Goal: Task Accomplishment & Management: Complete application form

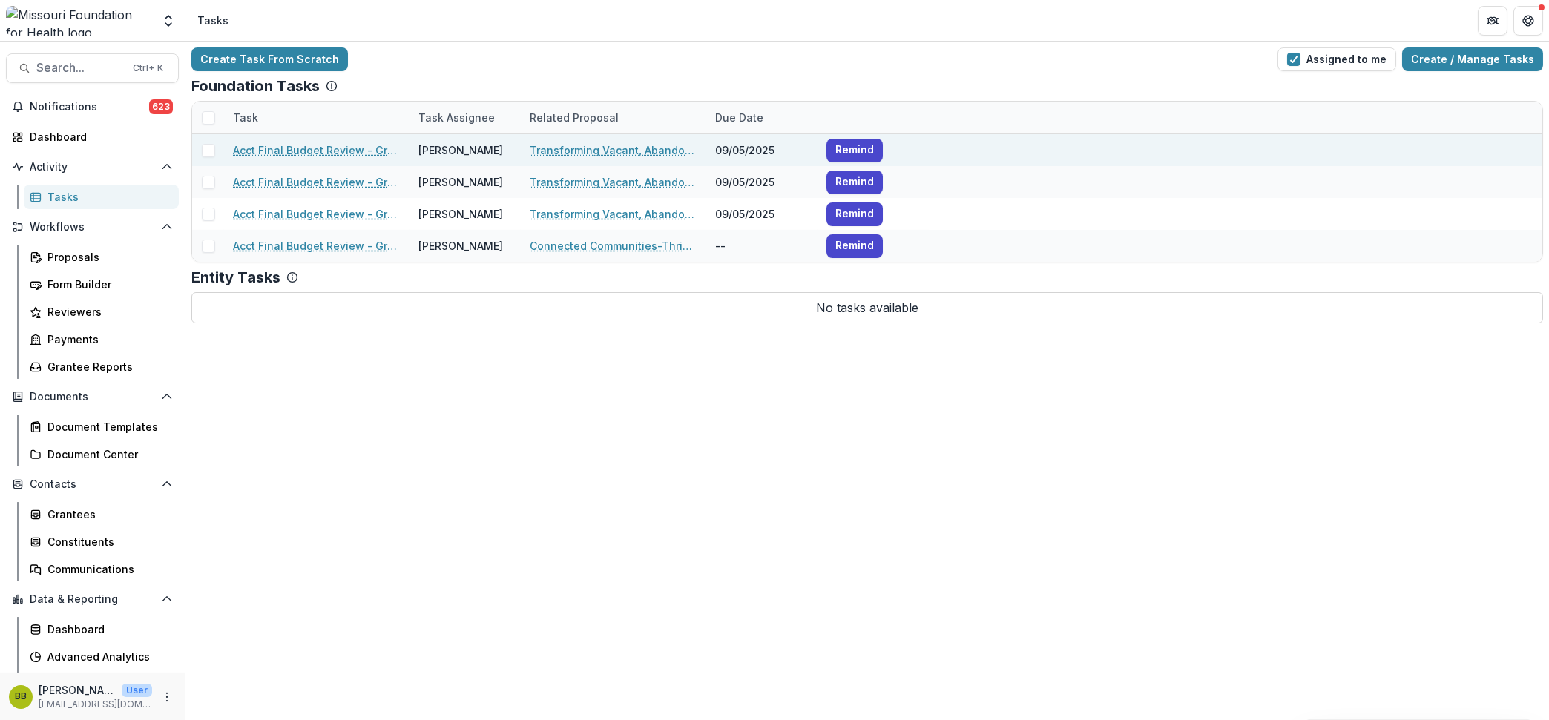
click at [372, 145] on link "Acct Final Budget Review - Grants" at bounding box center [317, 150] width 168 height 16
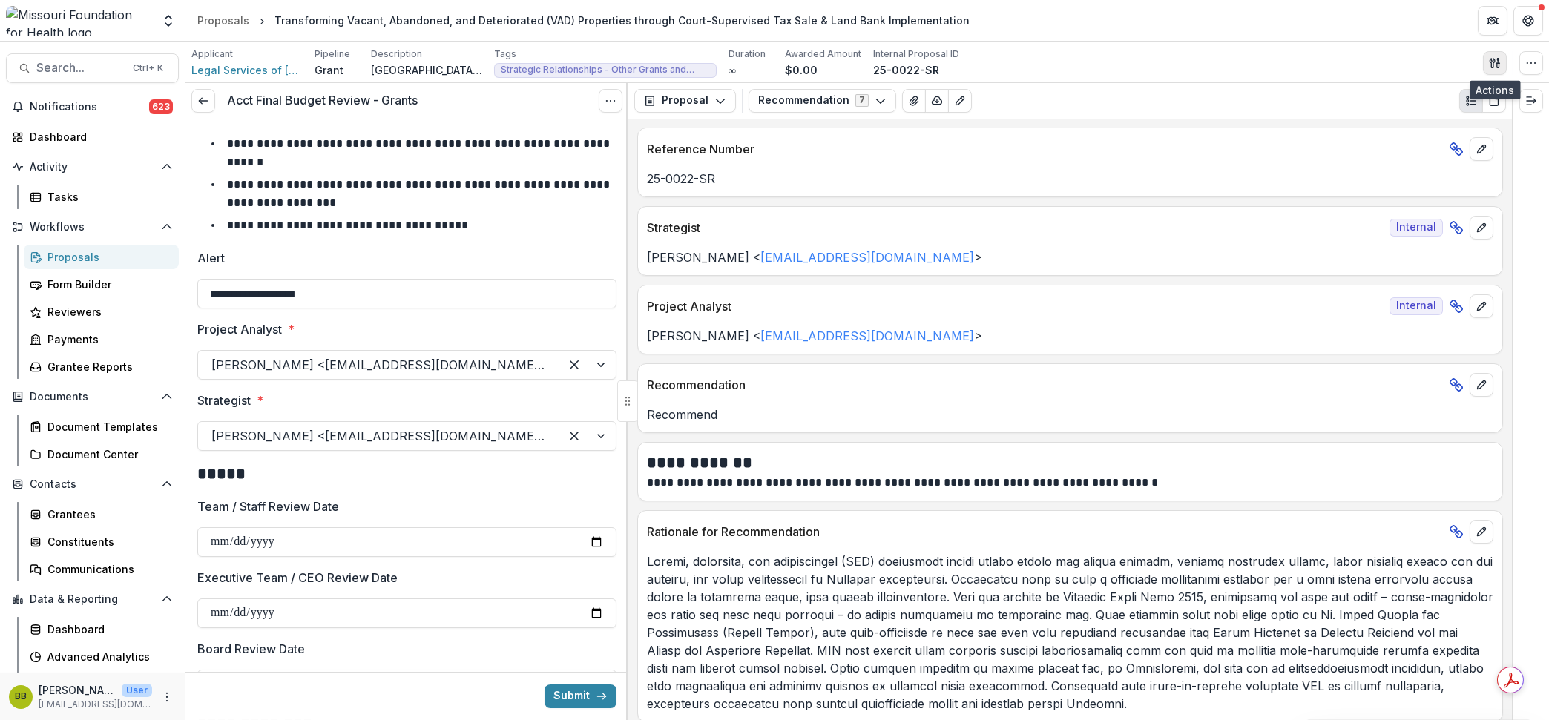
click at [1498, 58] on polygon "button" at bounding box center [1497, 59] width 1 height 2
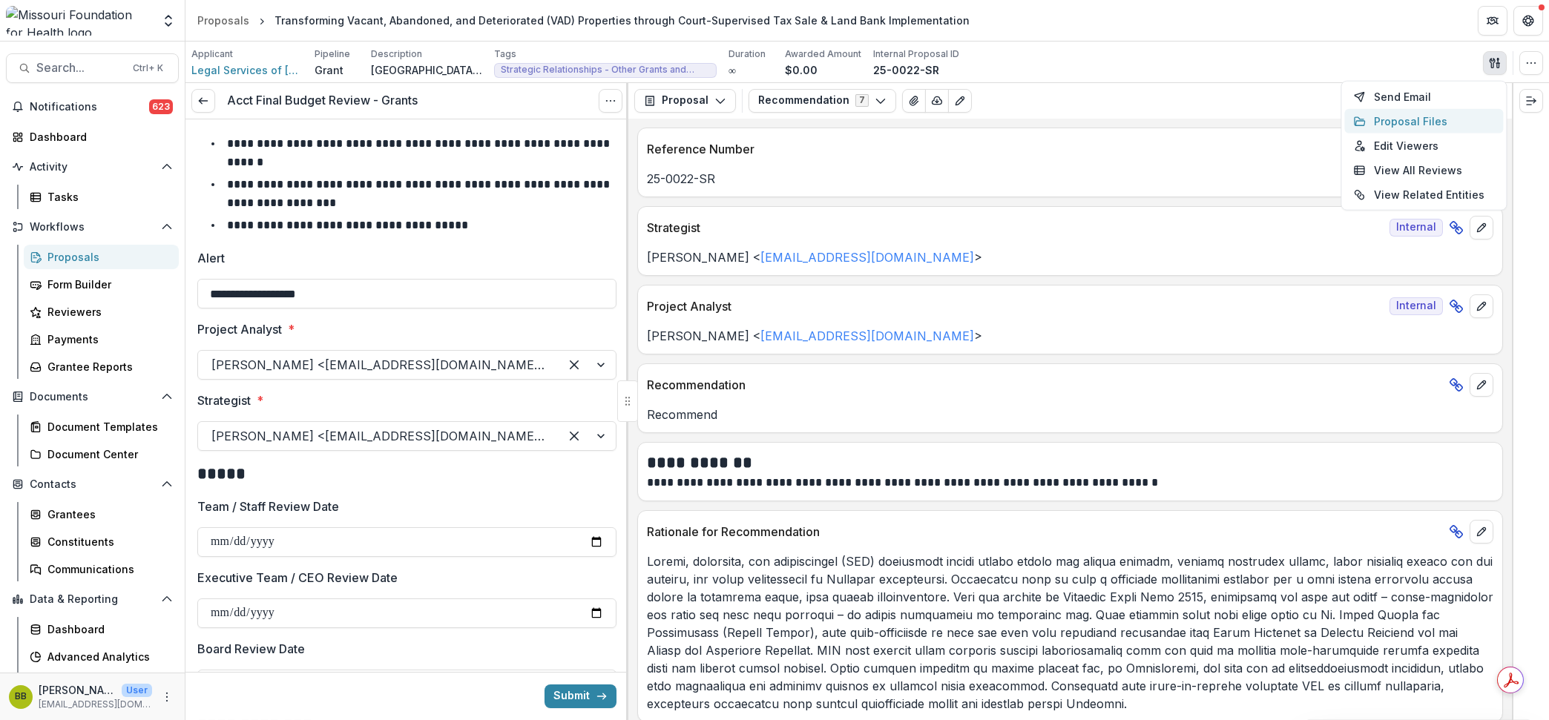
click at [1414, 121] on button "Proposal Files" at bounding box center [1423, 121] width 159 height 24
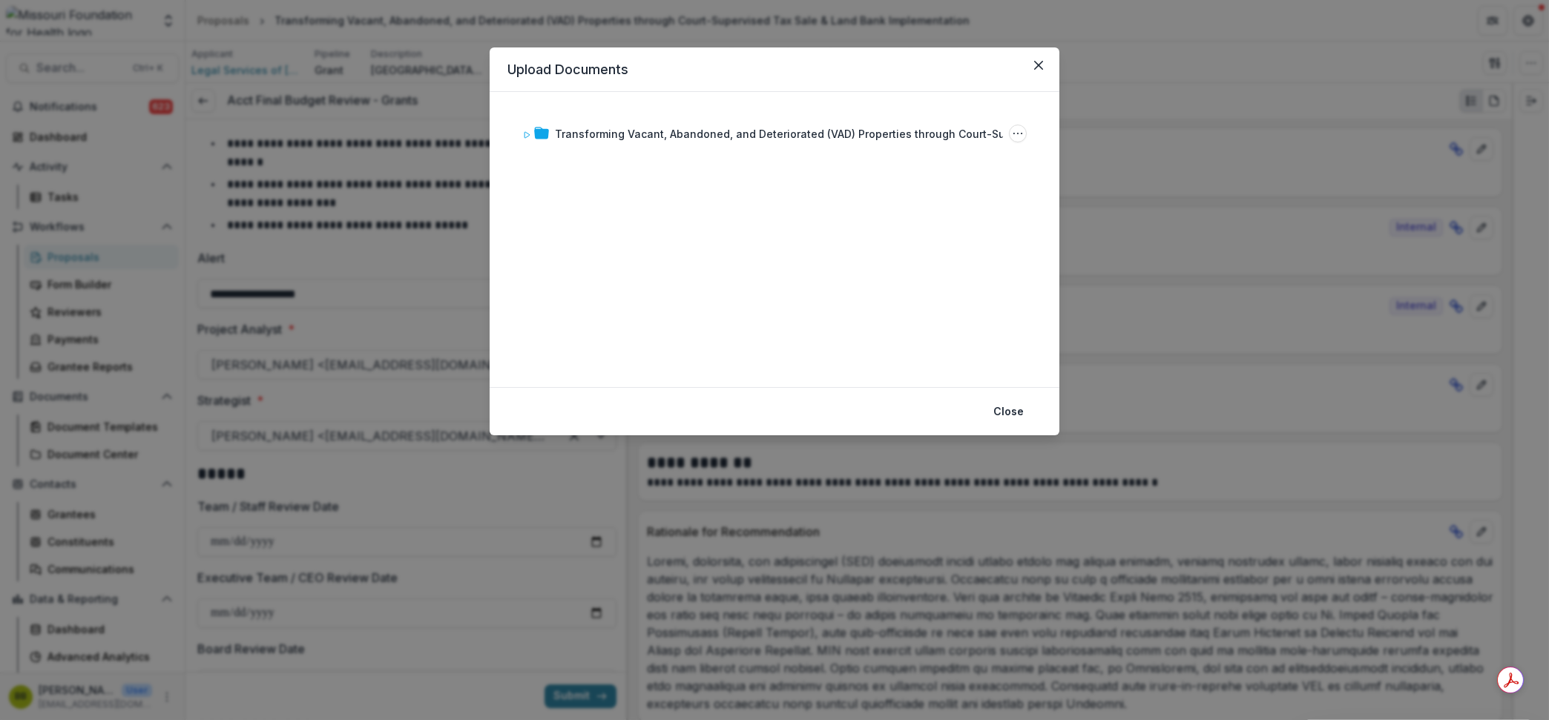
click at [513, 127] on div "Transforming Vacant, Abandoned, and Deteriorated (VAD) Properties through Court…" at bounding box center [774, 240] width 534 height 260
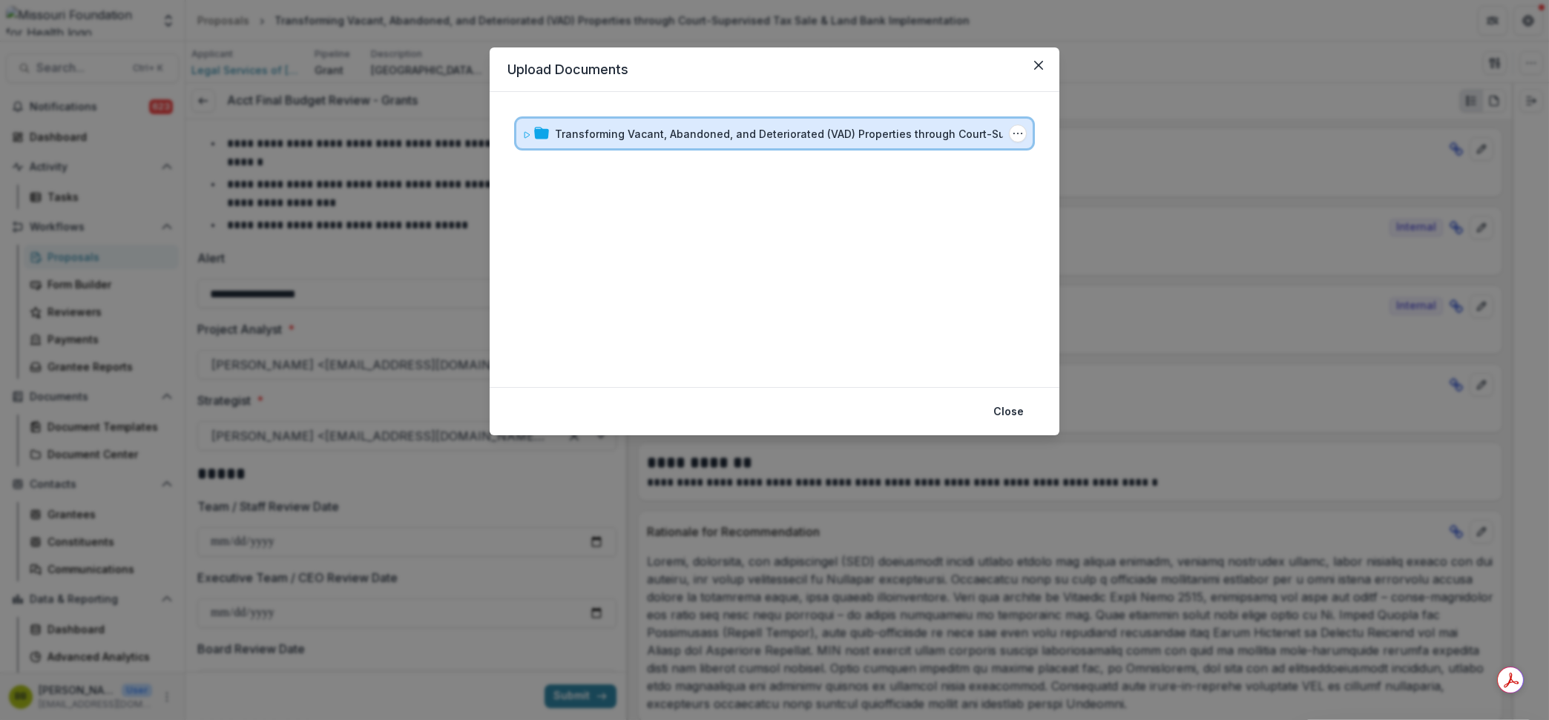
click at [527, 131] on icon at bounding box center [526, 135] width 9 height 9
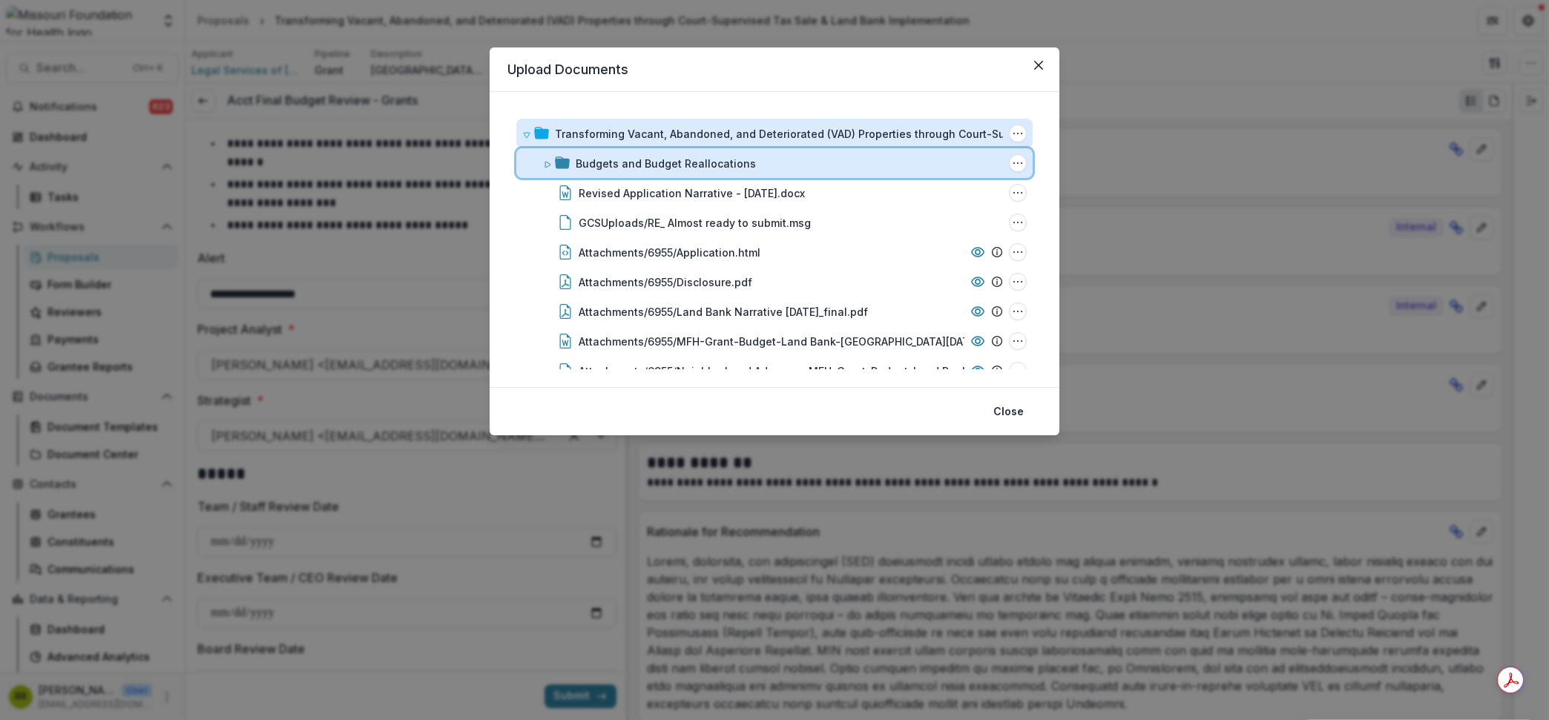
click at [543, 162] on icon at bounding box center [547, 164] width 9 height 9
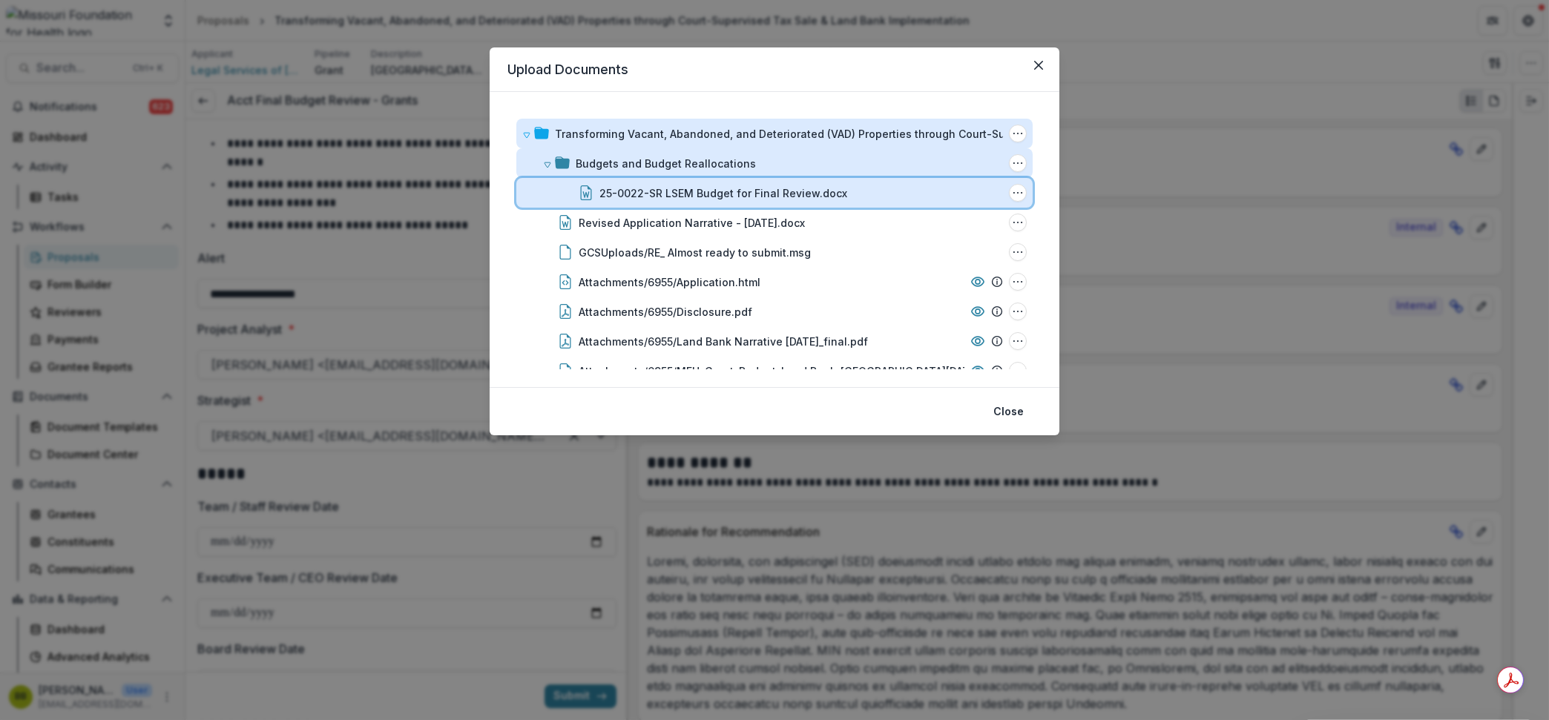
click at [693, 181] on div "25-0022-SR LSEM Budget for Final Review.docx File Options Download Rename Delete" at bounding box center [774, 193] width 516 height 30
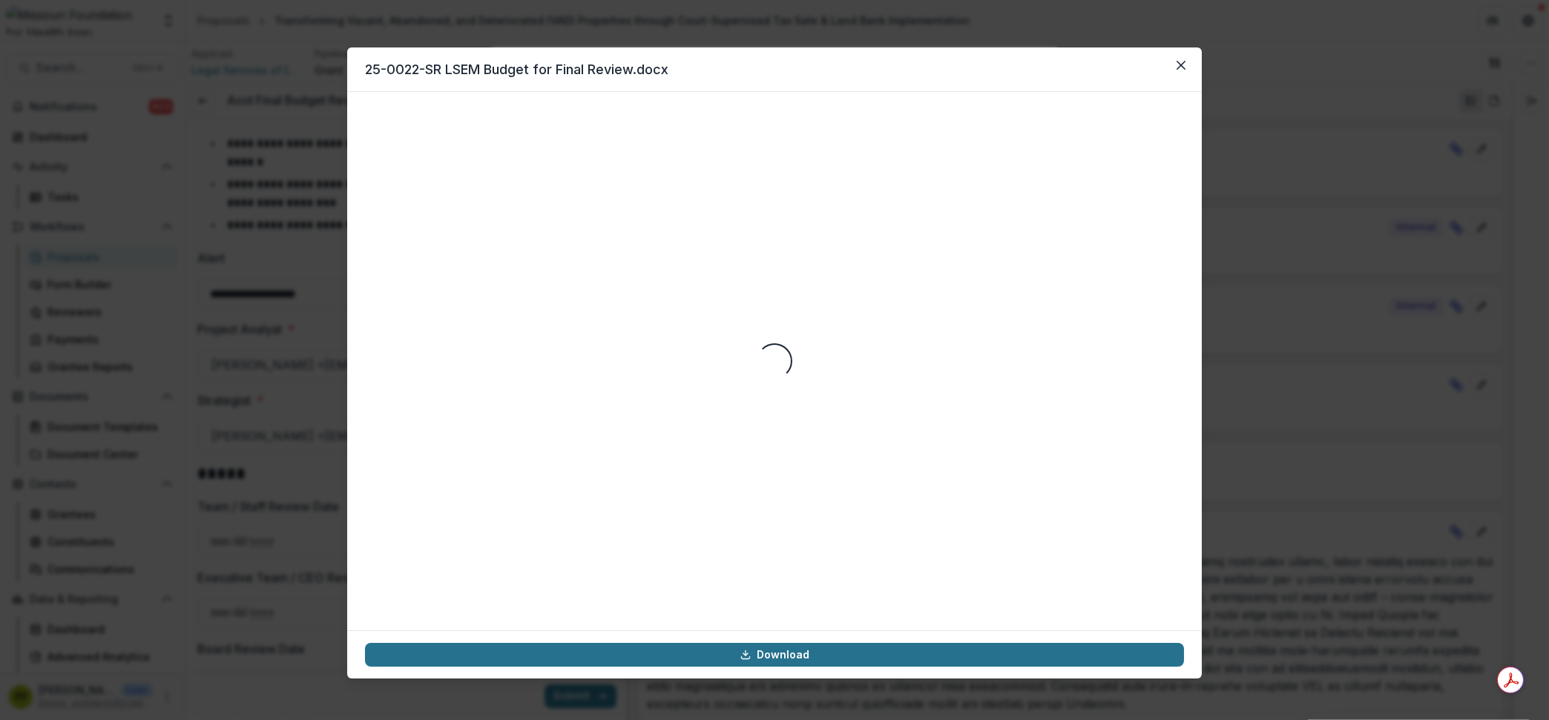
click at [828, 645] on link "Download" at bounding box center [774, 655] width 819 height 24
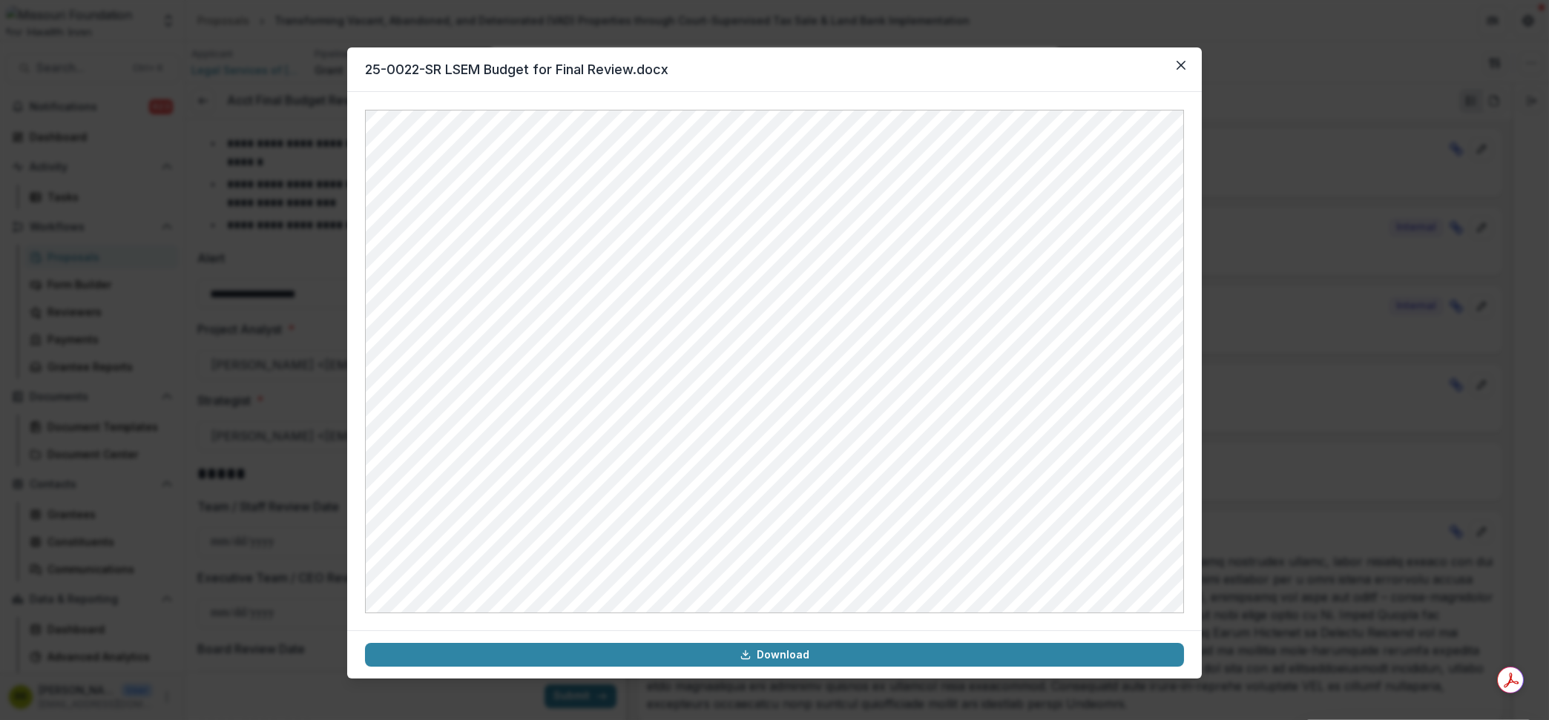
click at [312, 347] on div "25-0022-SR LSEM Budget for Final Review.docx Download" at bounding box center [774, 360] width 1549 height 720
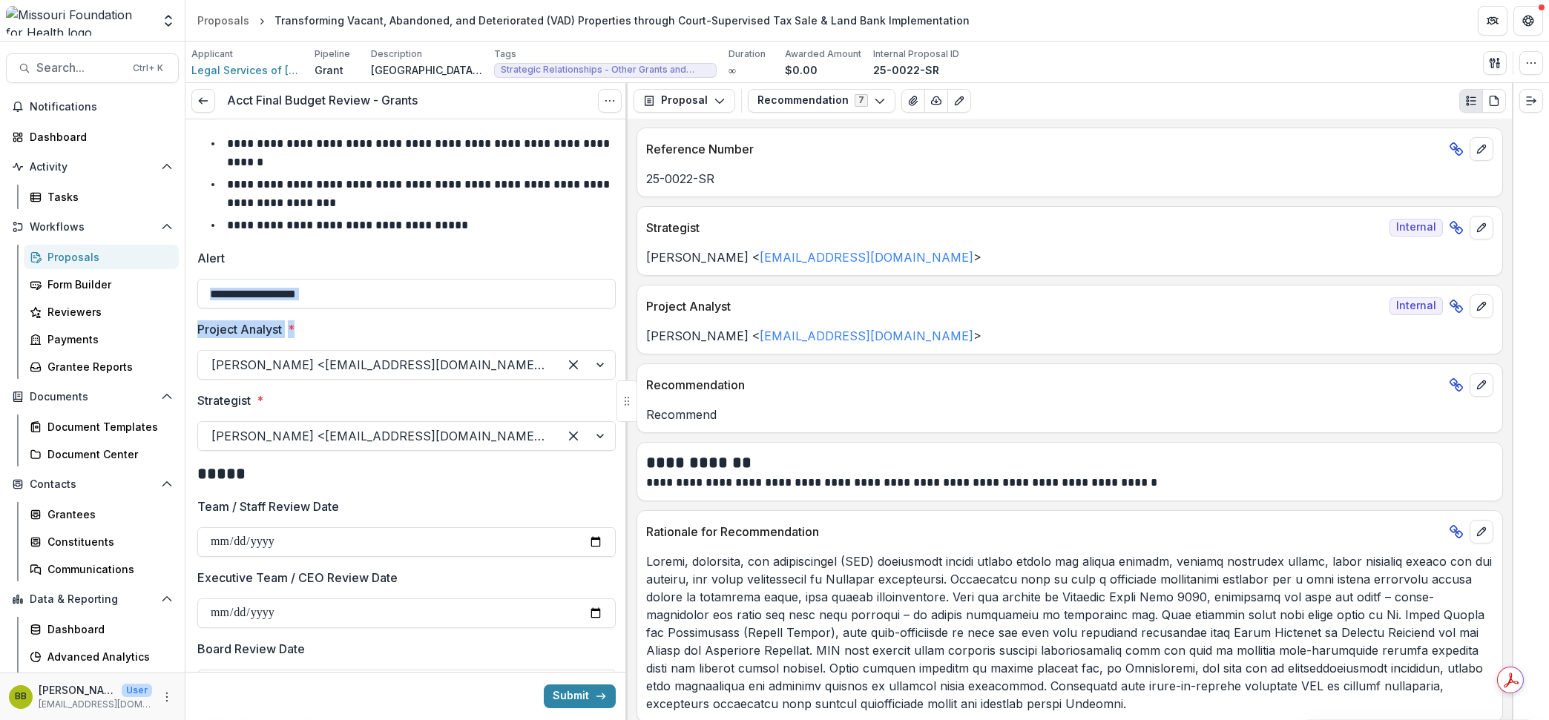
drag, startPoint x: 620, startPoint y: 288, endPoint x: 617, endPoint y: 325, distance: 37.2
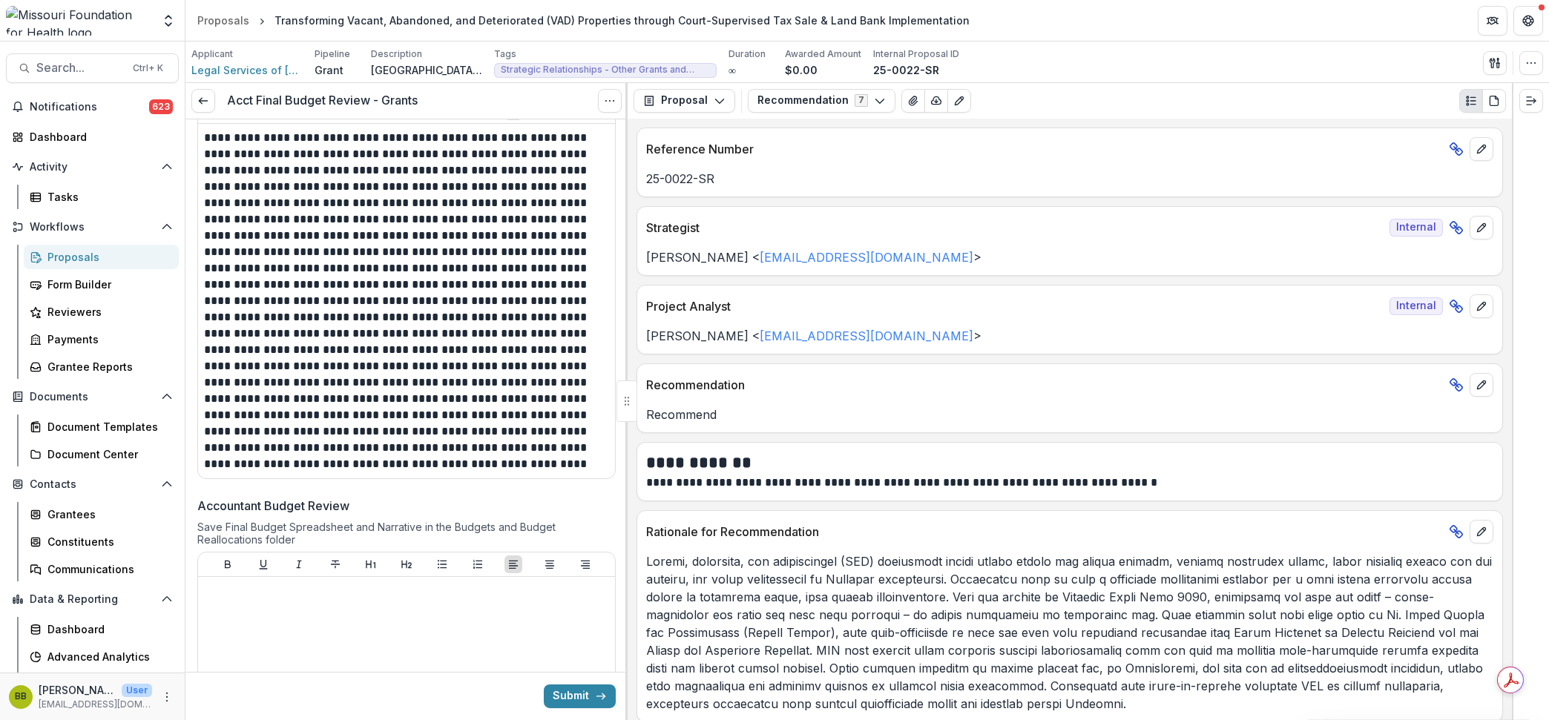
scroll to position [1001, 0]
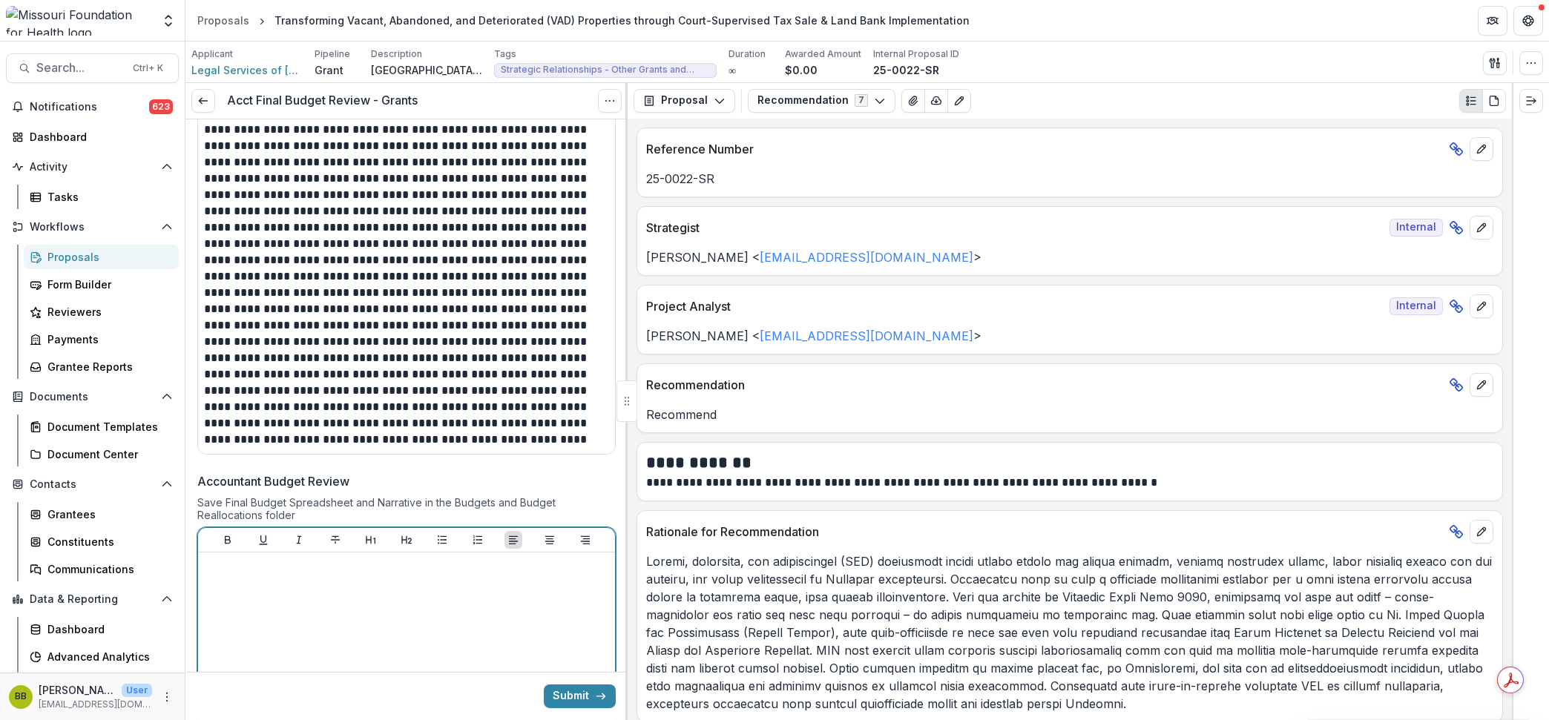
click at [395, 581] on div at bounding box center [406, 670] width 405 height 223
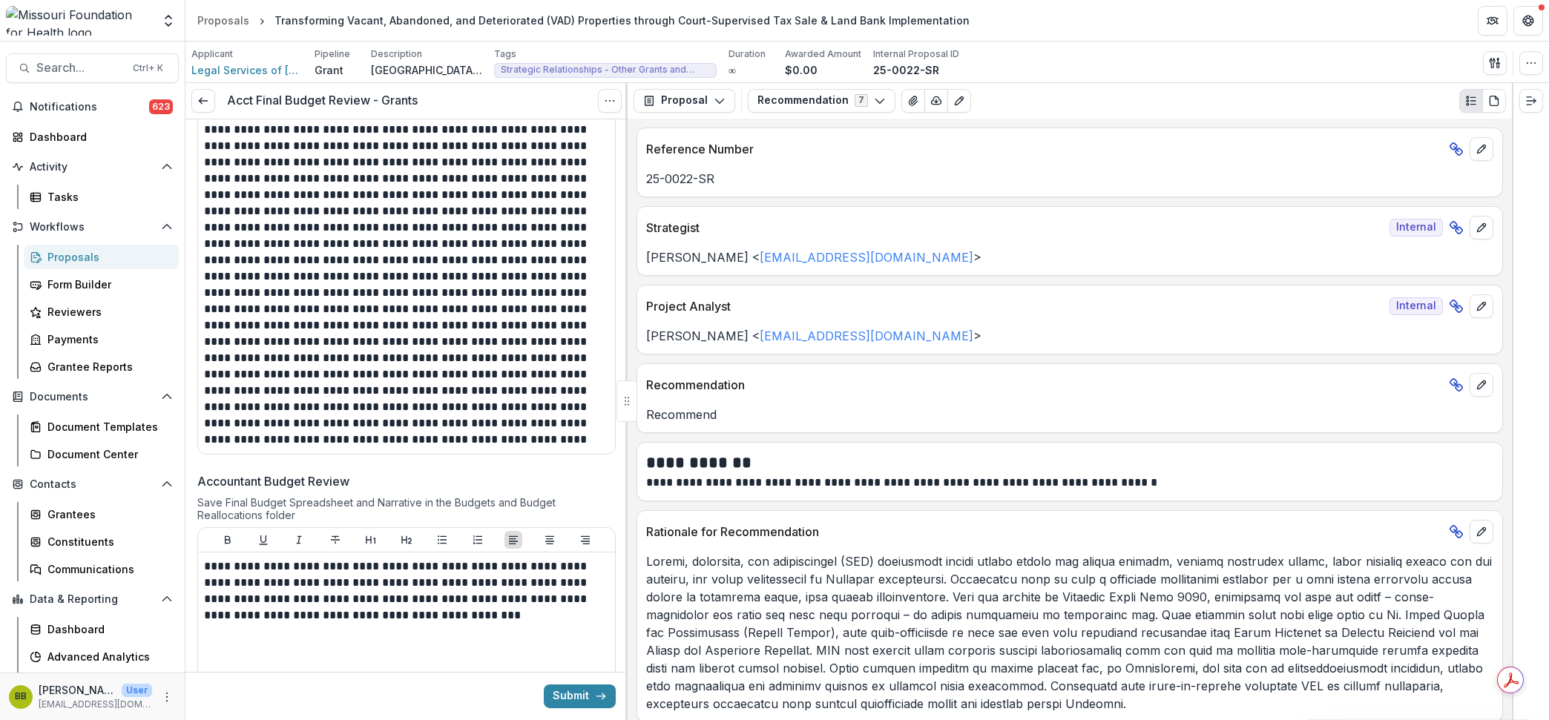
click at [607, 508] on div "Save Final Budget Spreadsheet and Narrative in the Budgets and Budget Reallocat…" at bounding box center [406, 511] width 418 height 31
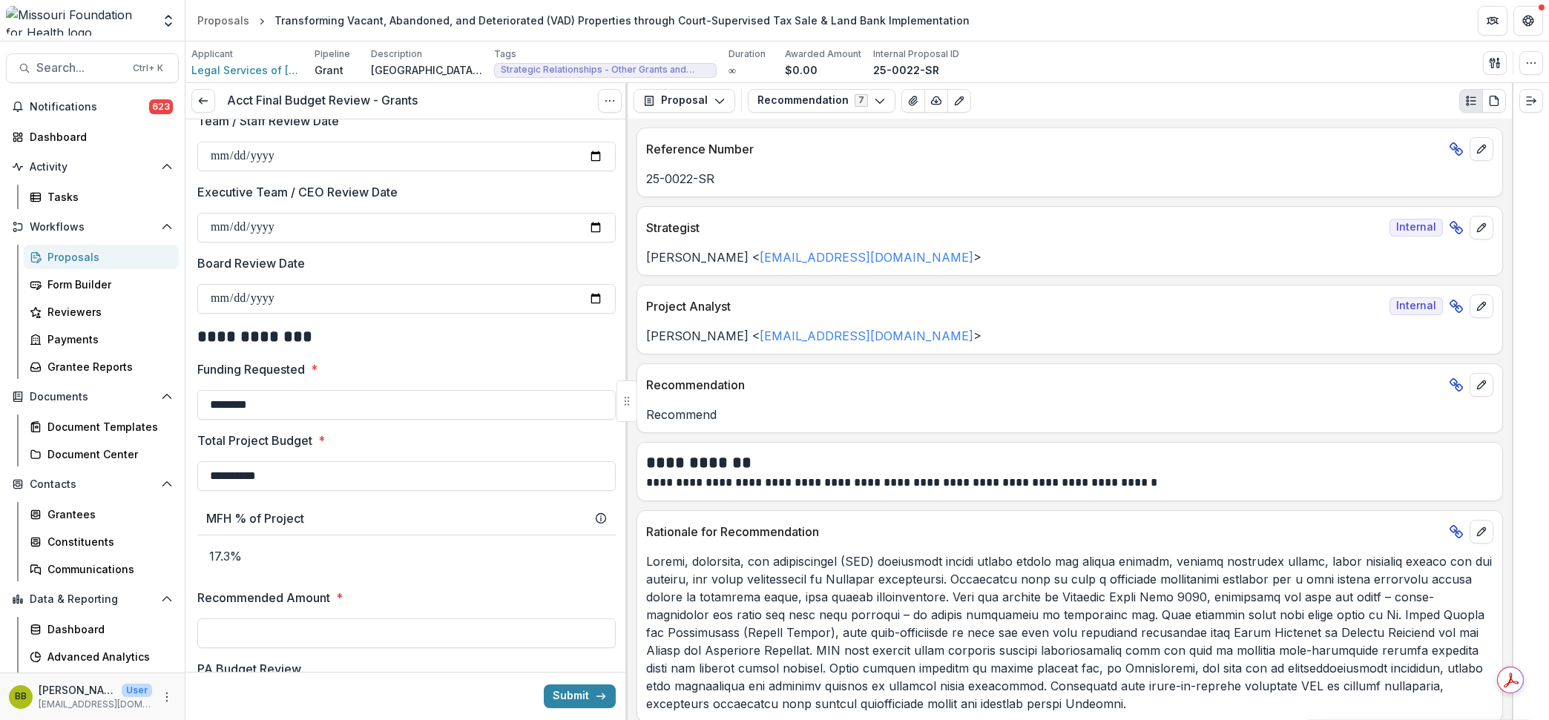
scroll to position [371, 0]
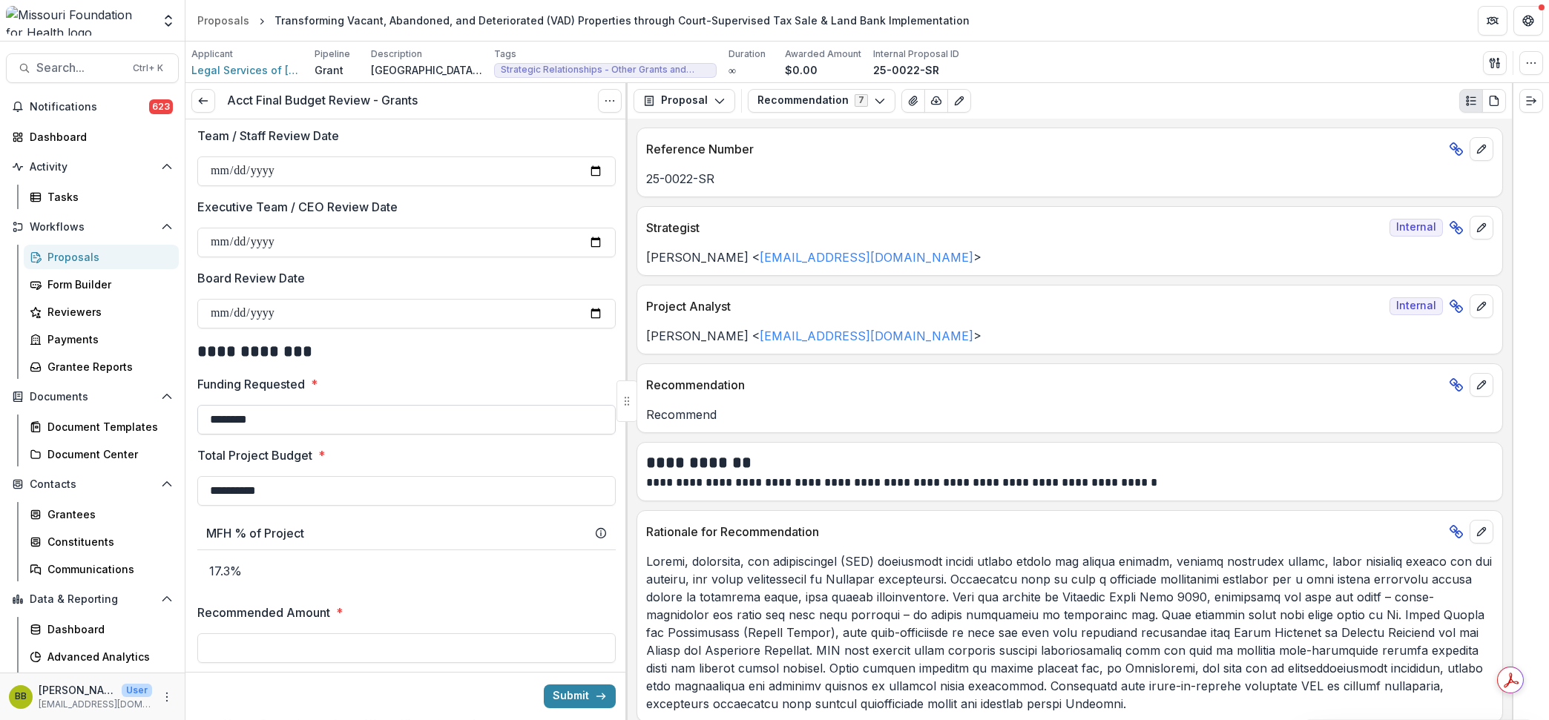
click at [464, 409] on input "********" at bounding box center [406, 420] width 418 height 30
type input "********"
click at [613, 363] on div "**********" at bounding box center [406, 720] width 442 height 1943
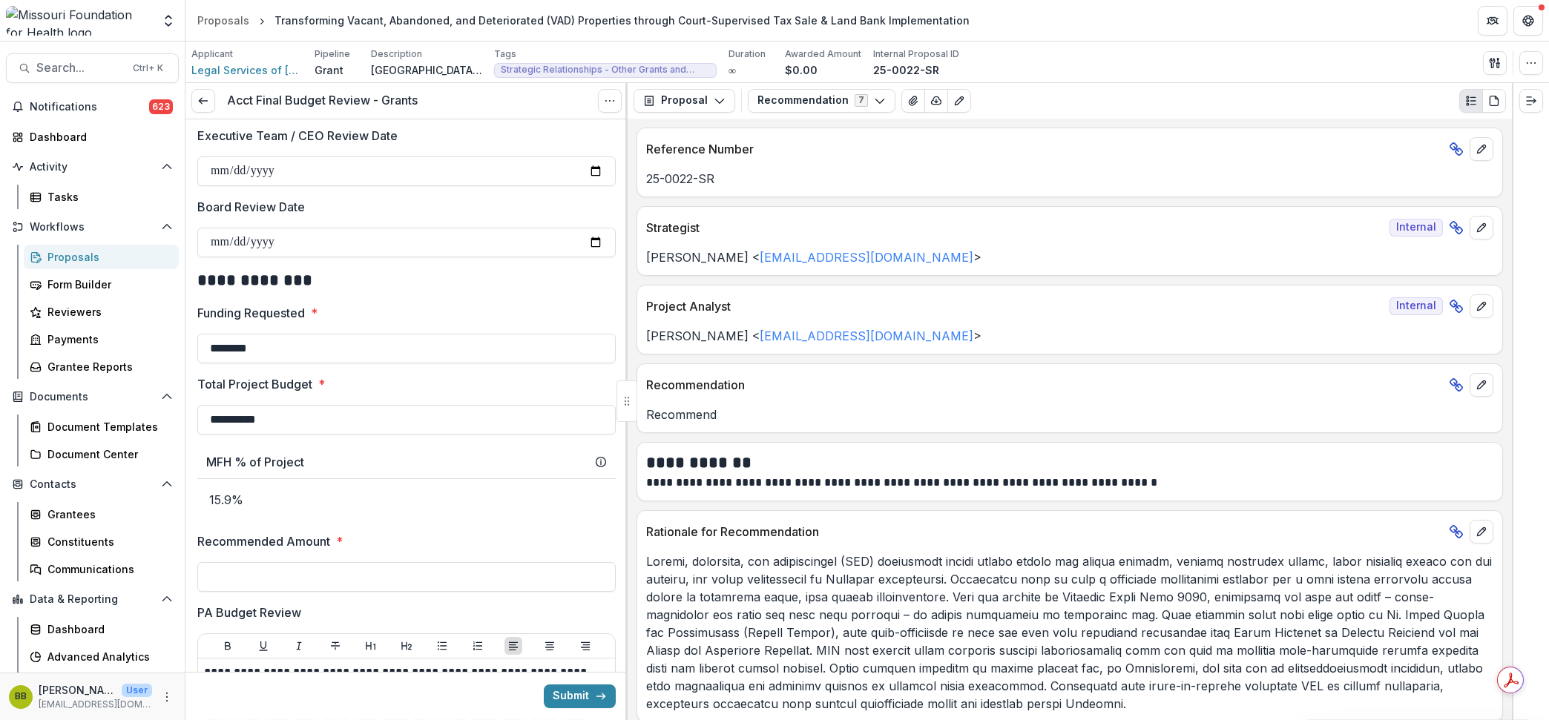
scroll to position [446, 0]
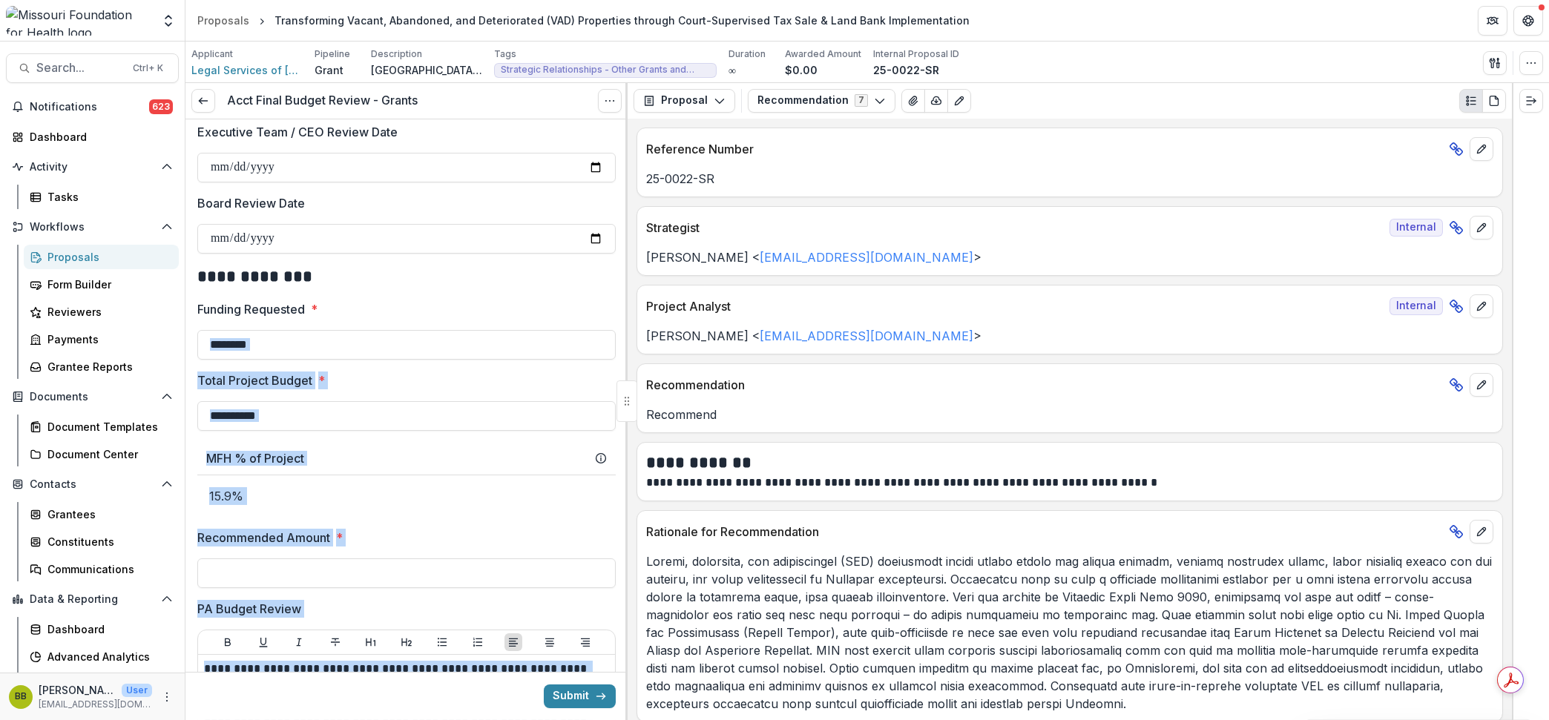
drag, startPoint x: 619, startPoint y: 355, endPoint x: 617, endPoint y: 386, distance: 32.0
click at [617, 386] on div "**********" at bounding box center [406, 401] width 442 height 637
click at [610, 368] on div "**********" at bounding box center [406, 645] width 418 height 1943
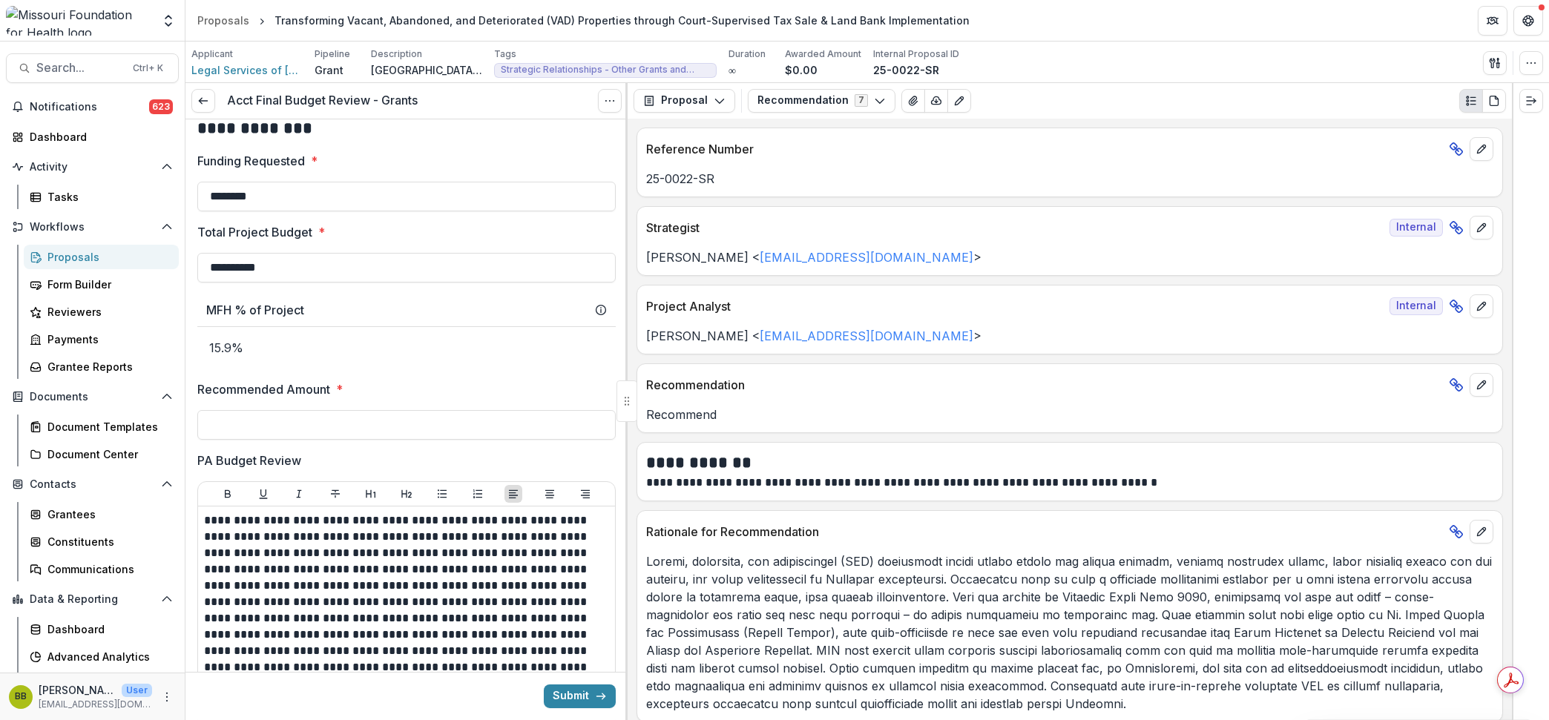
scroll to position [588, 0]
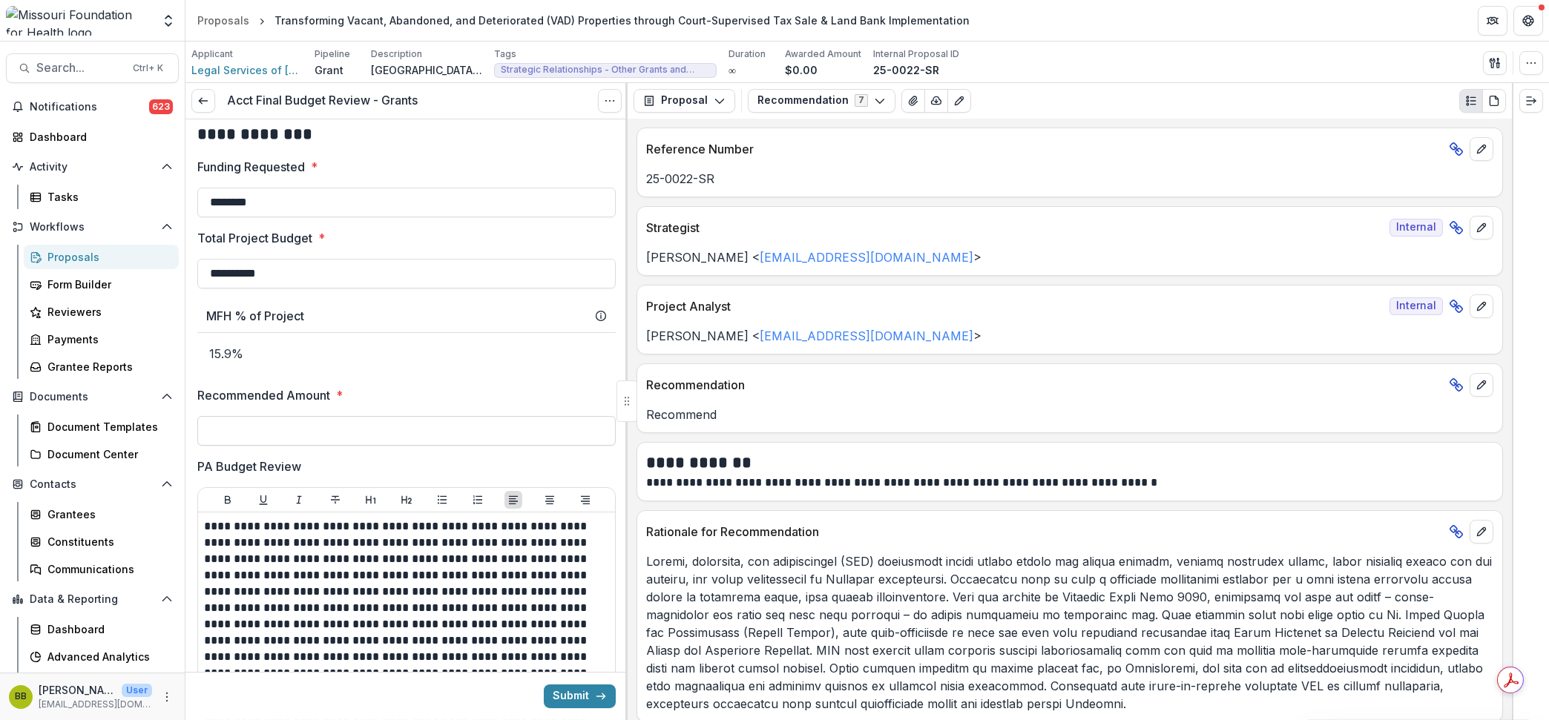
click at [476, 429] on input "Recommended Amount *" at bounding box center [406, 431] width 418 height 30
type input "********"
click at [518, 395] on label "Recommended Amount *" at bounding box center [401, 395] width 409 height 18
click at [518, 416] on input "********" at bounding box center [406, 431] width 418 height 30
click at [601, 361] on p "15.9%" at bounding box center [403, 354] width 413 height 42
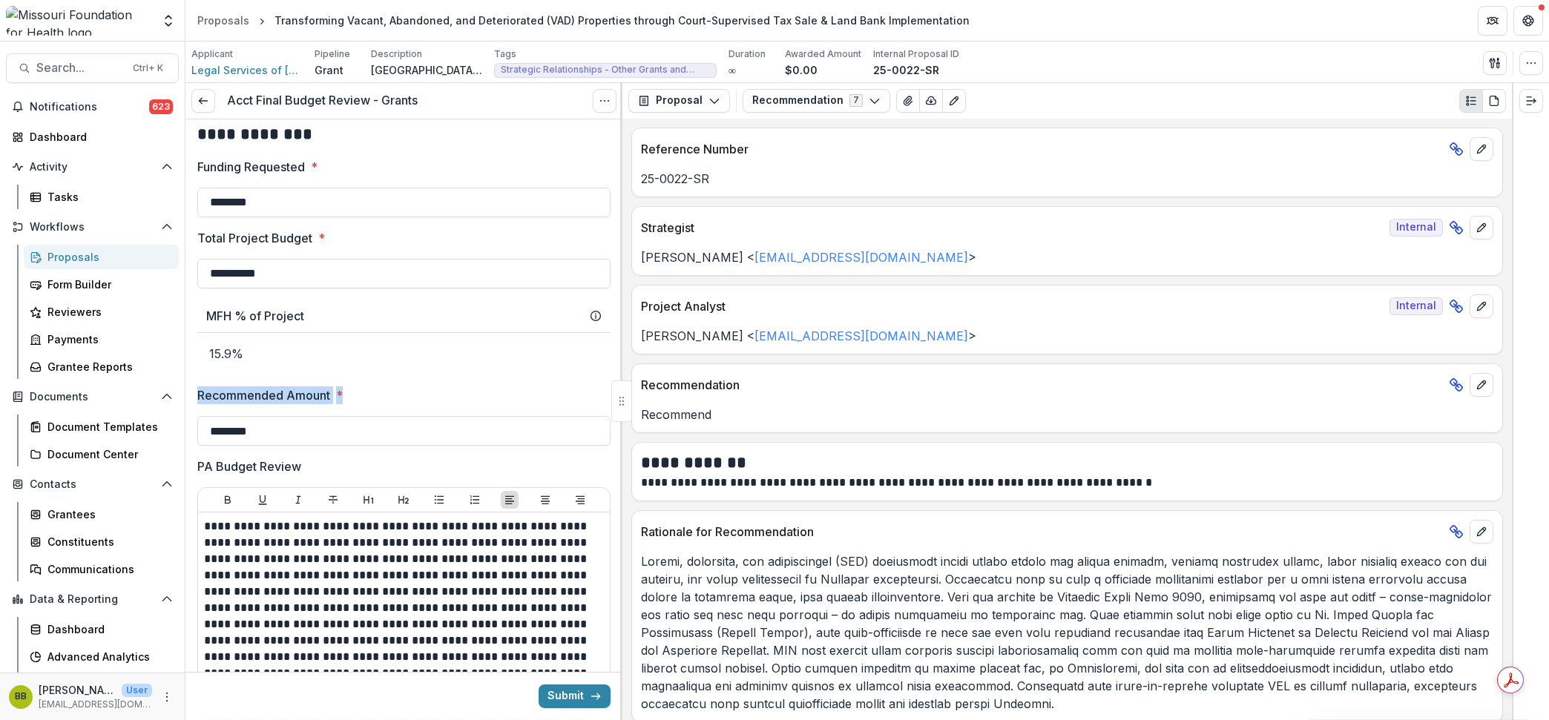
drag, startPoint x: 616, startPoint y: 361, endPoint x: 614, endPoint y: 425, distance: 63.8
click at [614, 425] on div "**********" at bounding box center [403, 502] width 437 height 1943
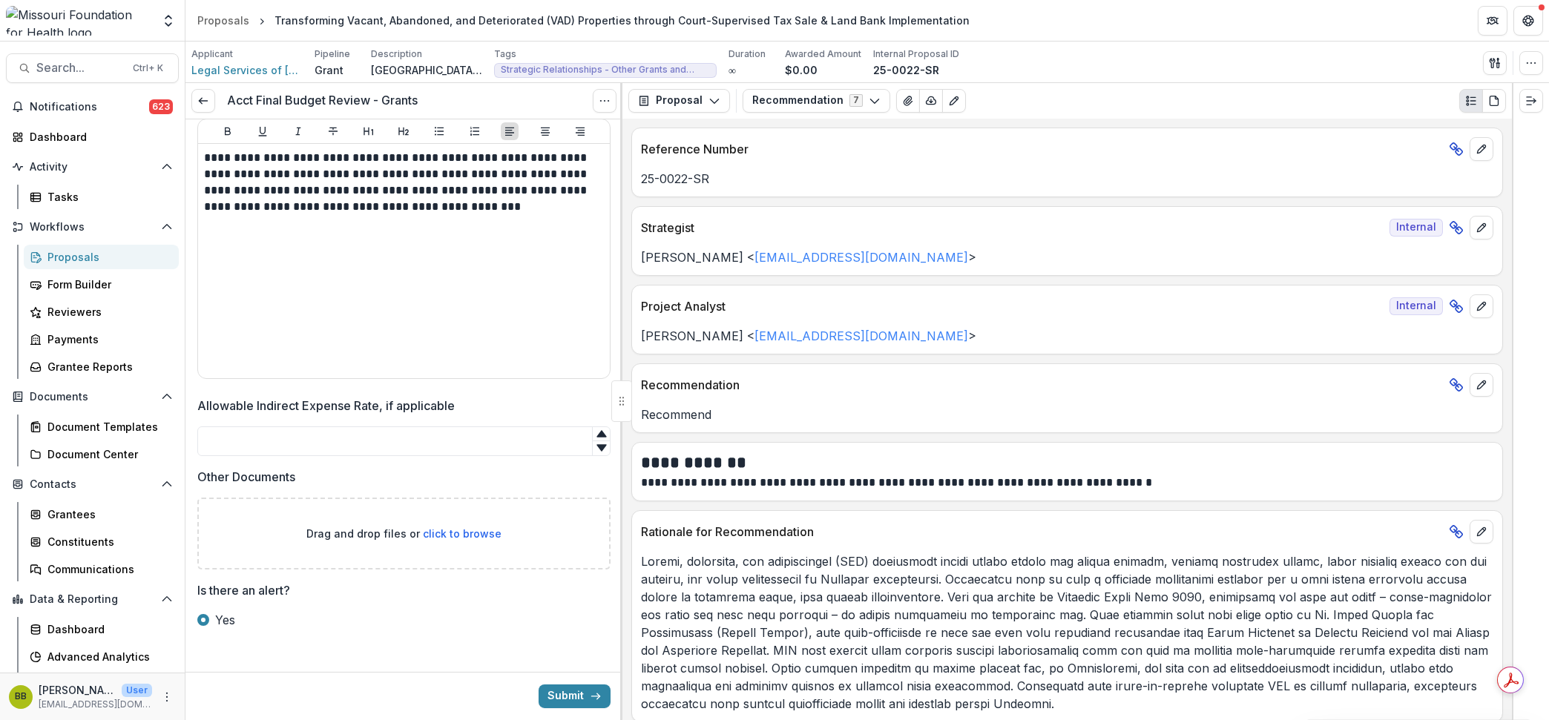
scroll to position [1412, 0]
click at [489, 449] on input "Allowable Indirect Expense Rate, if applicable" at bounding box center [403, 439] width 413 height 30
type input "**"
click at [1489, 65] on icon "button" at bounding box center [1495, 63] width 12 height 12
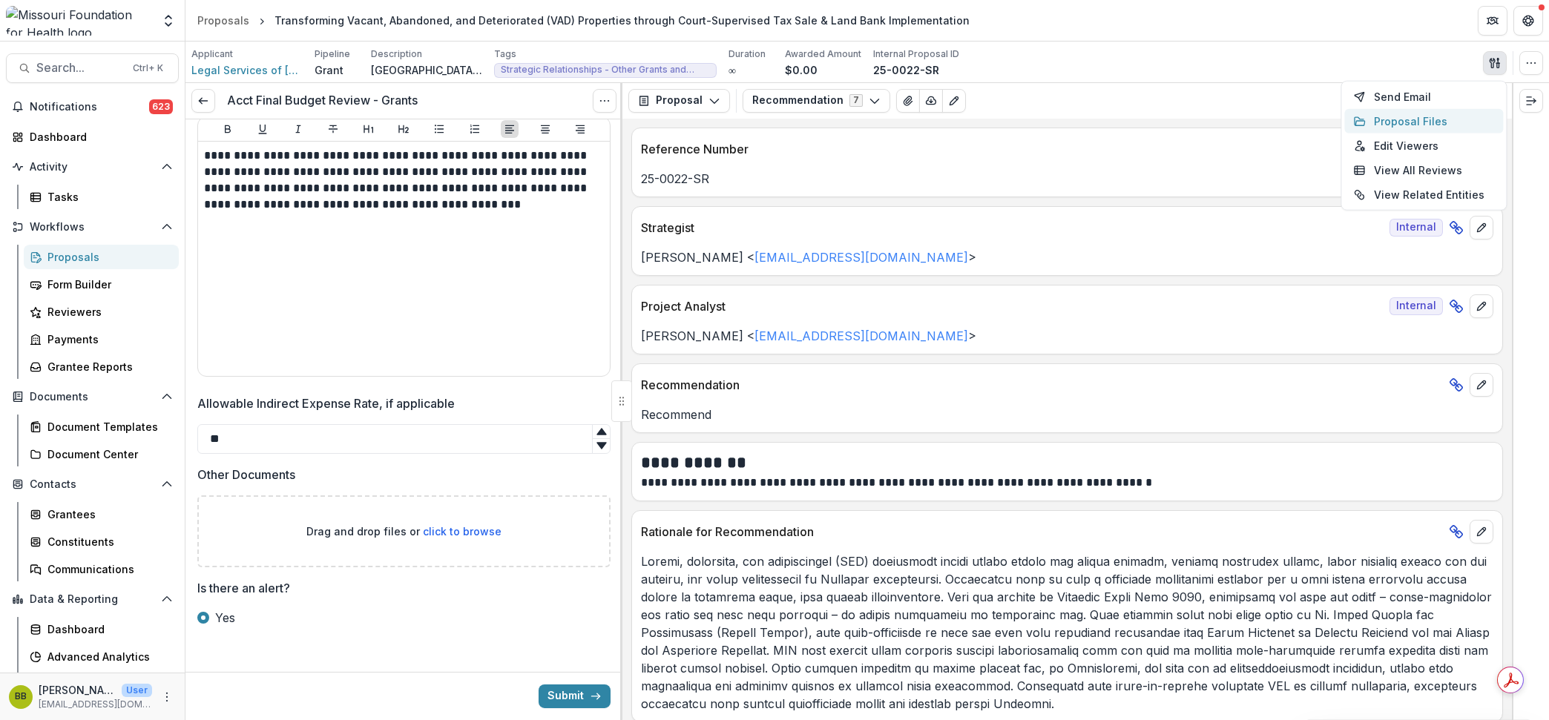
click at [1387, 120] on button "Proposal Files" at bounding box center [1423, 121] width 159 height 24
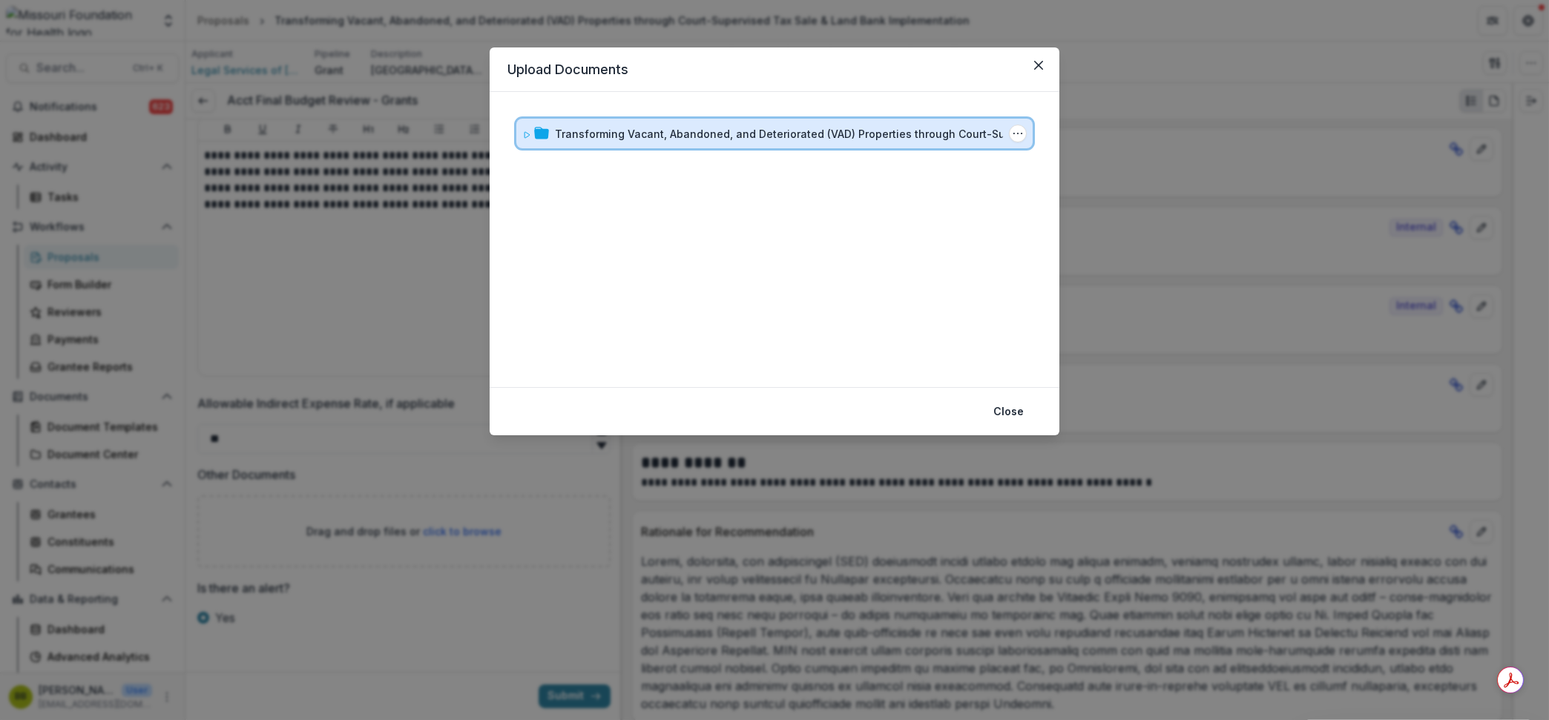
click at [522, 134] on icon at bounding box center [526, 135] width 9 height 9
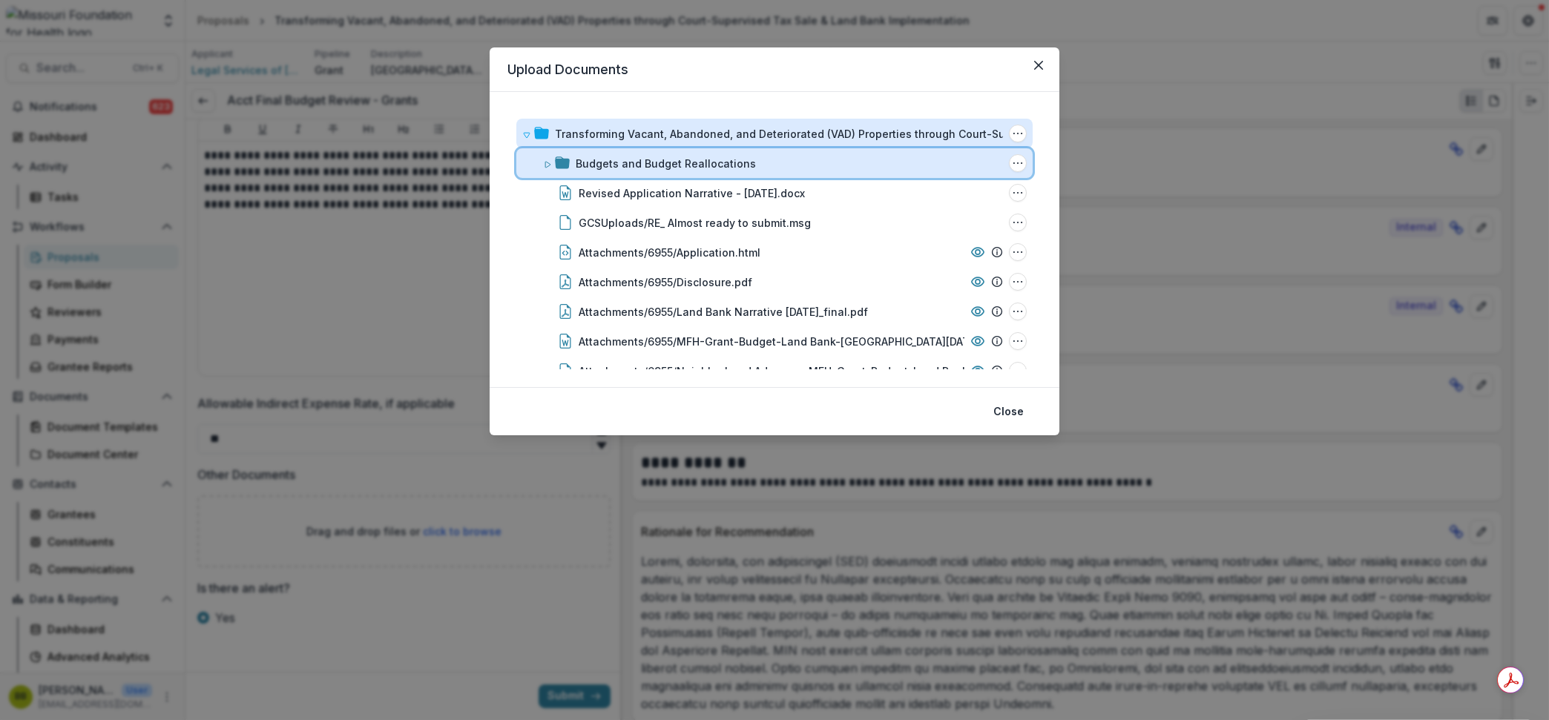
click at [550, 162] on icon at bounding box center [547, 164] width 9 height 9
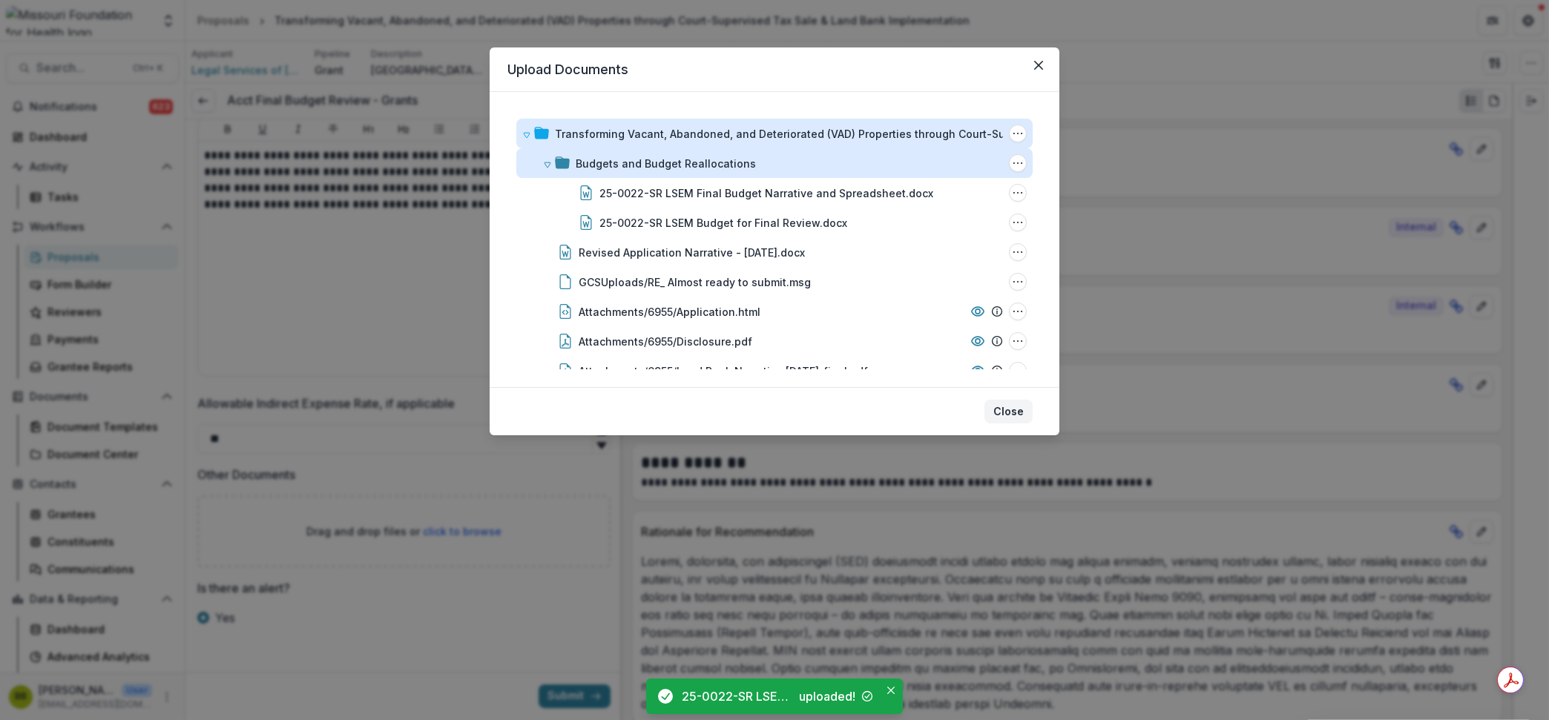
click at [1022, 409] on button "Close" at bounding box center [1008, 412] width 48 height 24
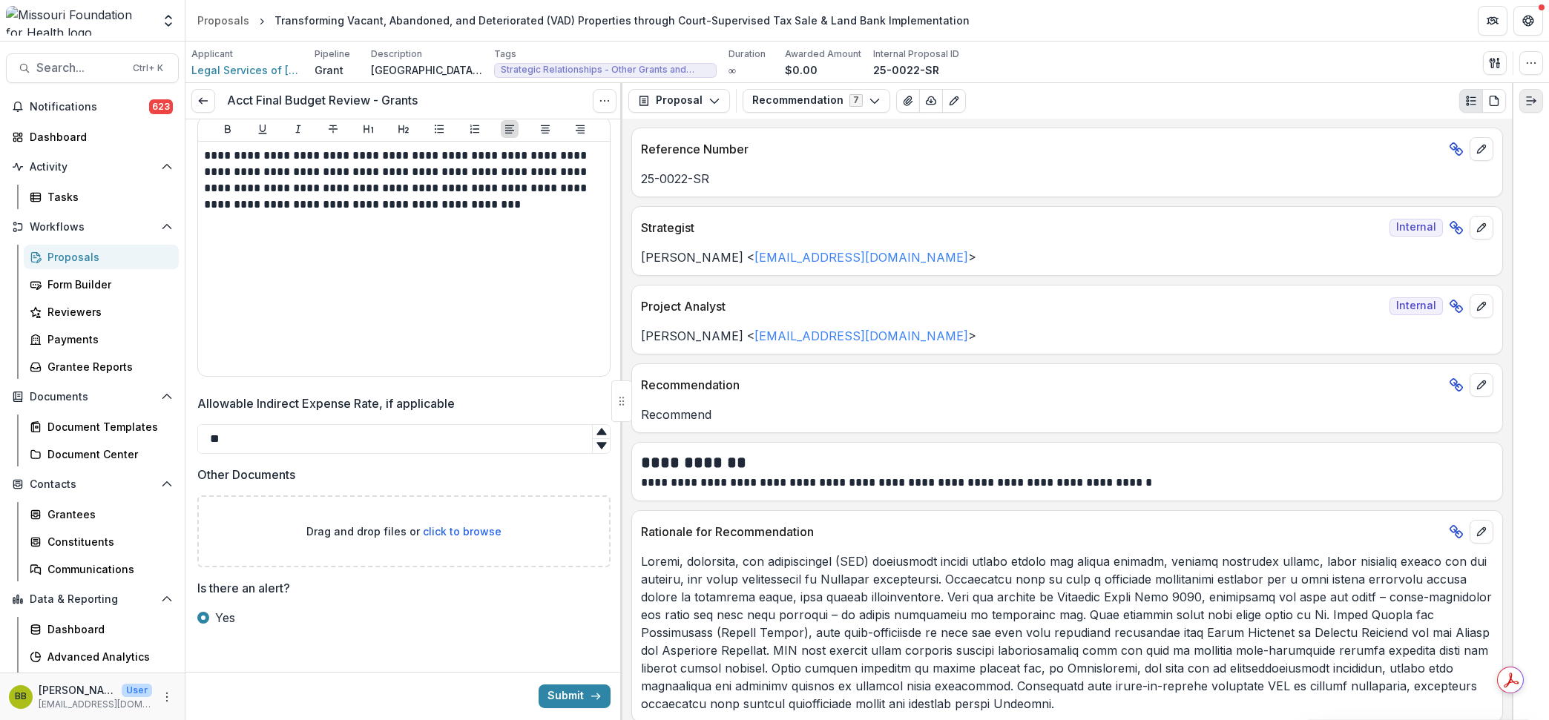
click at [1525, 98] on icon "Expand right" at bounding box center [1531, 101] width 12 height 12
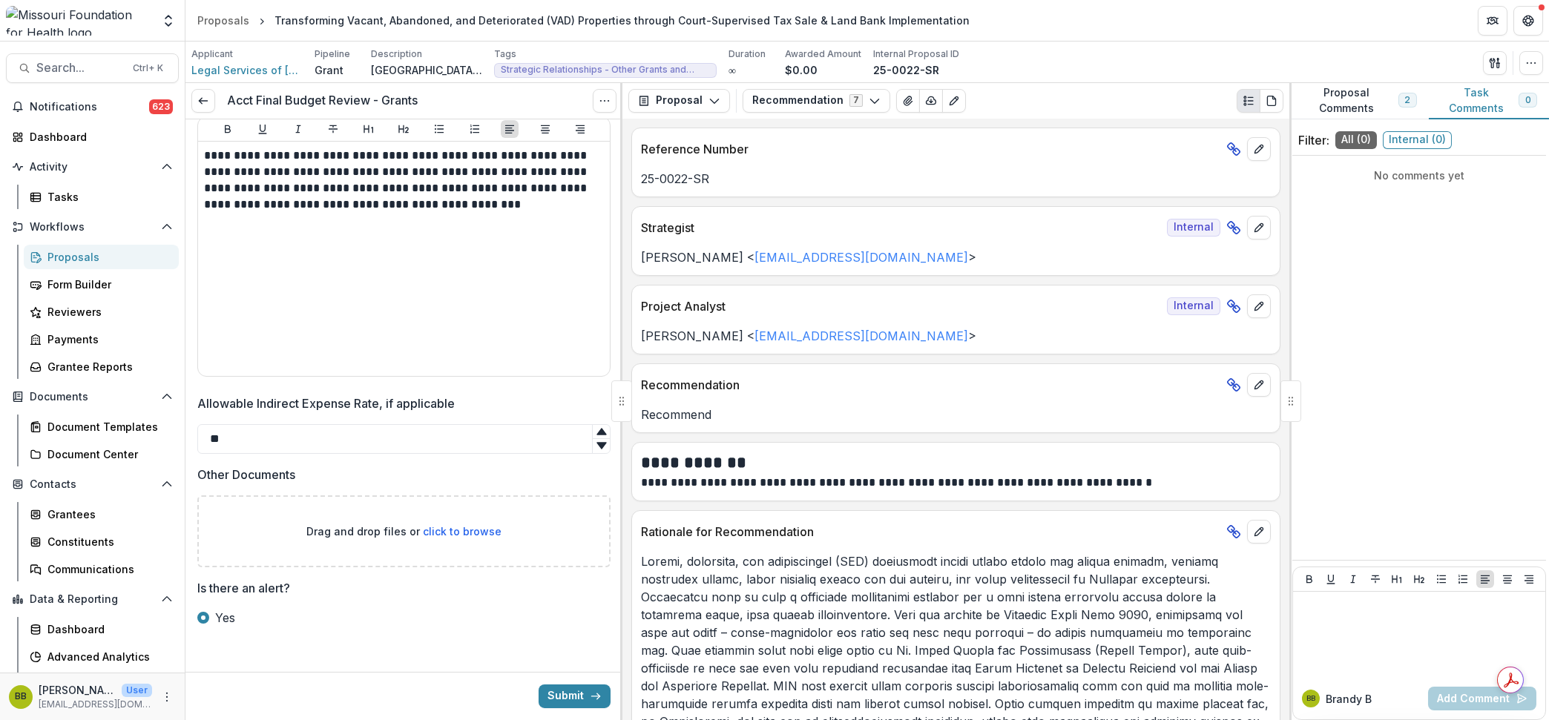
click at [1415, 120] on div "Proposal Comments 2 Task Comments 0 Filter: All ( 0 ) Internal ( 0 ) No comment…" at bounding box center [1419, 401] width 260 height 637
click at [1403, 145] on span "Internal ( 0 )" at bounding box center [1417, 140] width 69 height 18
click at [1335, 618] on div at bounding box center [1419, 635] width 240 height 74
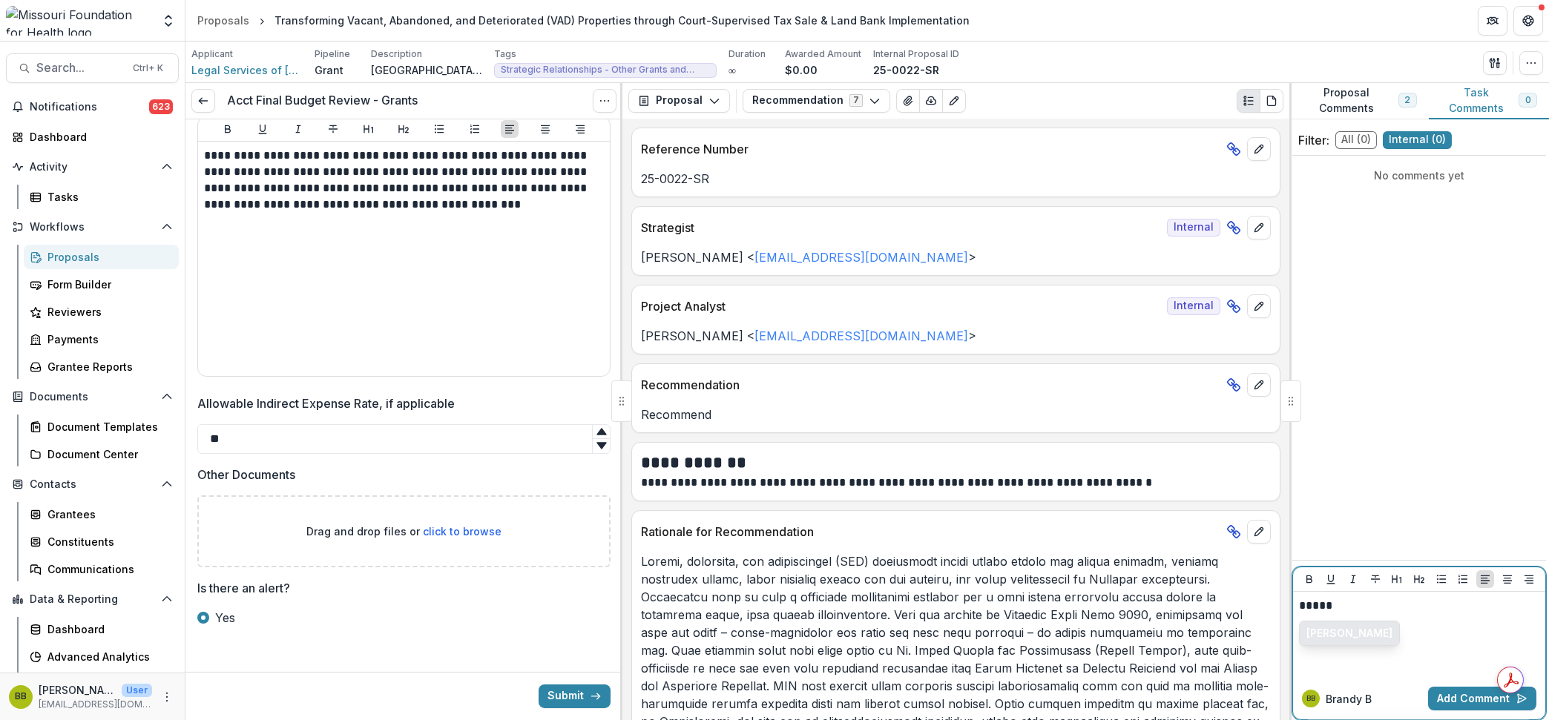
click at [1328, 630] on button "[PERSON_NAME]" at bounding box center [1348, 634] width 99 height 24
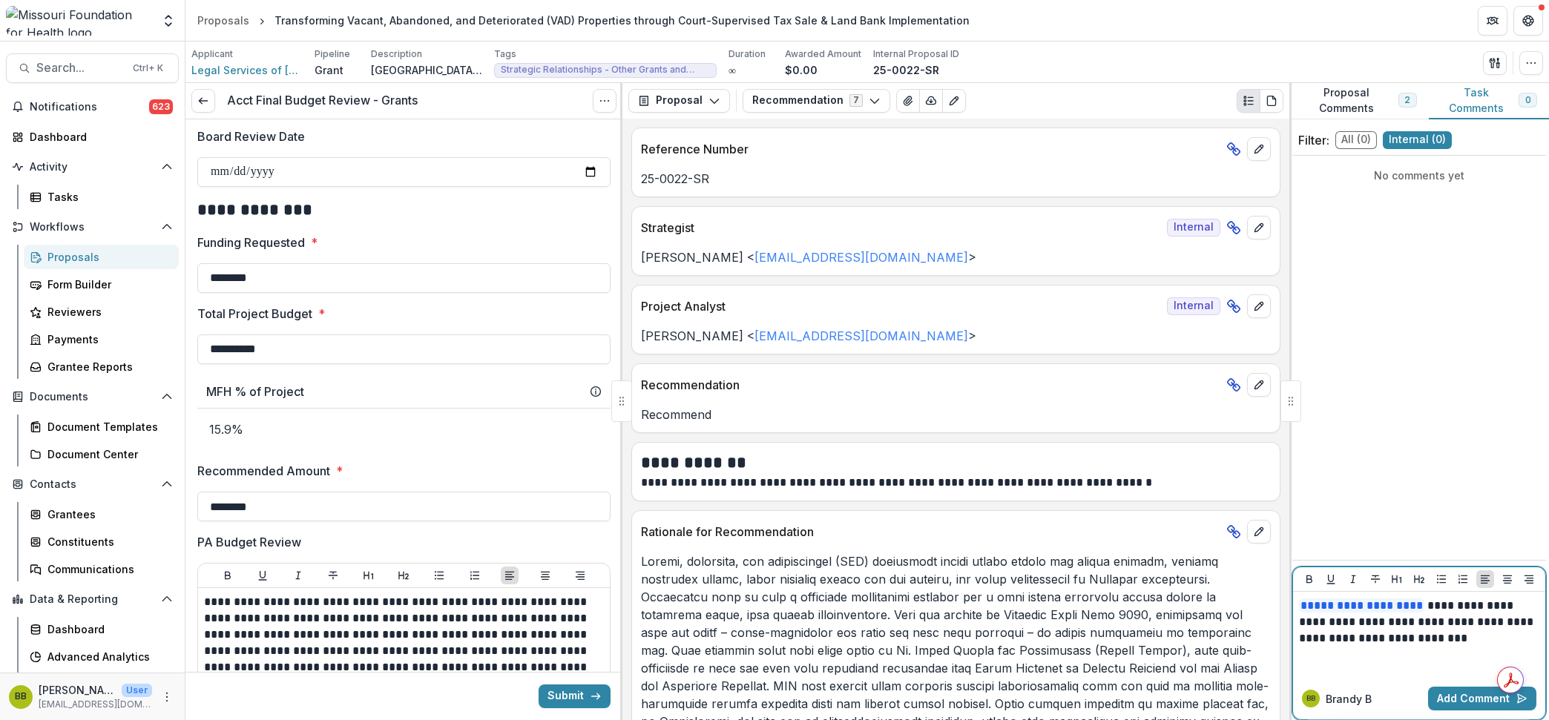
scroll to position [507, 0]
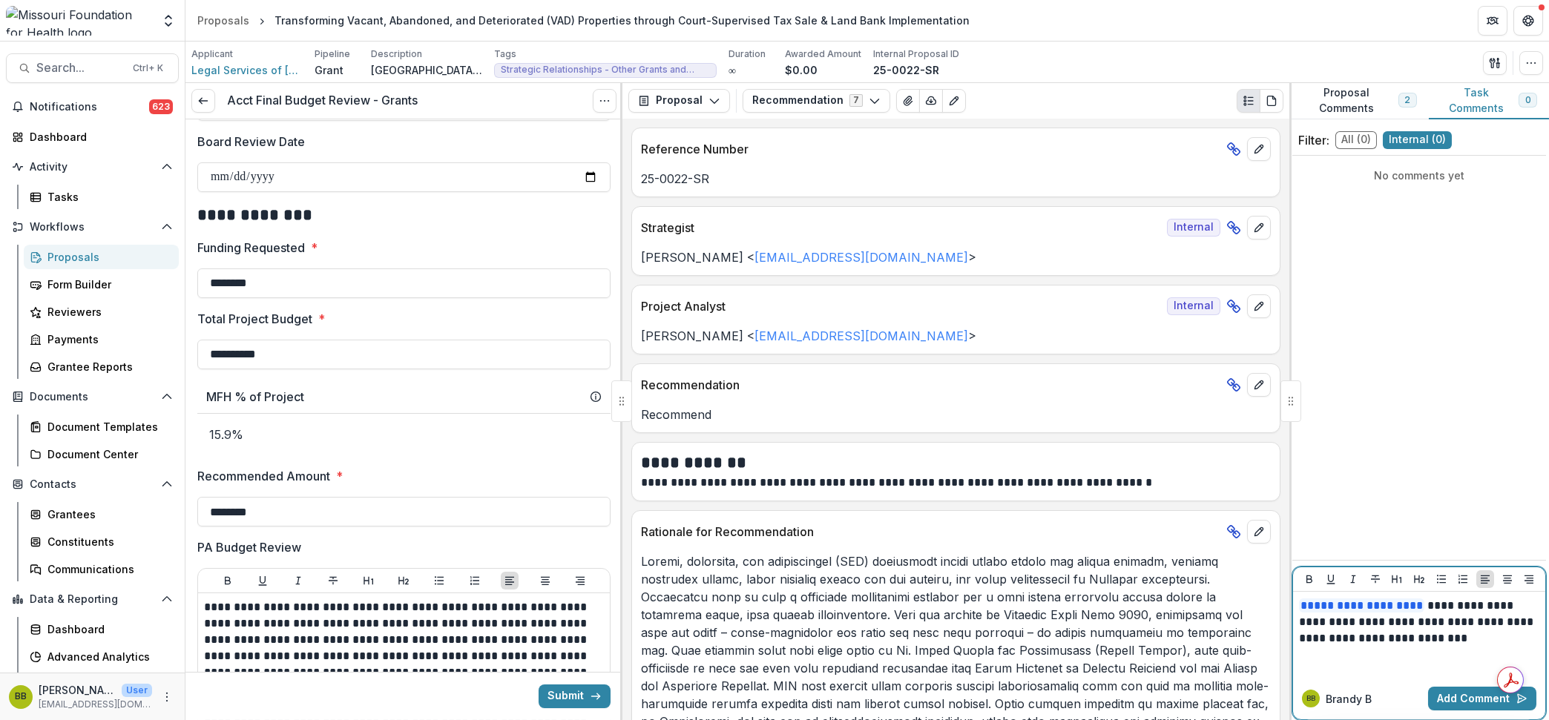
click at [1429, 633] on p "**********" at bounding box center [1419, 622] width 240 height 49
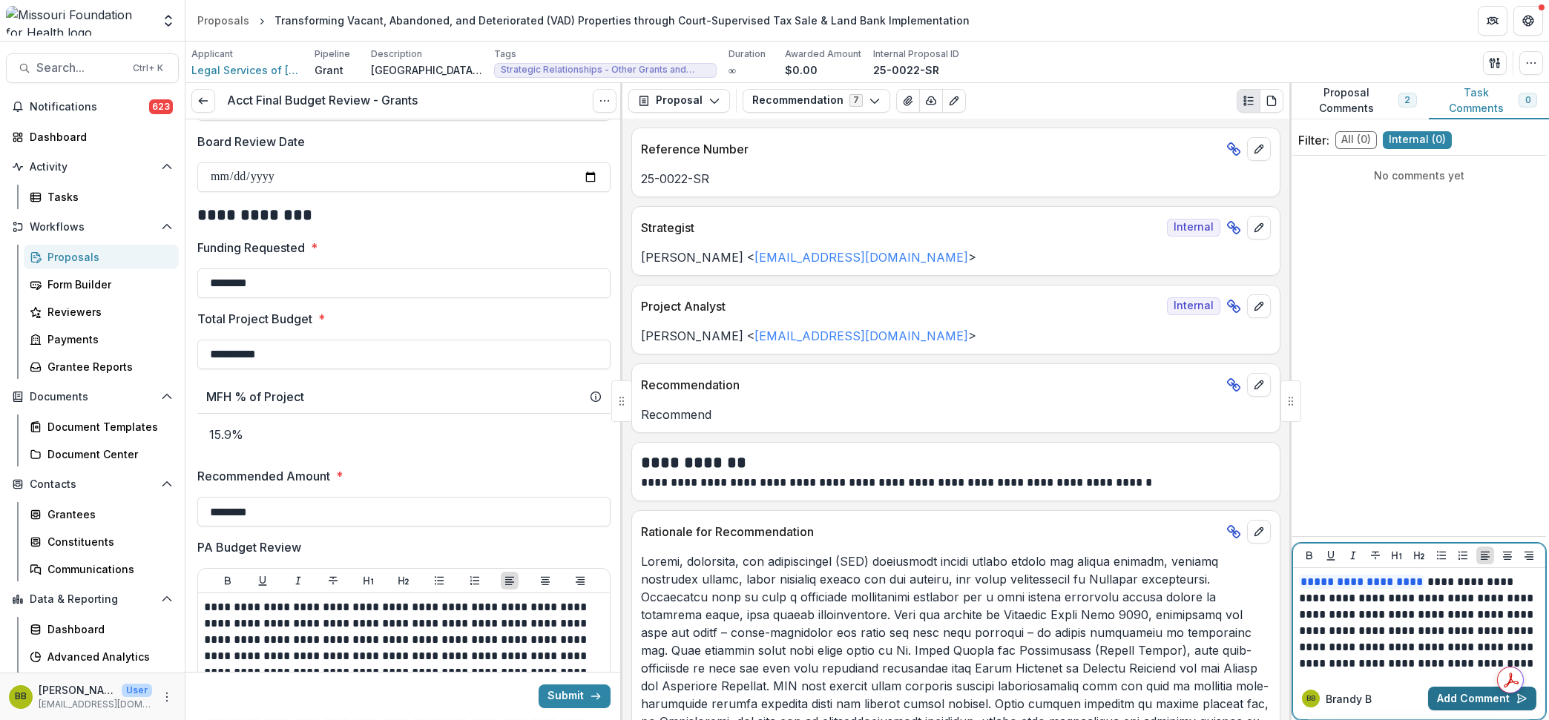
click at [1466, 705] on button "Add Comment" at bounding box center [1482, 699] width 108 height 24
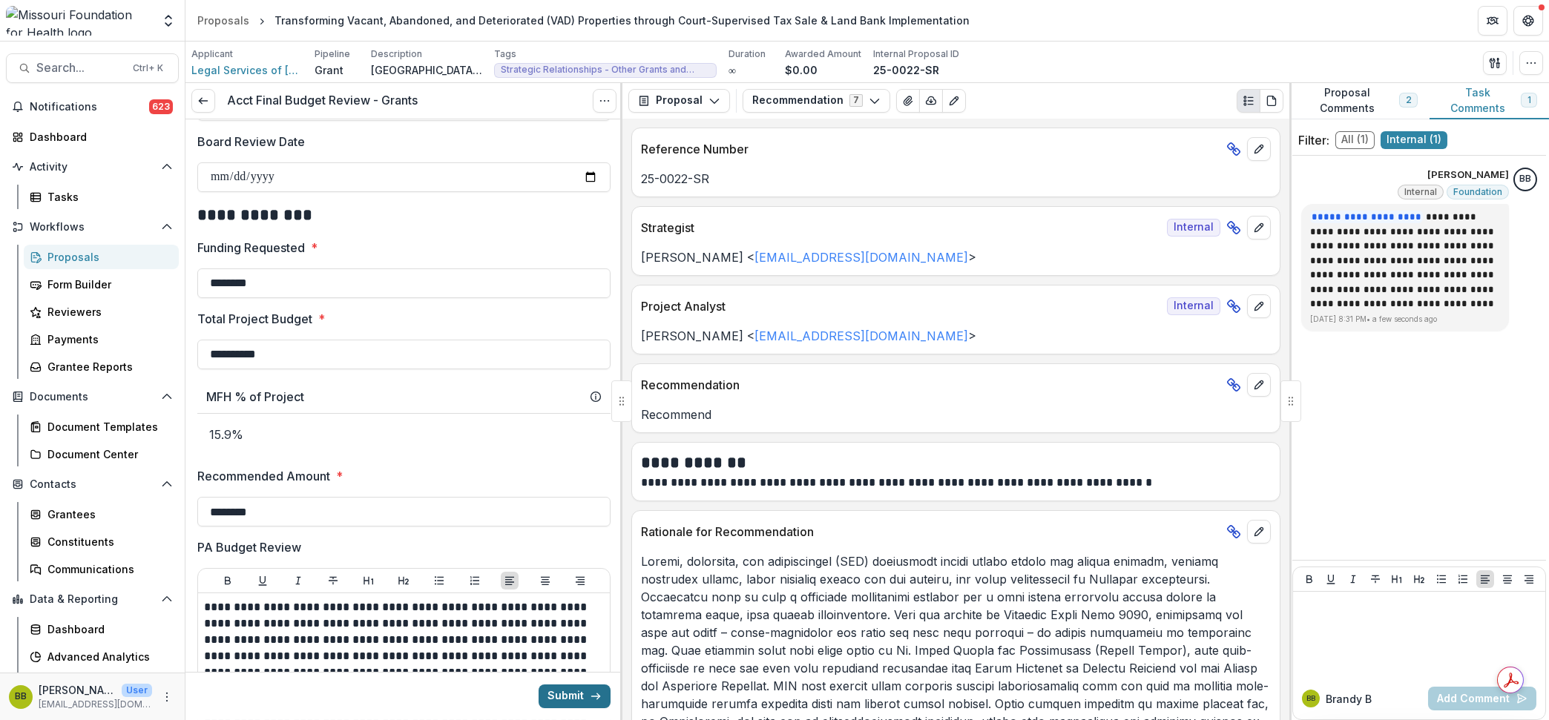
click at [567, 693] on button "Submit" at bounding box center [574, 697] width 72 height 24
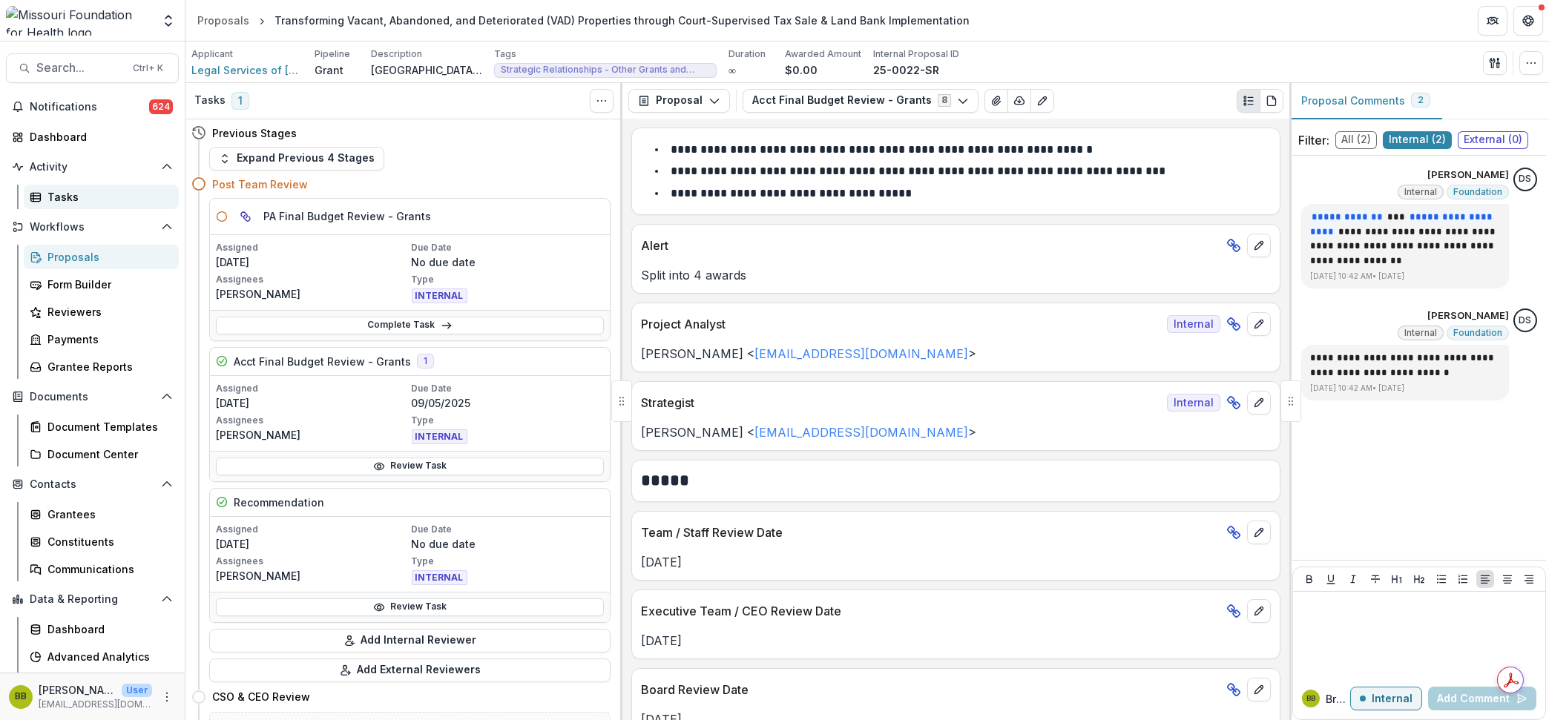
click at [66, 201] on div "Tasks" at bounding box center [106, 197] width 119 height 16
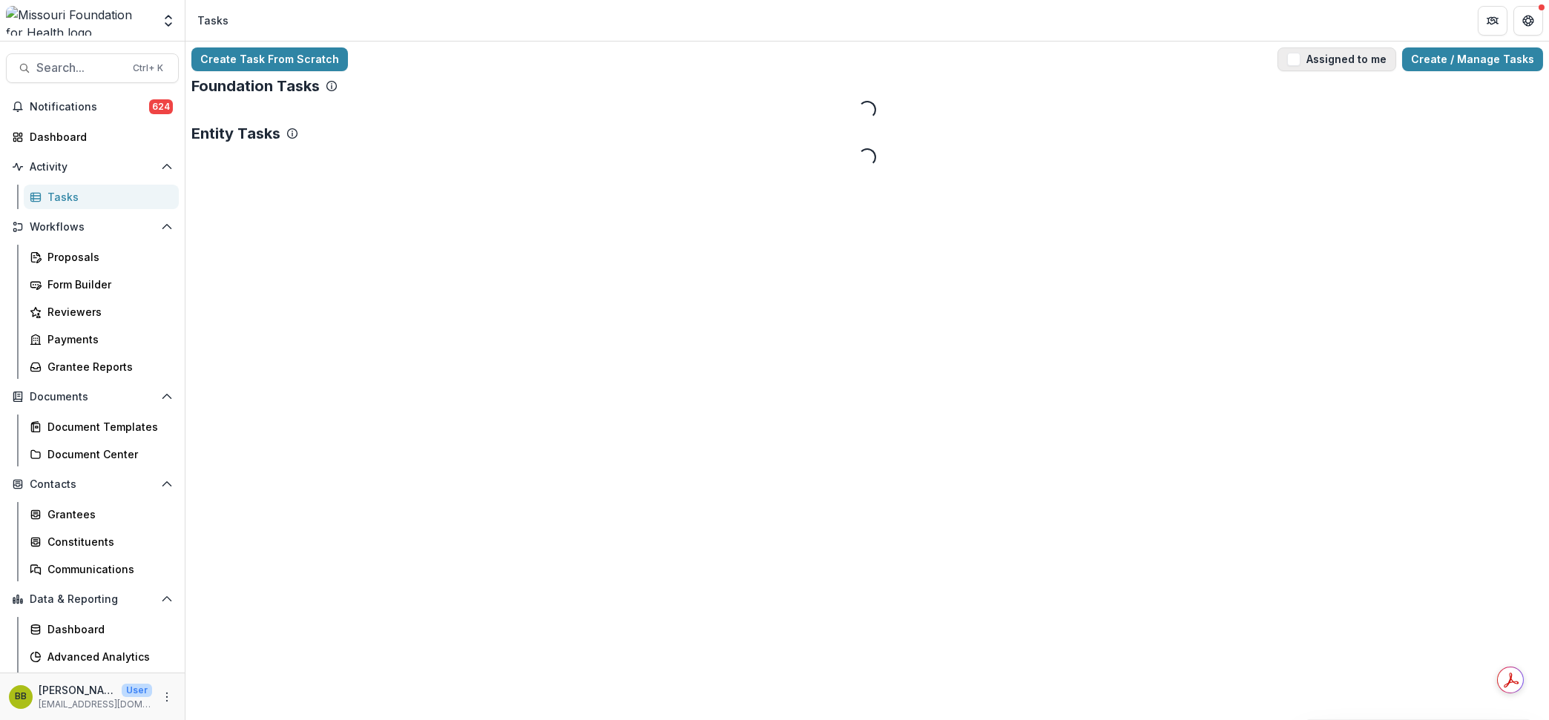
click at [1297, 67] on button "Assigned to me" at bounding box center [1336, 59] width 119 height 24
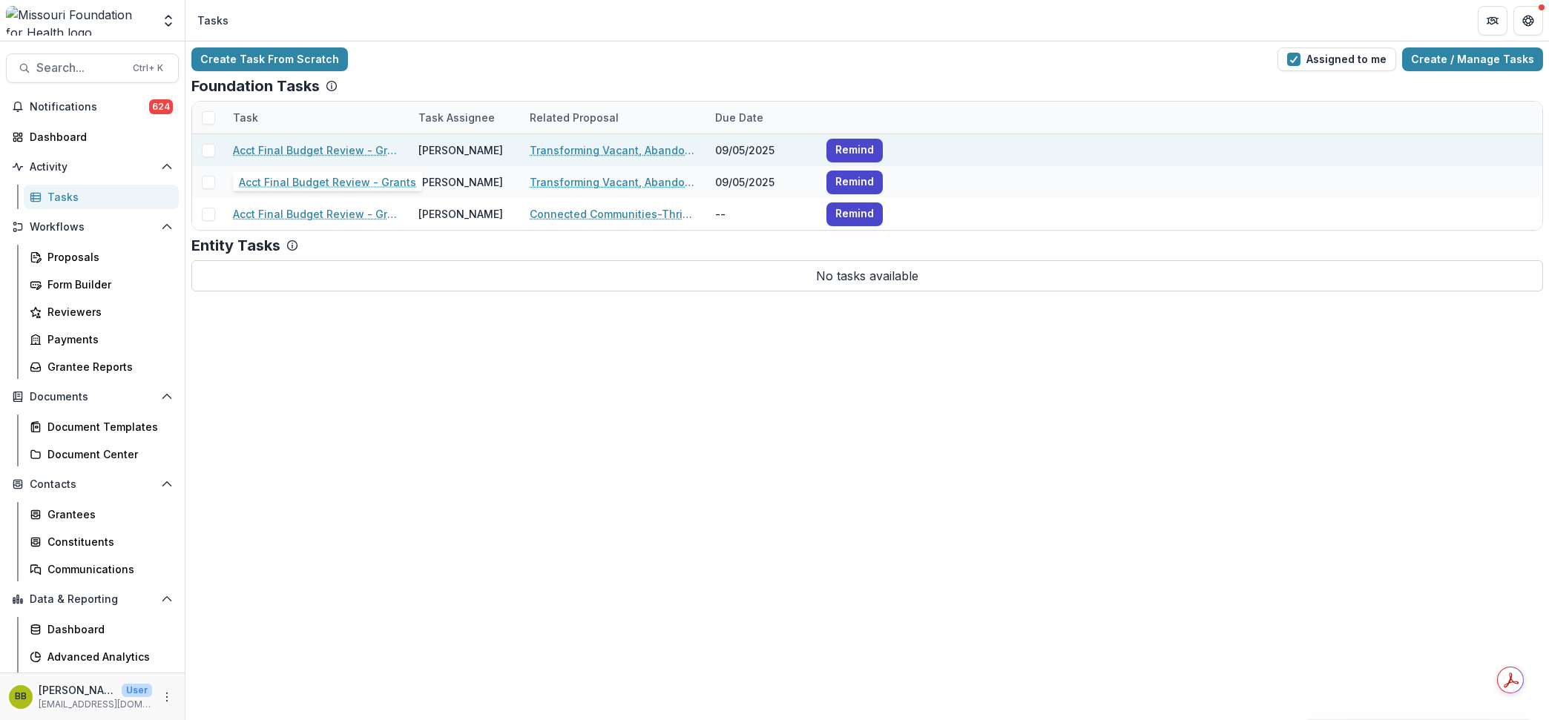
click at [338, 152] on link "Acct Final Budget Review - Grants" at bounding box center [317, 150] width 168 height 16
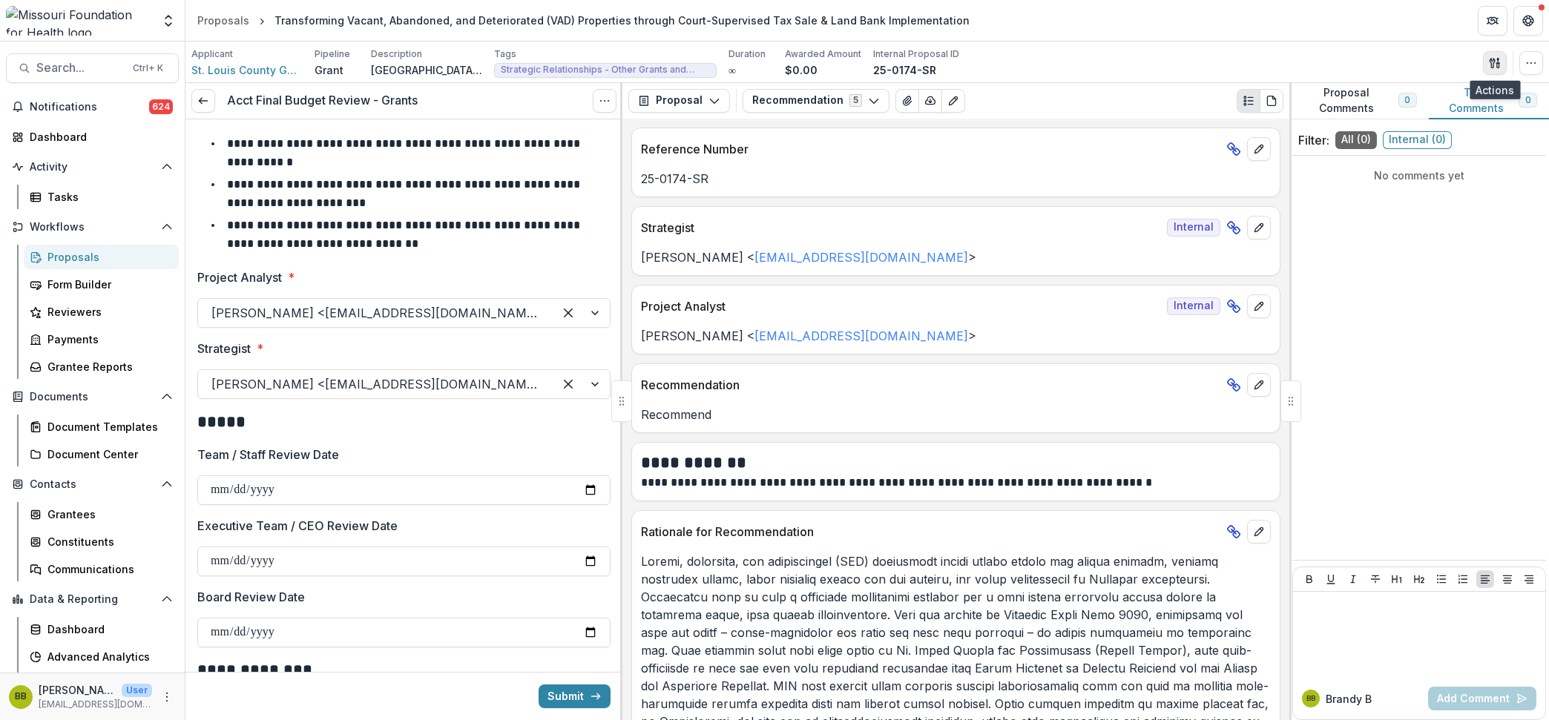
click at [1492, 60] on icon "button" at bounding box center [1491, 63] width 5 height 10
click at [1386, 122] on button "Proposal Files" at bounding box center [1423, 121] width 159 height 24
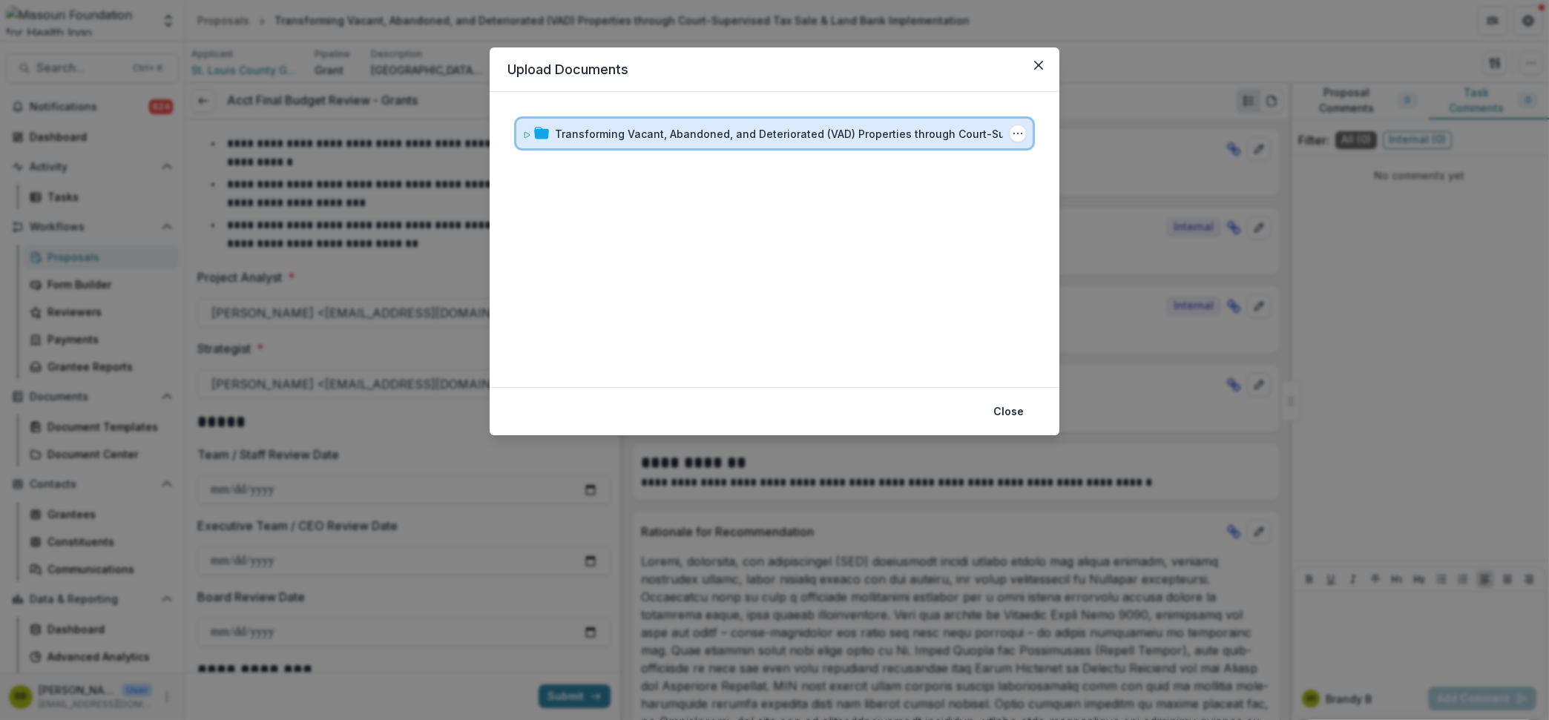
click at [525, 134] on icon at bounding box center [526, 135] width 9 height 9
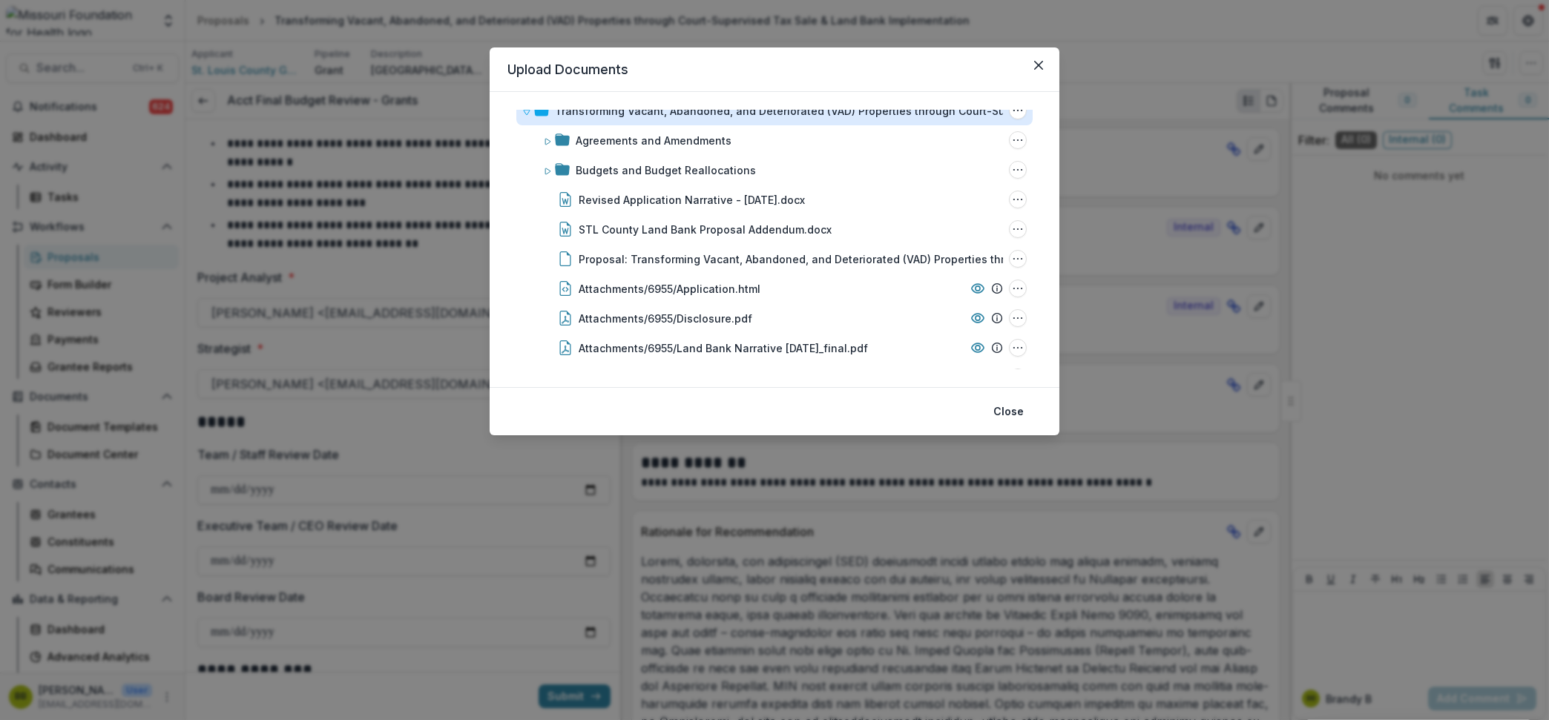
scroll to position [19, 0]
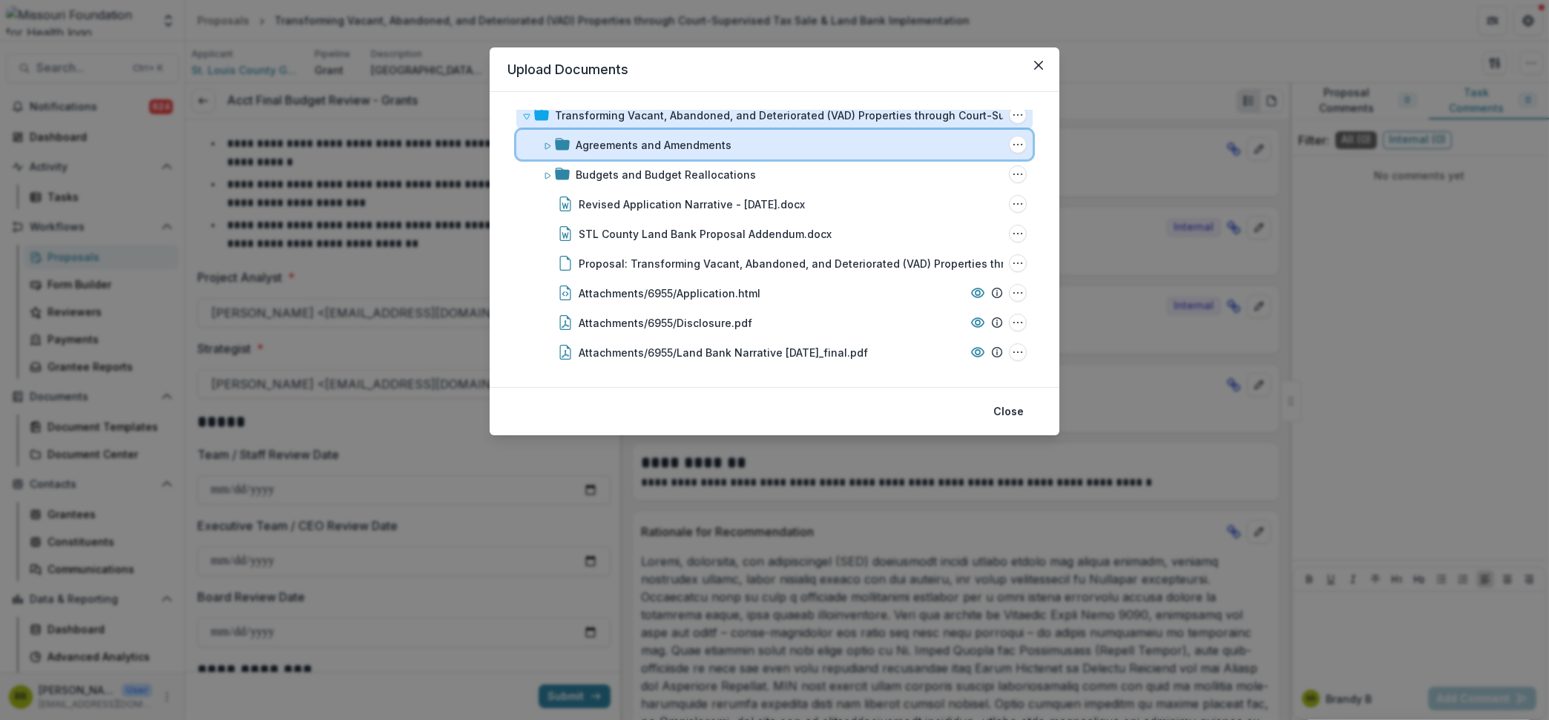
click at [543, 145] on icon at bounding box center [547, 146] width 9 height 9
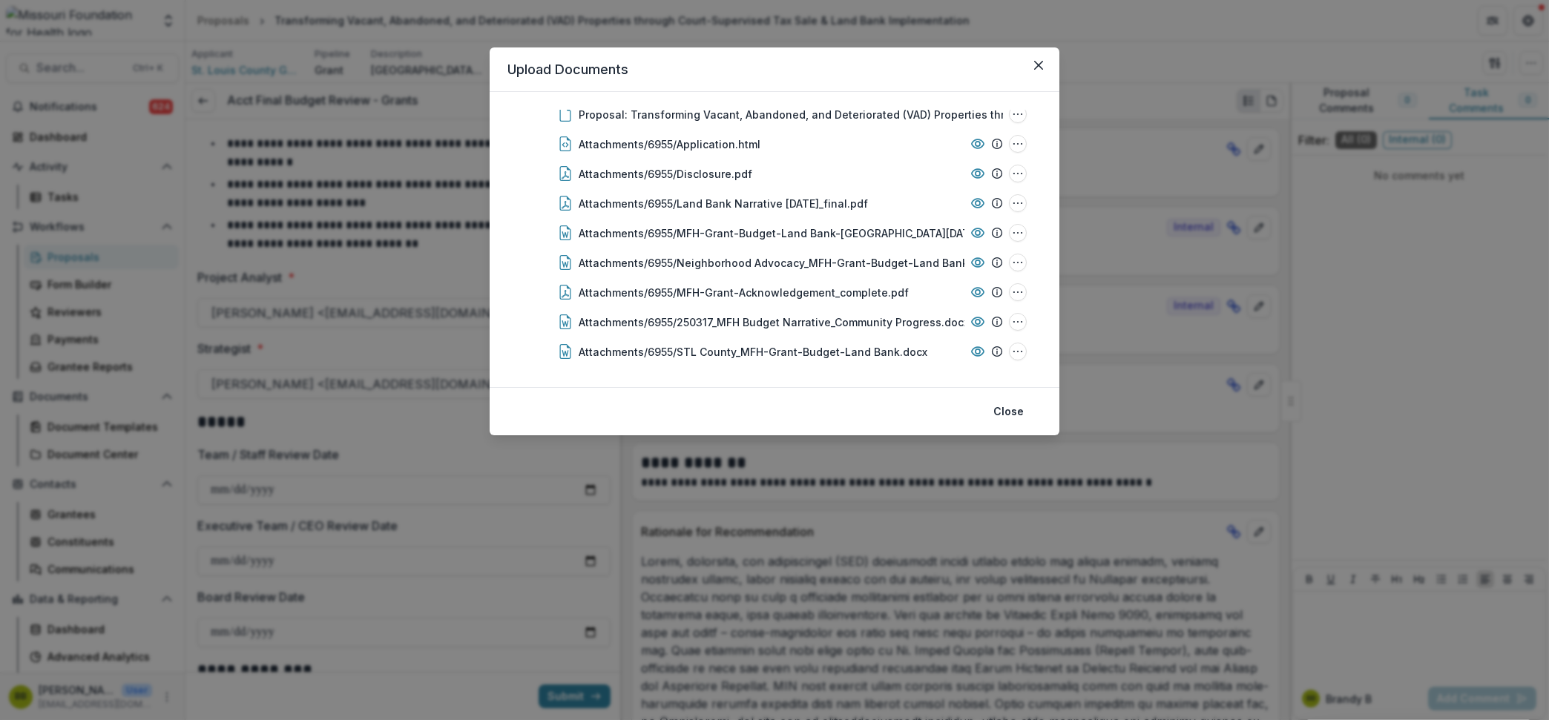
scroll to position [195, 0]
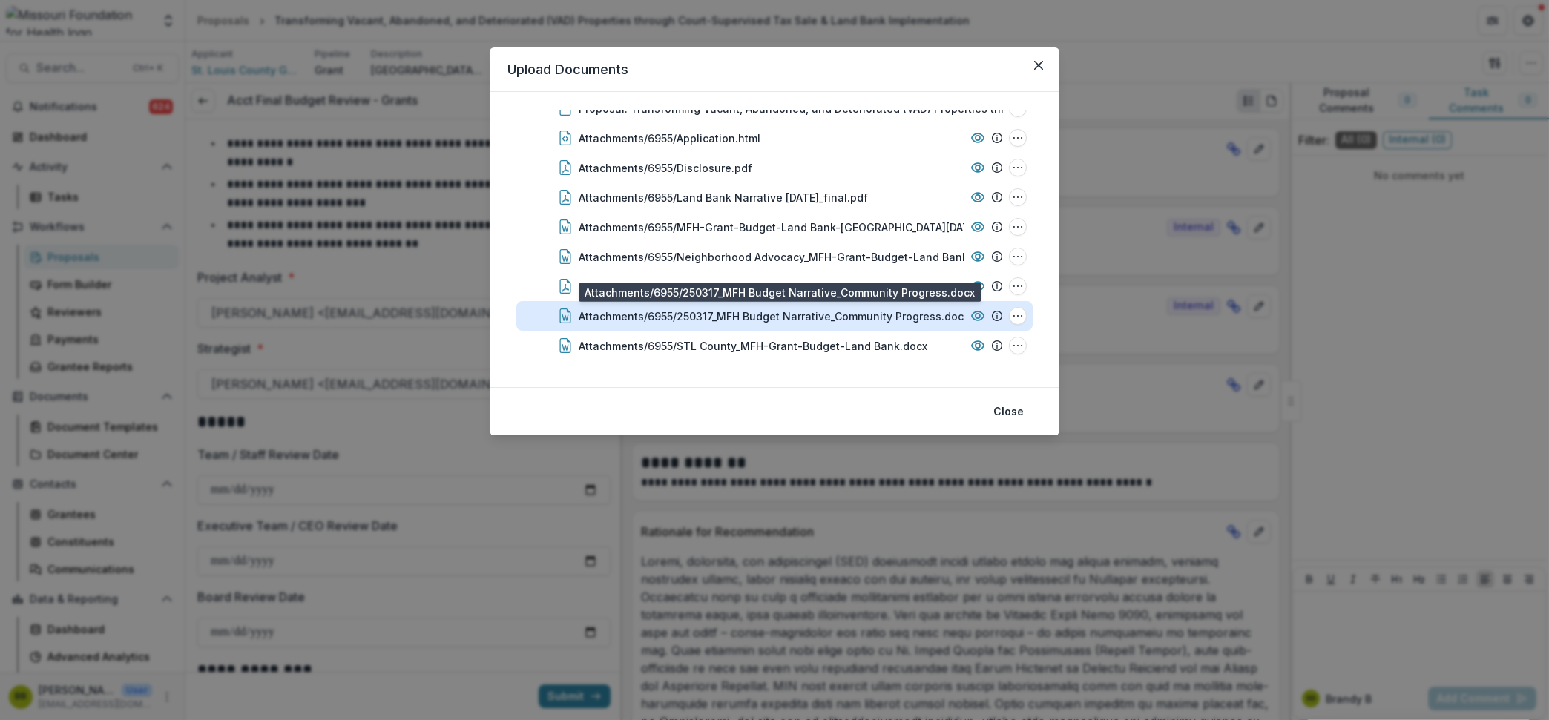
click at [818, 314] on div "Attachments/6955/250317_MFH Budget Narrative_Community Progress.docx" at bounding box center [774, 317] width 390 height 16
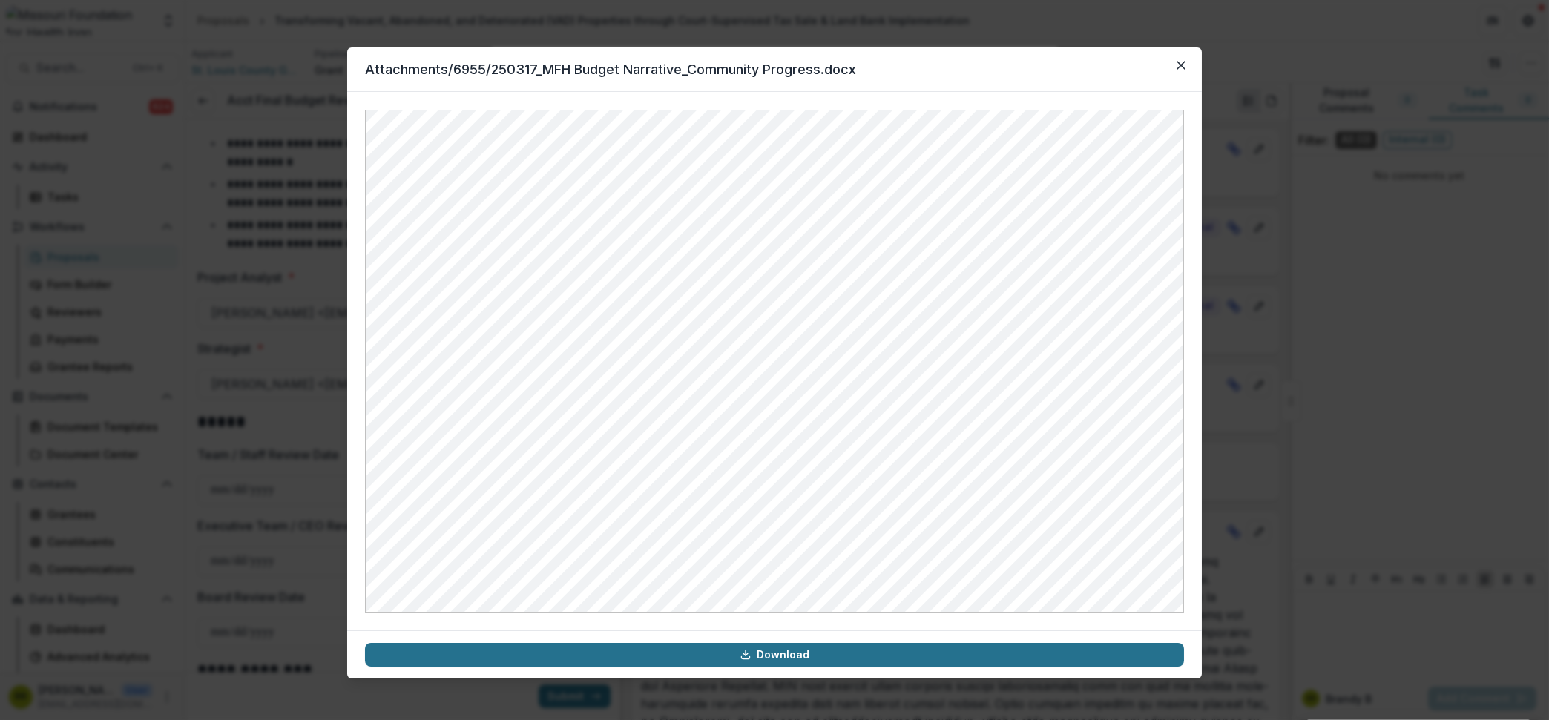
click at [949, 654] on link "Download" at bounding box center [774, 655] width 819 height 24
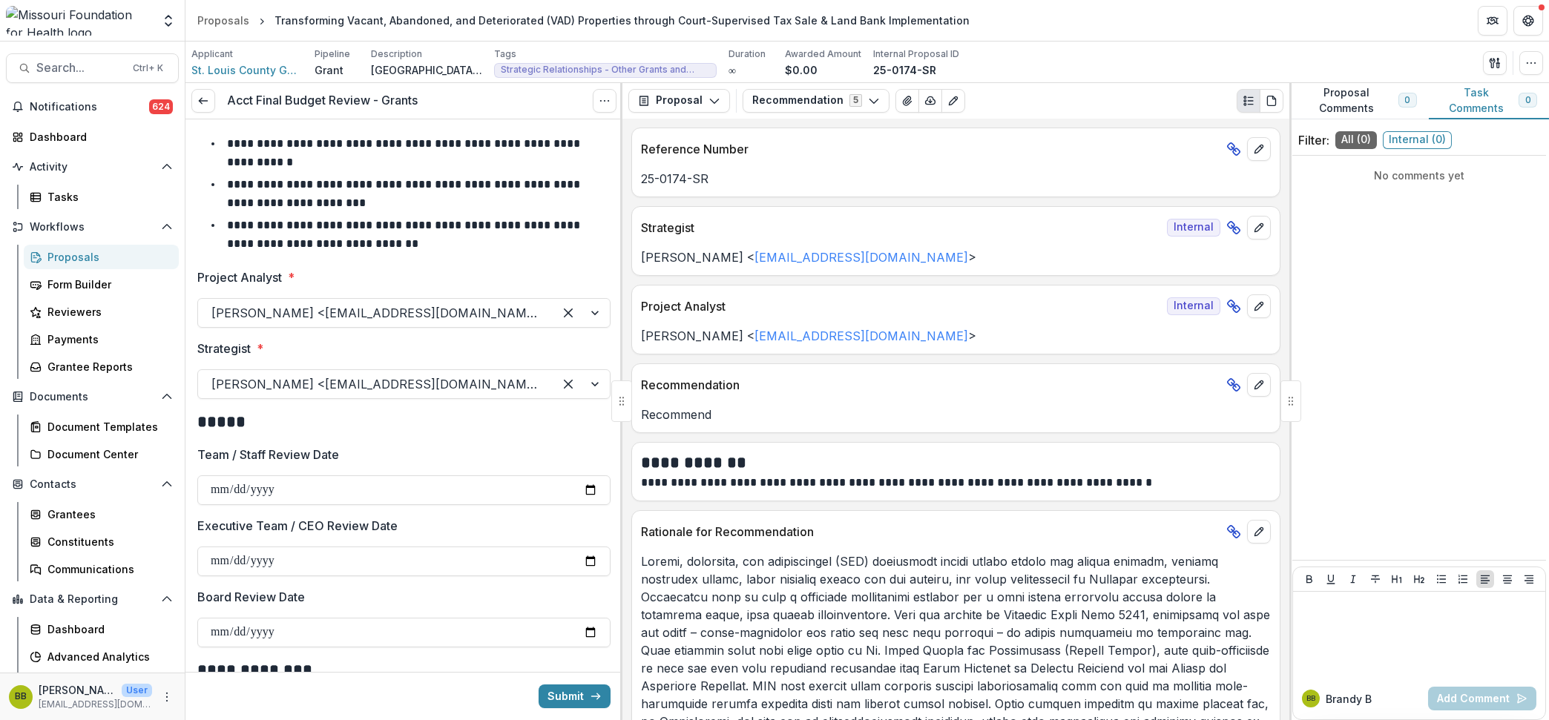
scroll to position [526, 0]
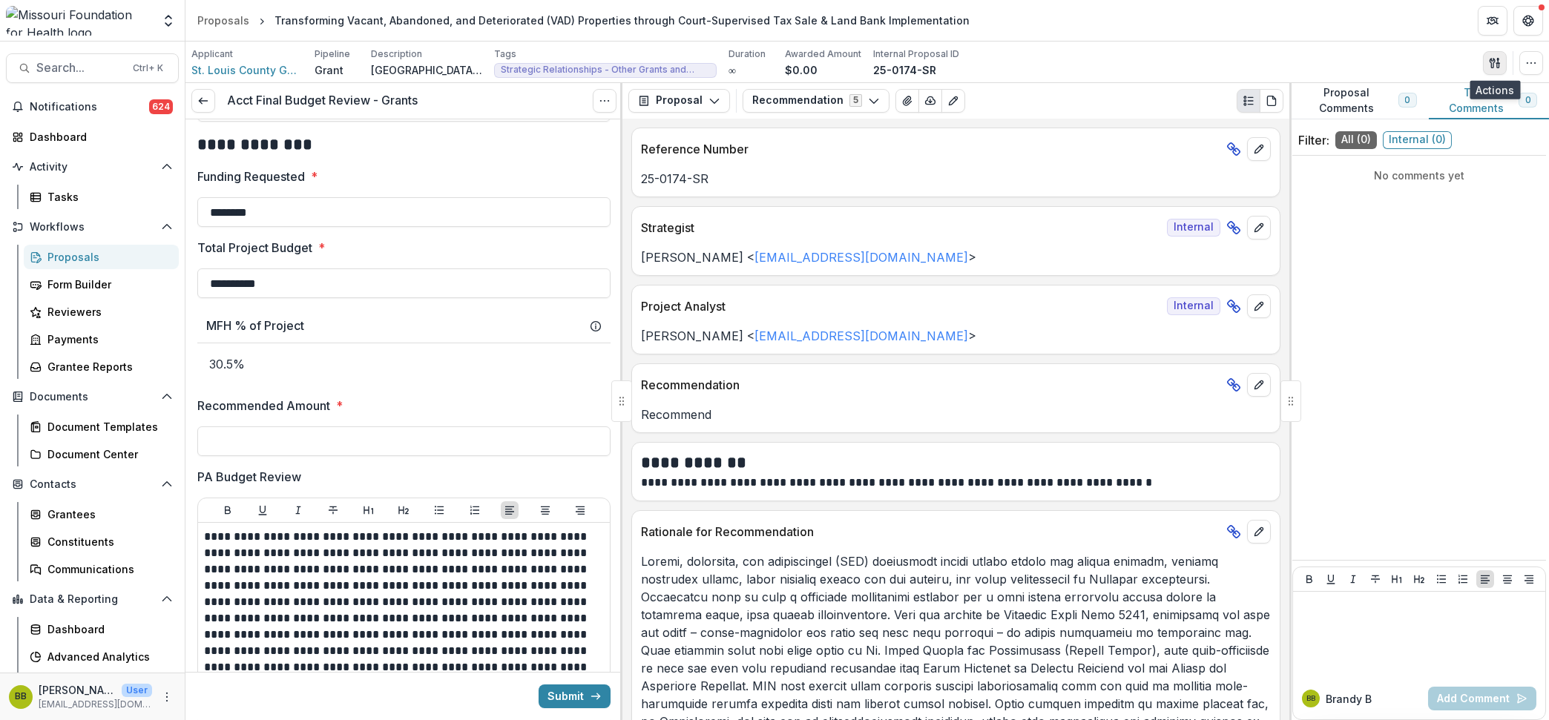
click at [1496, 59] on icon "button" at bounding box center [1495, 63] width 12 height 12
click at [1393, 122] on button "Proposal Files" at bounding box center [1423, 121] width 159 height 24
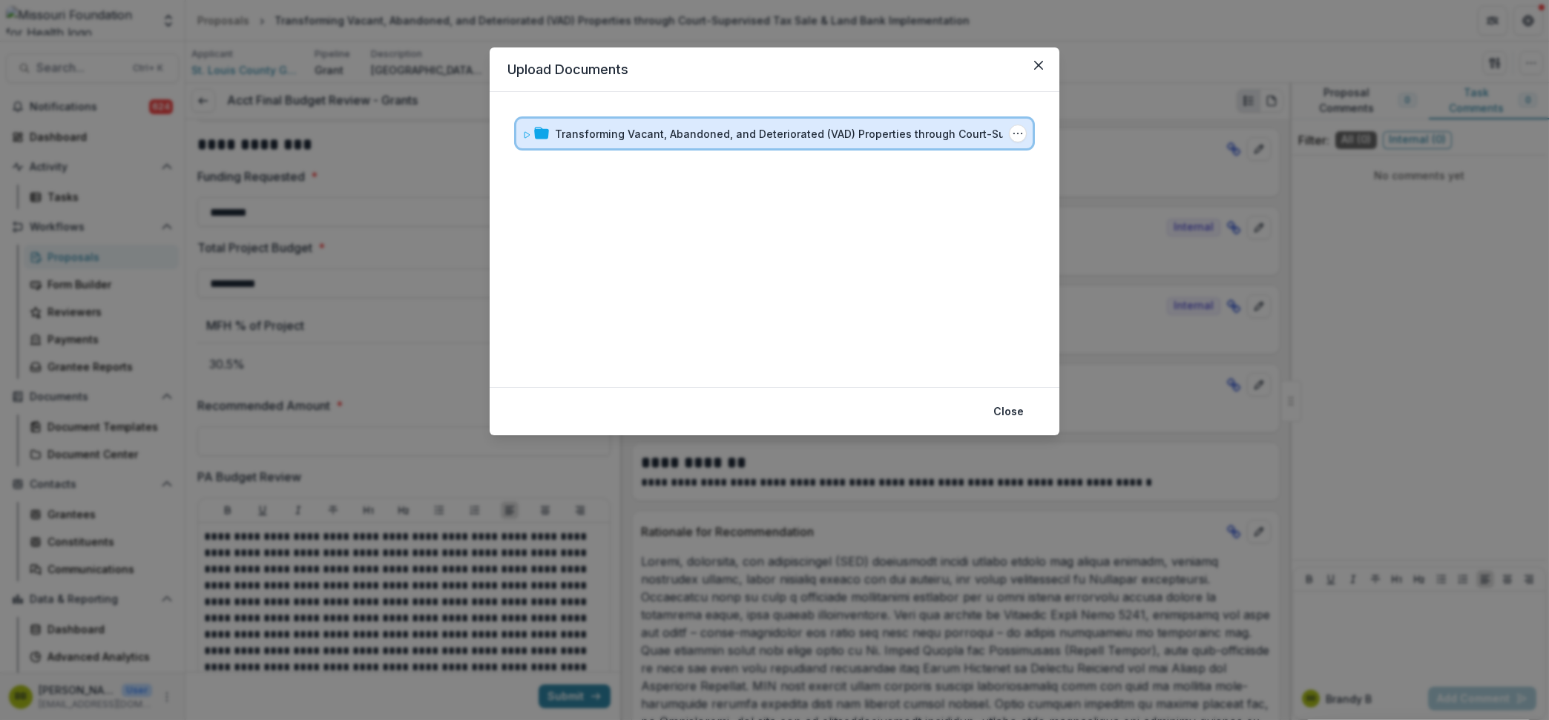
click at [525, 134] on icon at bounding box center [526, 135] width 9 height 9
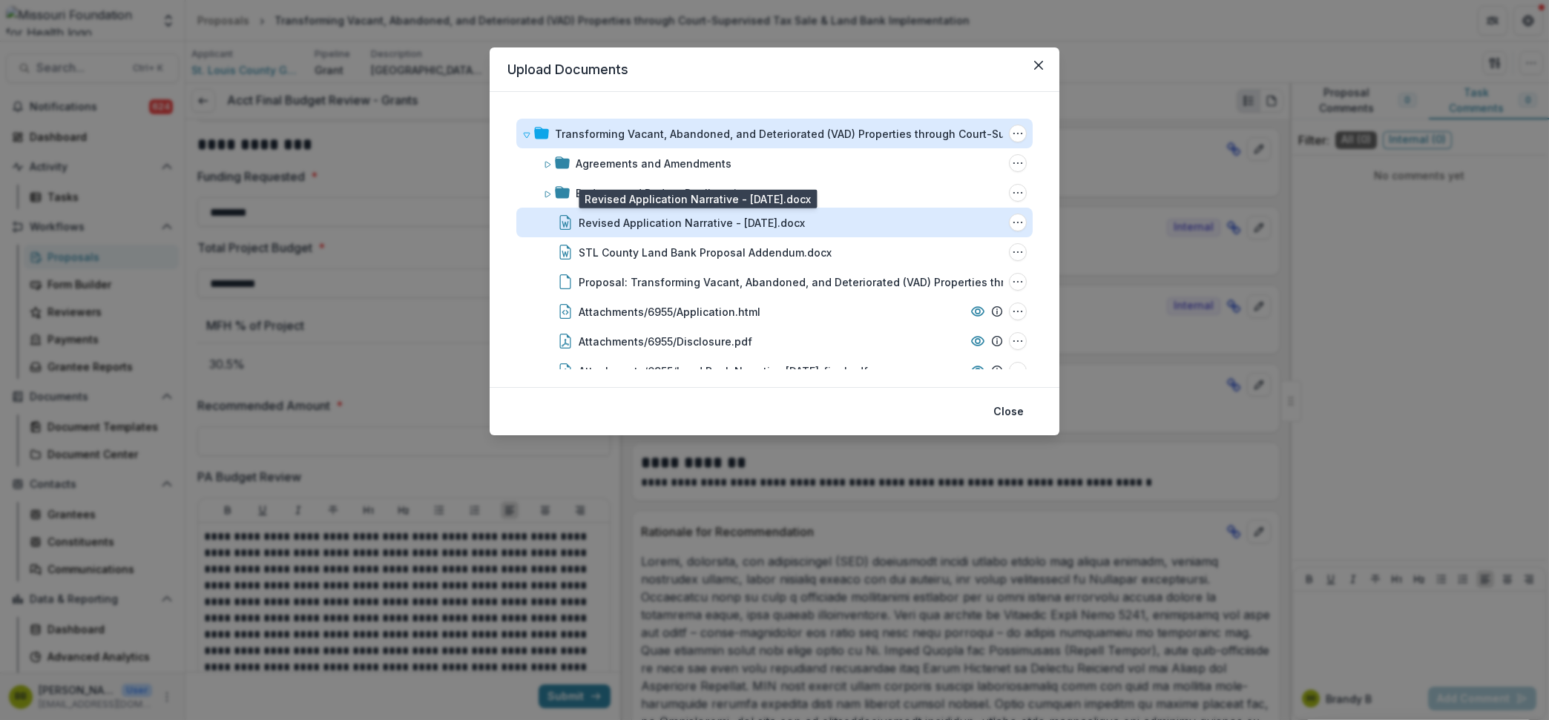
click at [635, 225] on div "Revised Application Narrative - [DATE].docx" at bounding box center [692, 223] width 226 height 16
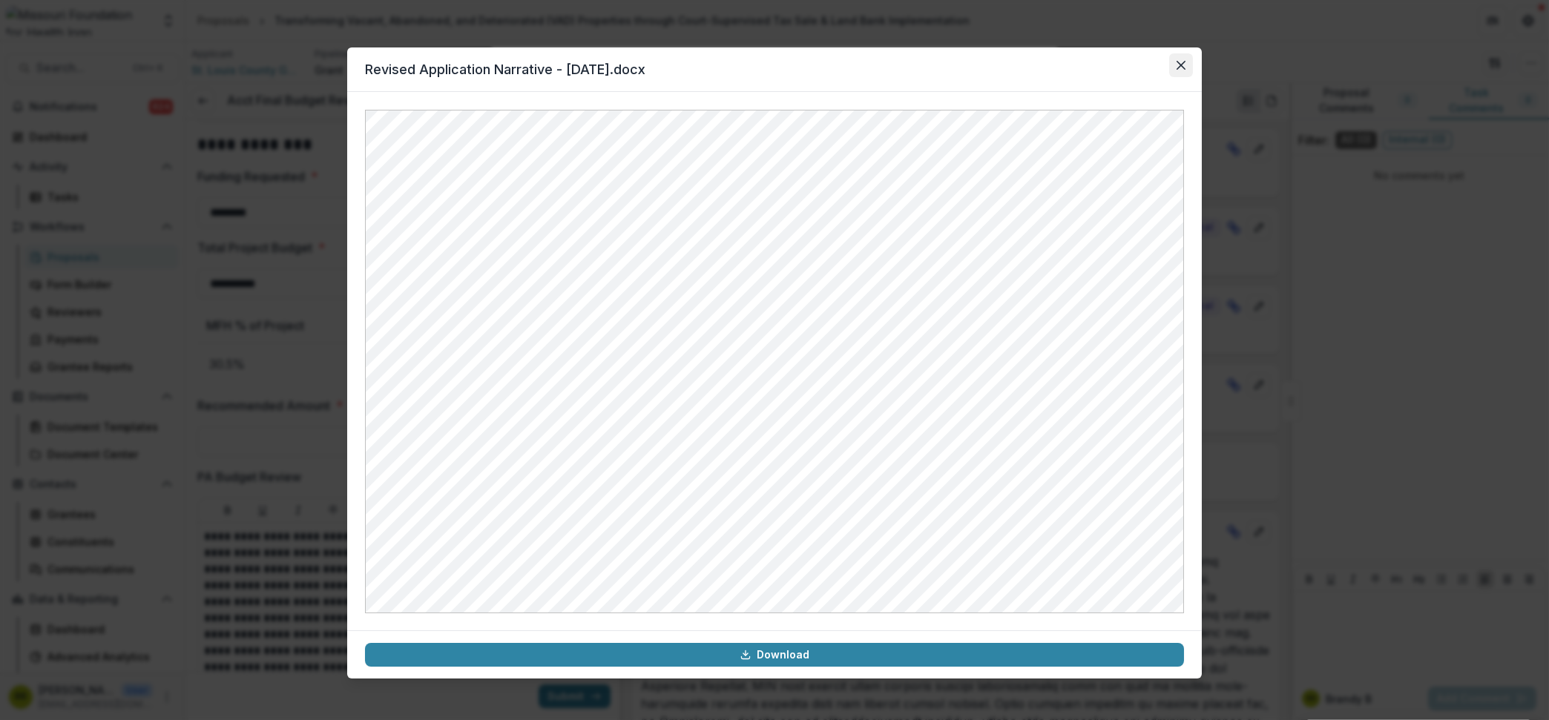
click at [1189, 73] on button "Close" at bounding box center [1181, 65] width 24 height 24
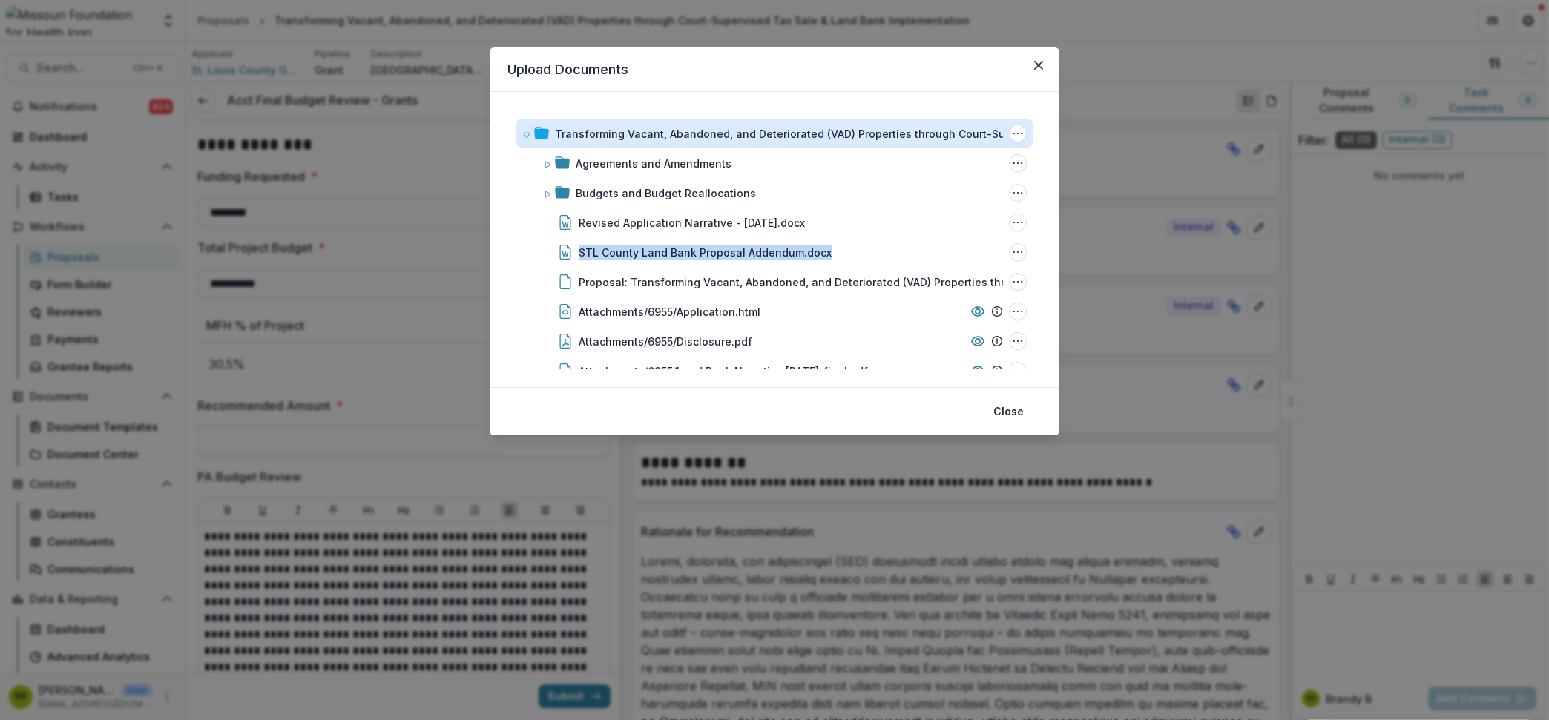
drag, startPoint x: 1035, startPoint y: 220, endPoint x: 1034, endPoint y: 240, distance: 20.8
click at [1034, 240] on div "Transforming Vacant, Abandoned, and Deteriorated (VAD) Properties through Court…" at bounding box center [774, 240] width 534 height 260
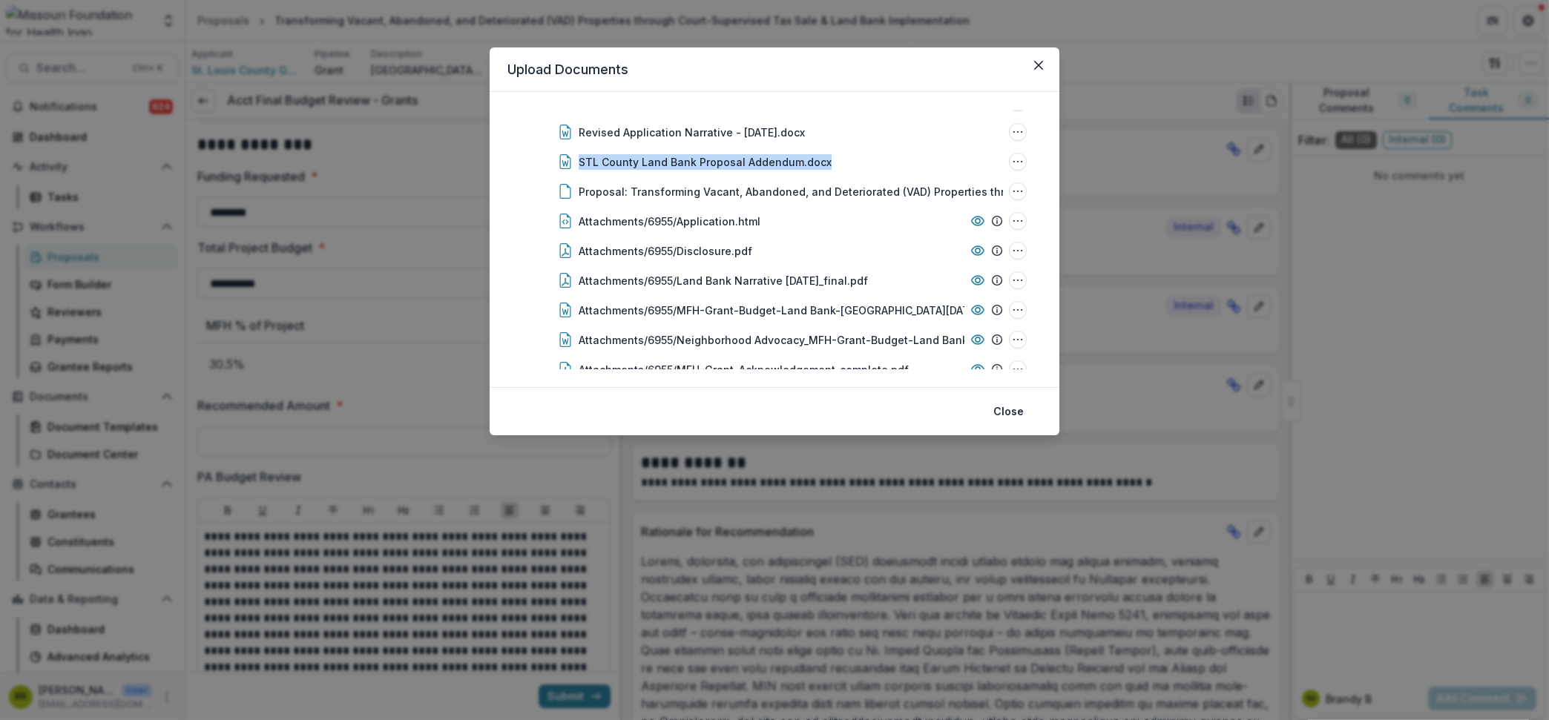
scroll to position [93, 0]
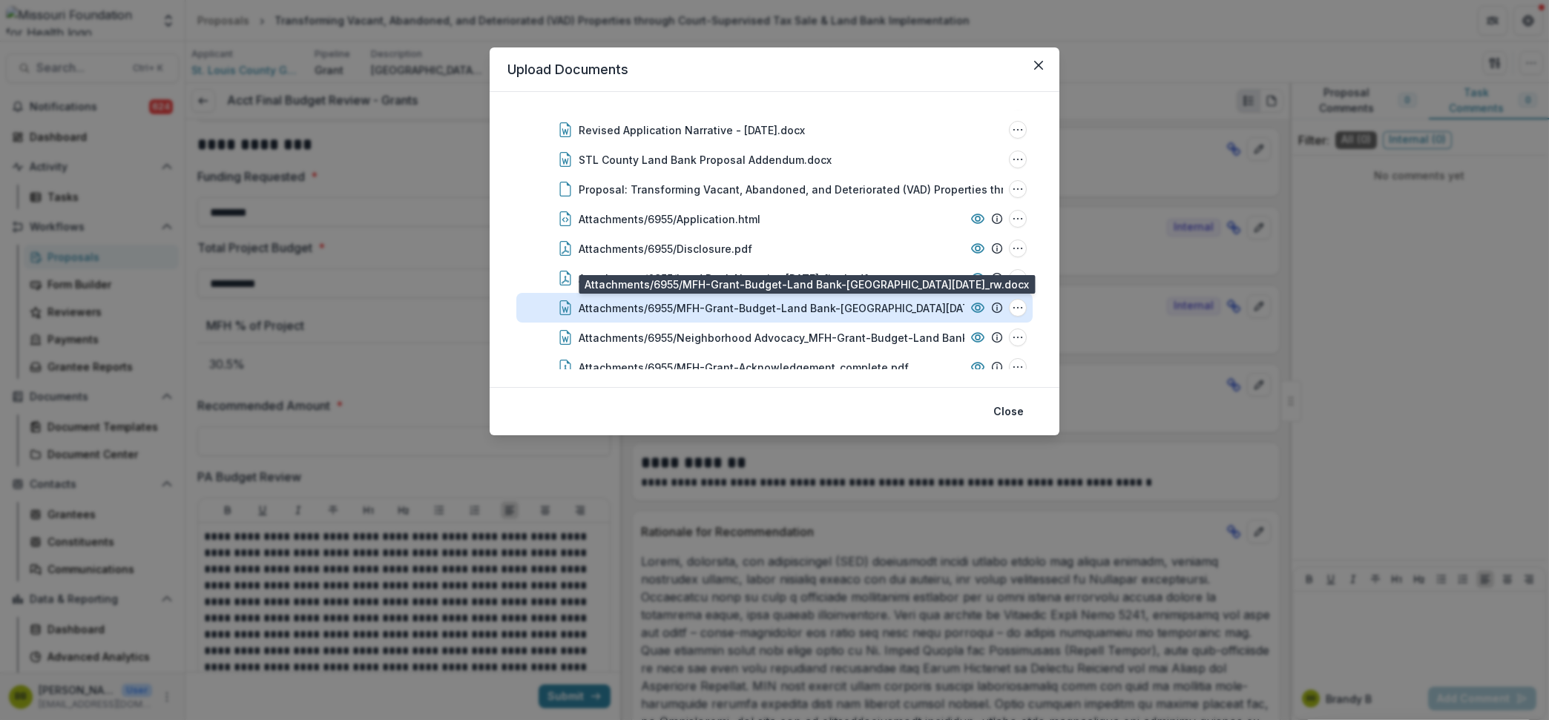
click at [793, 311] on div "Attachments/6955/MFH-Grant-Budget-Land Bank-[GEOGRAPHIC_DATA][DATE]_rw.docx" at bounding box center [801, 308] width 444 height 16
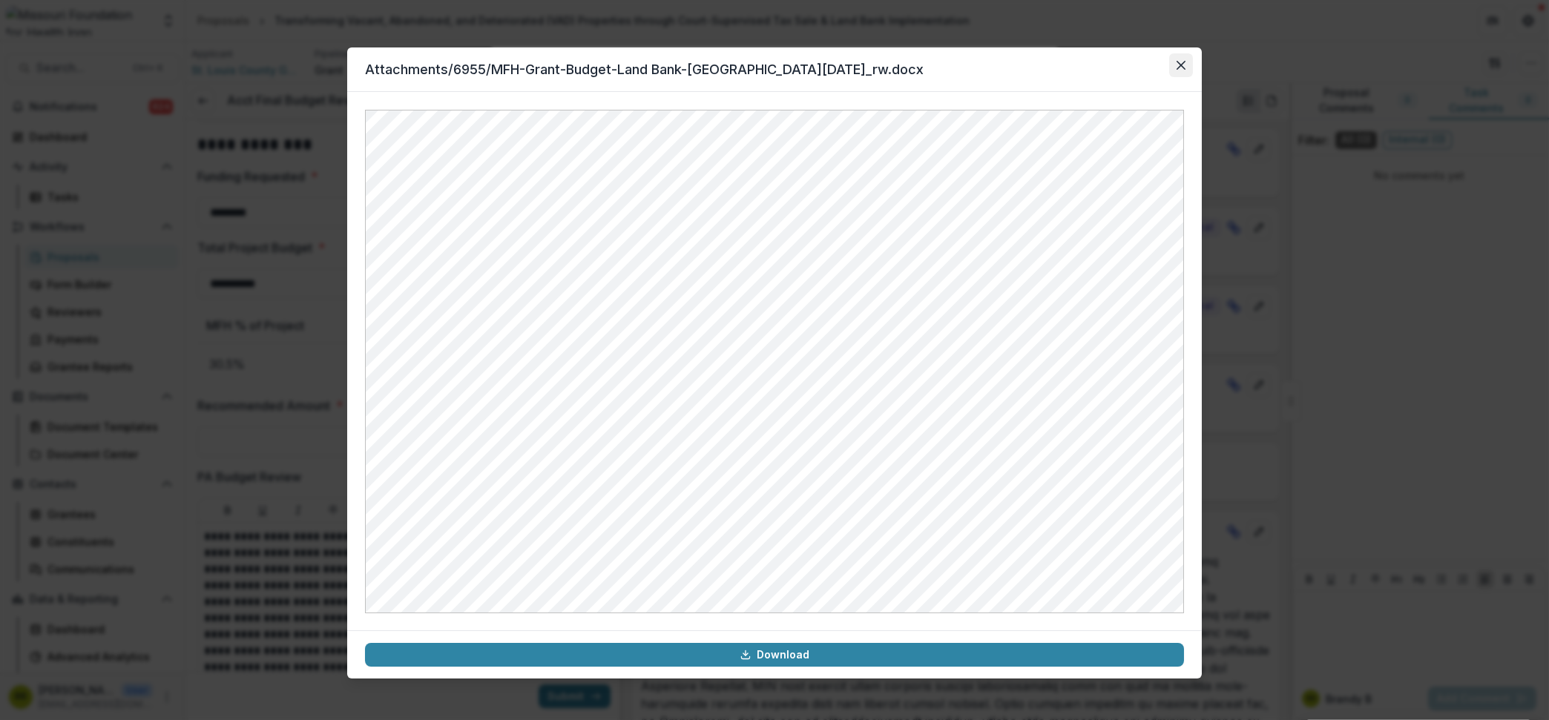
click at [1184, 68] on icon "Close" at bounding box center [1180, 65] width 9 height 9
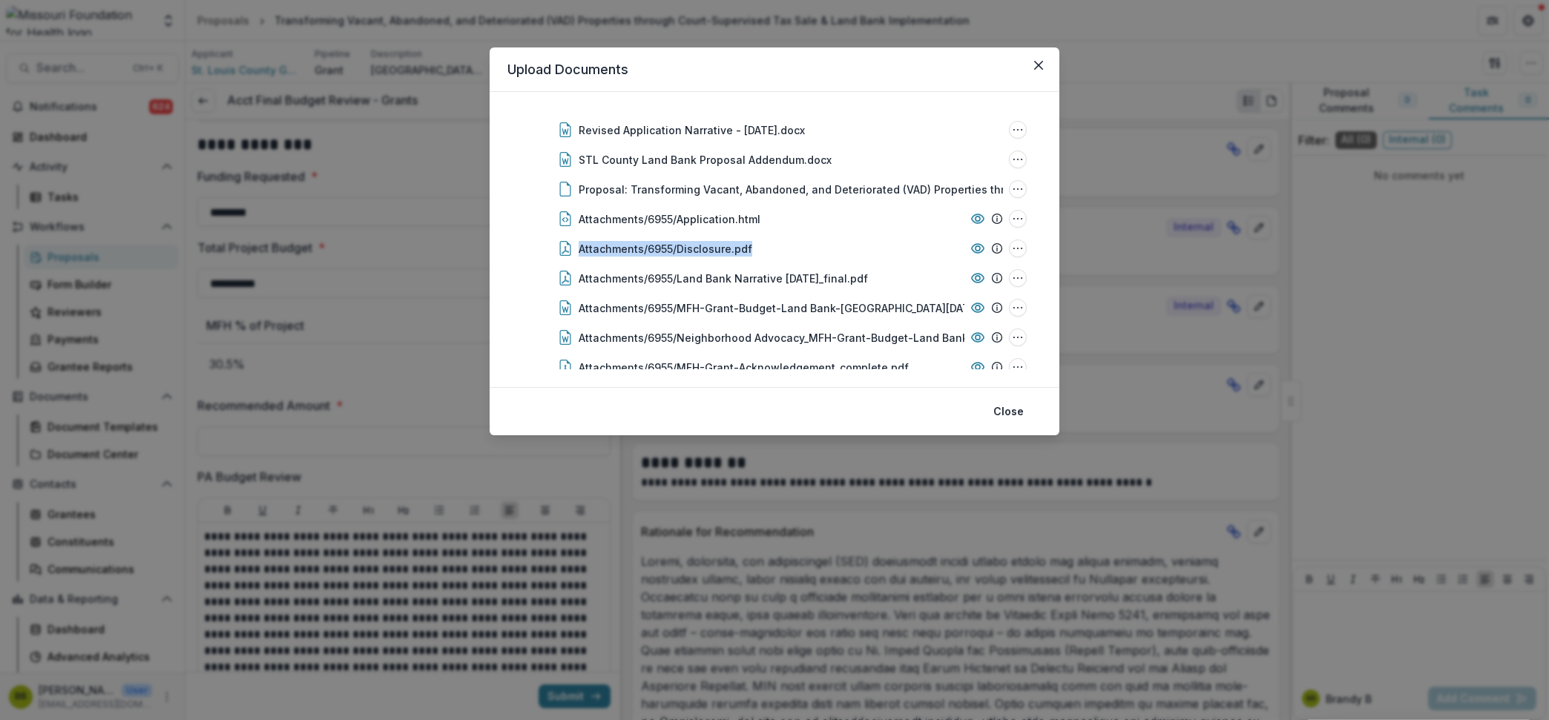
drag, startPoint x: 1036, startPoint y: 229, endPoint x: 1038, endPoint y: 247, distance: 17.9
click at [1038, 247] on div "Transforming Vacant, Abandoned, and Deteriorated (VAD) Properties through Court…" at bounding box center [774, 240] width 534 height 260
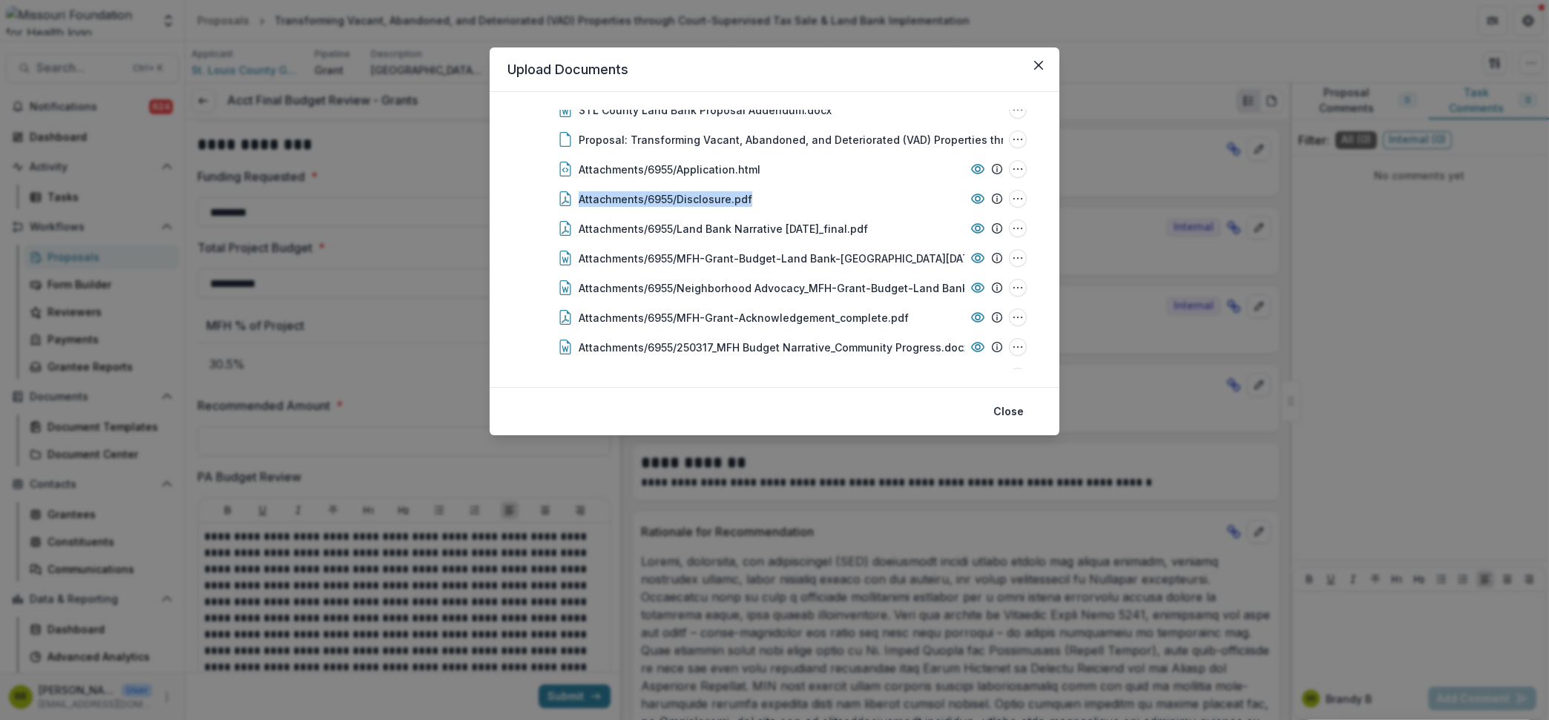
scroll to position [173, 0]
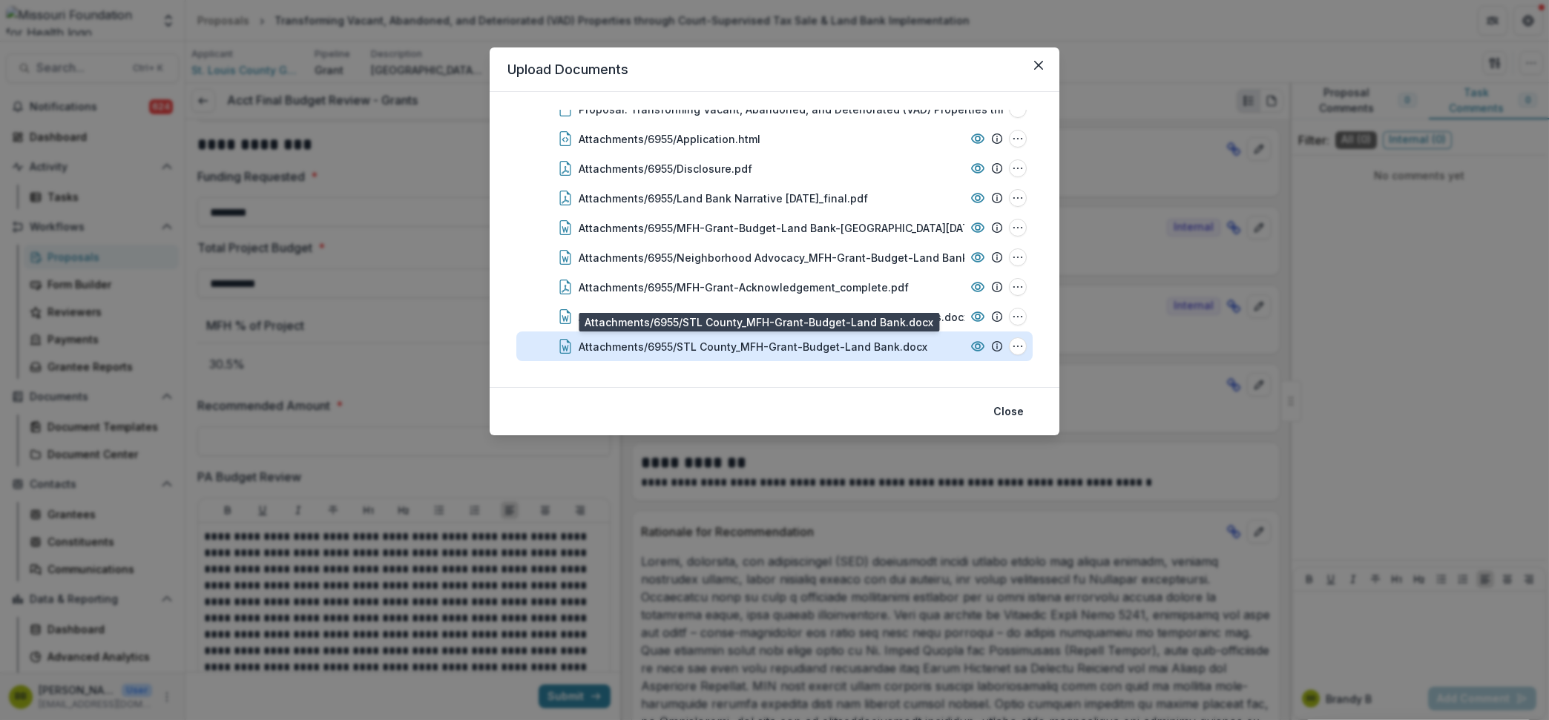
click at [845, 340] on div "Attachments/6955/STL County_MFH-Grant-Budget-Land Bank.docx" at bounding box center [753, 347] width 349 height 16
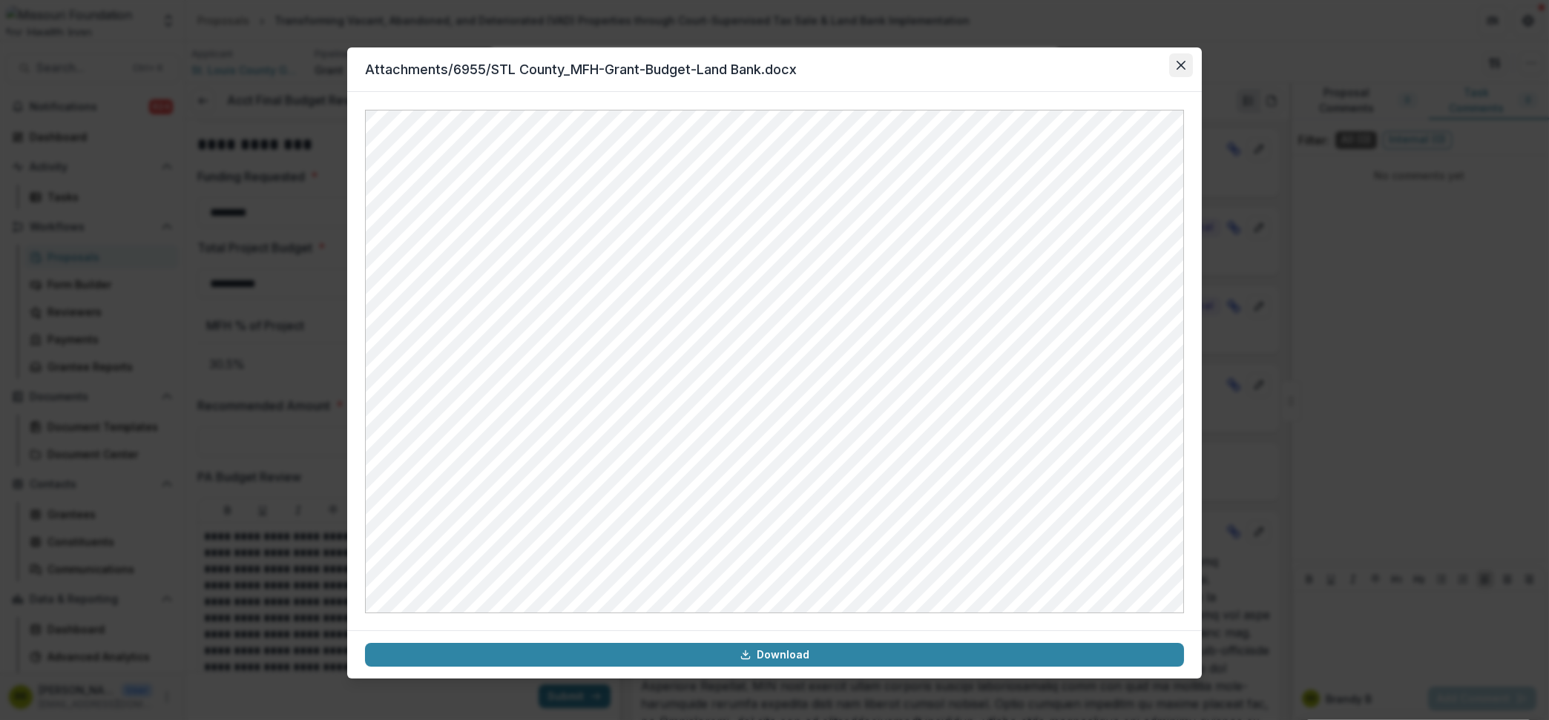
click at [1188, 63] on button "Close" at bounding box center [1181, 65] width 24 height 24
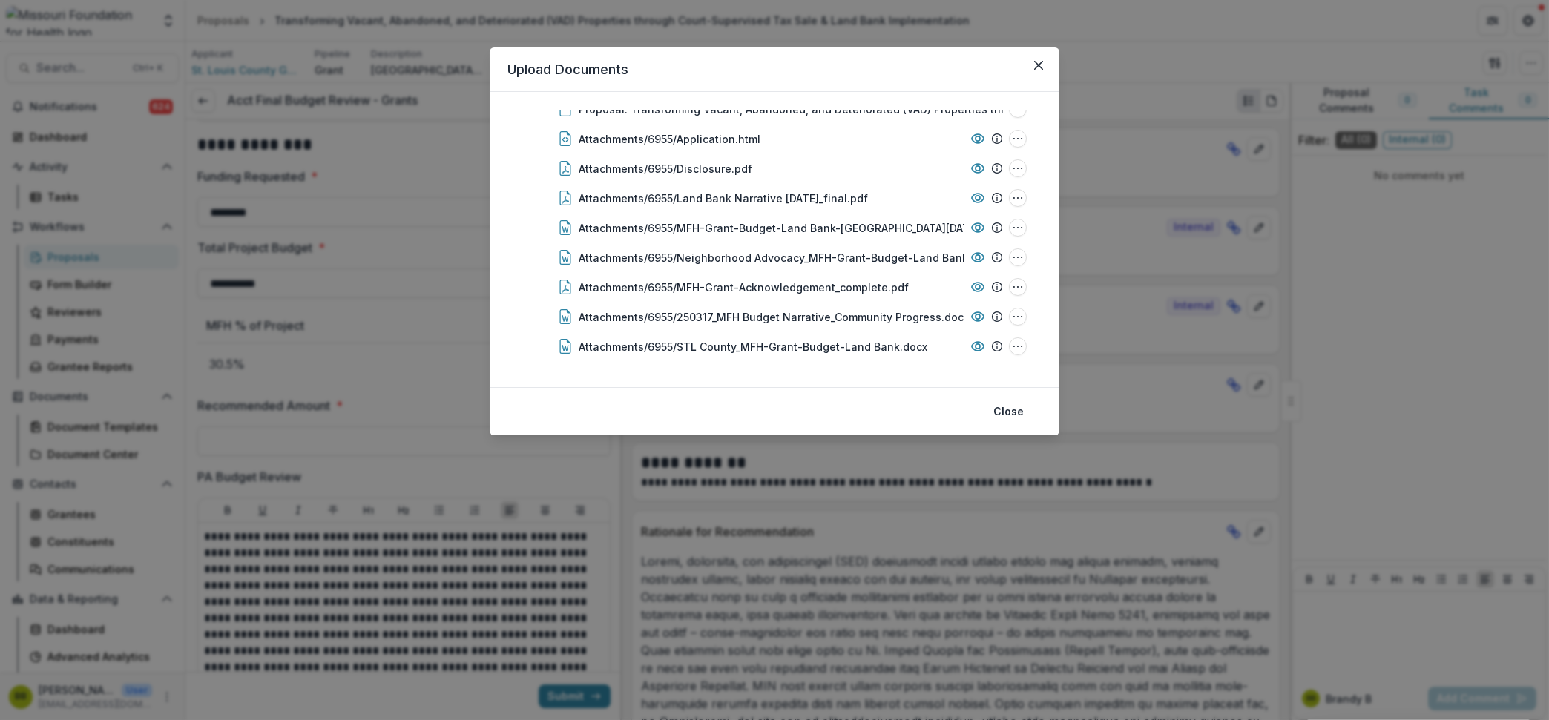
click at [1041, 334] on div "Transforming Vacant, Abandoned, and Deteriorated (VAD) Properties through Court…" at bounding box center [775, 239] width 570 height 295
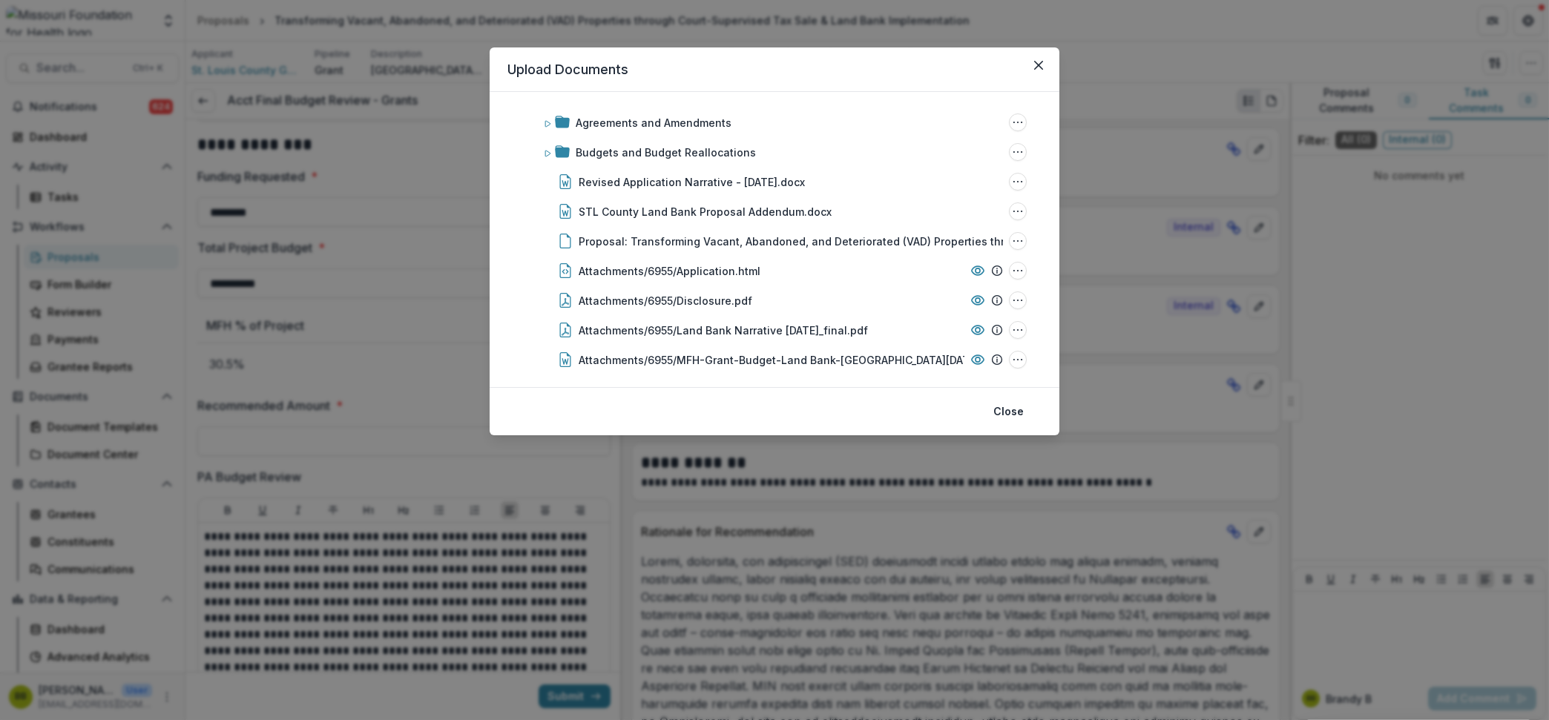
scroll to position [39, 0]
click at [1036, 62] on icon "Close" at bounding box center [1038, 65] width 9 height 9
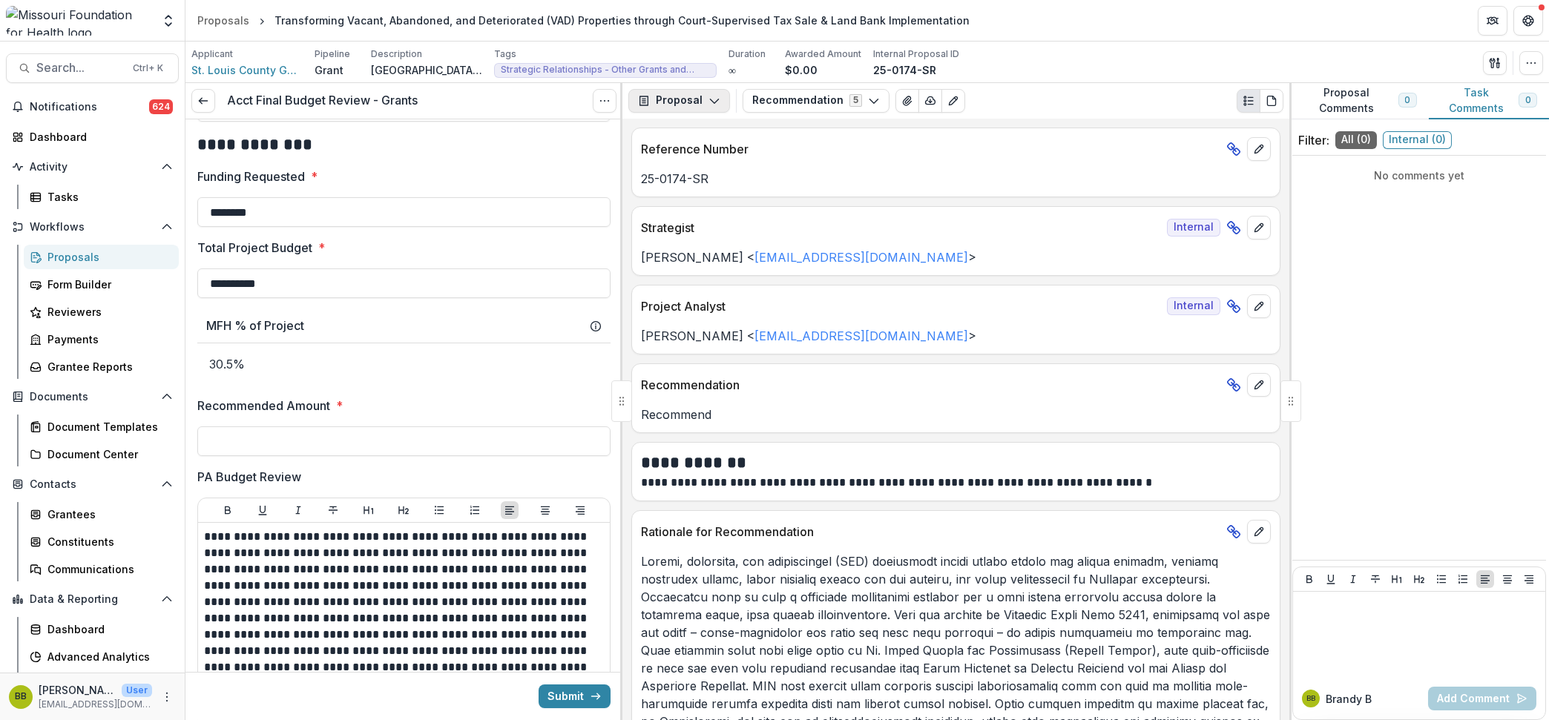
click at [710, 99] on polyline "button" at bounding box center [714, 101] width 8 height 4
click at [708, 96] on icon "button" at bounding box center [714, 101] width 12 height 12
click at [754, 99] on button "Recommendation 5" at bounding box center [815, 101] width 147 height 24
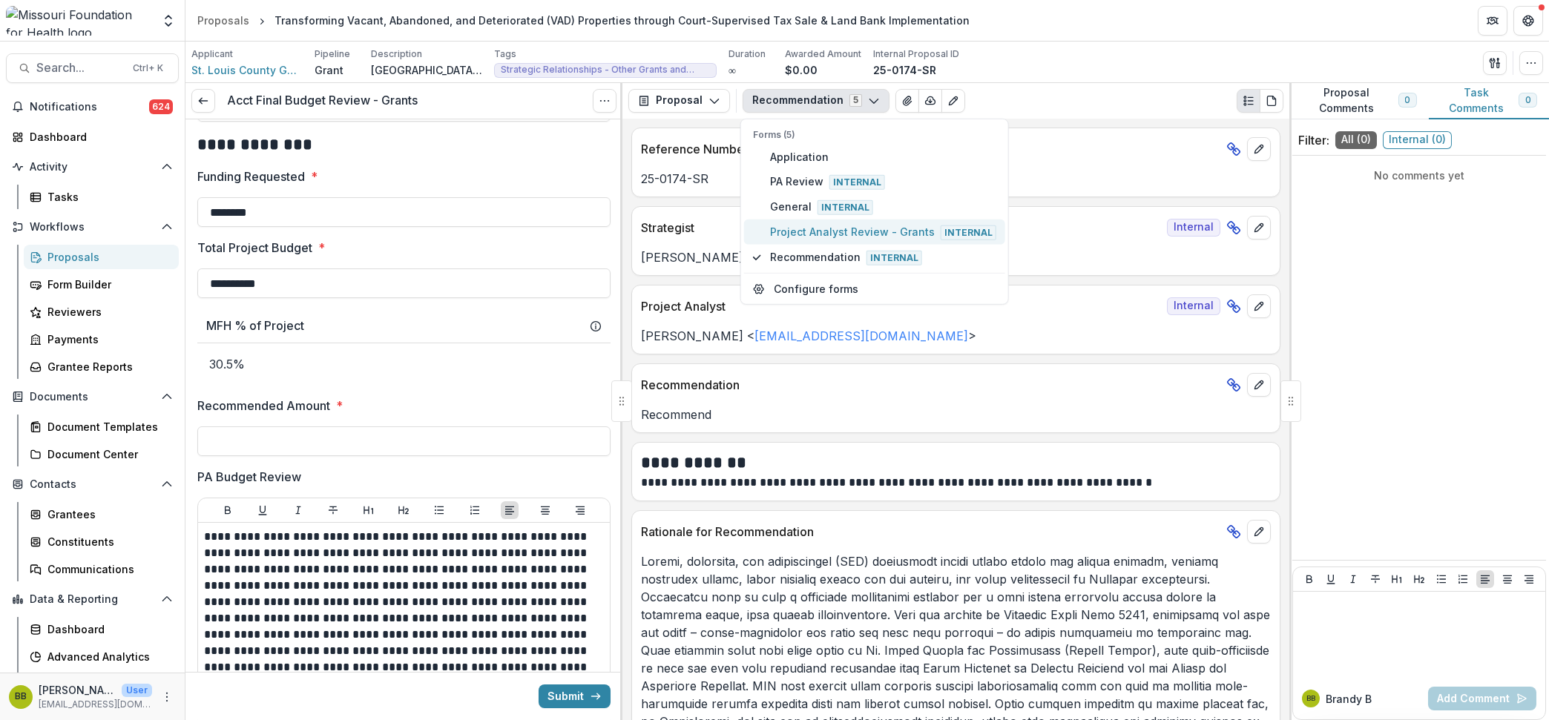
click at [828, 232] on span "Project Analyst Review - Grants Internal" at bounding box center [883, 232] width 226 height 16
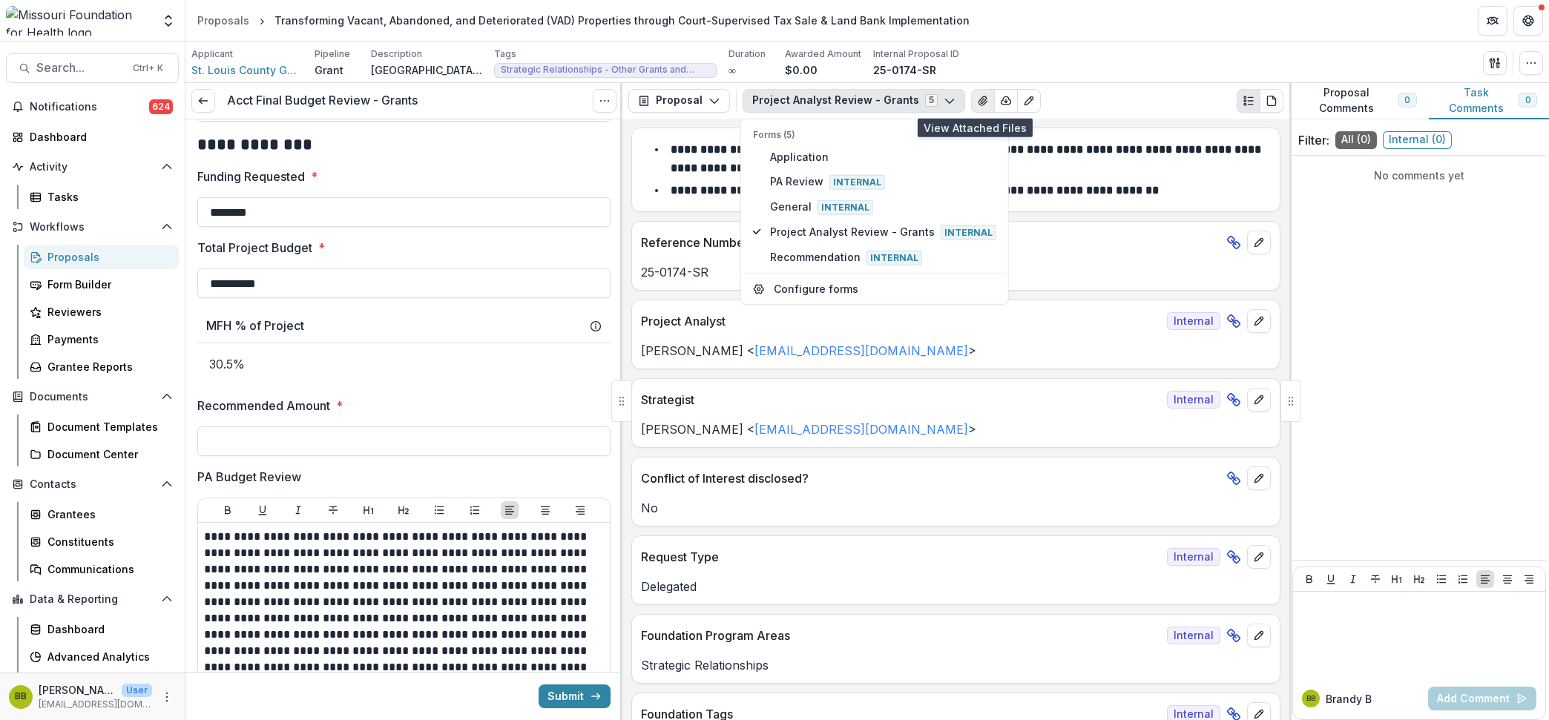
click at [977, 99] on icon "View Attached Files" at bounding box center [983, 101] width 12 height 12
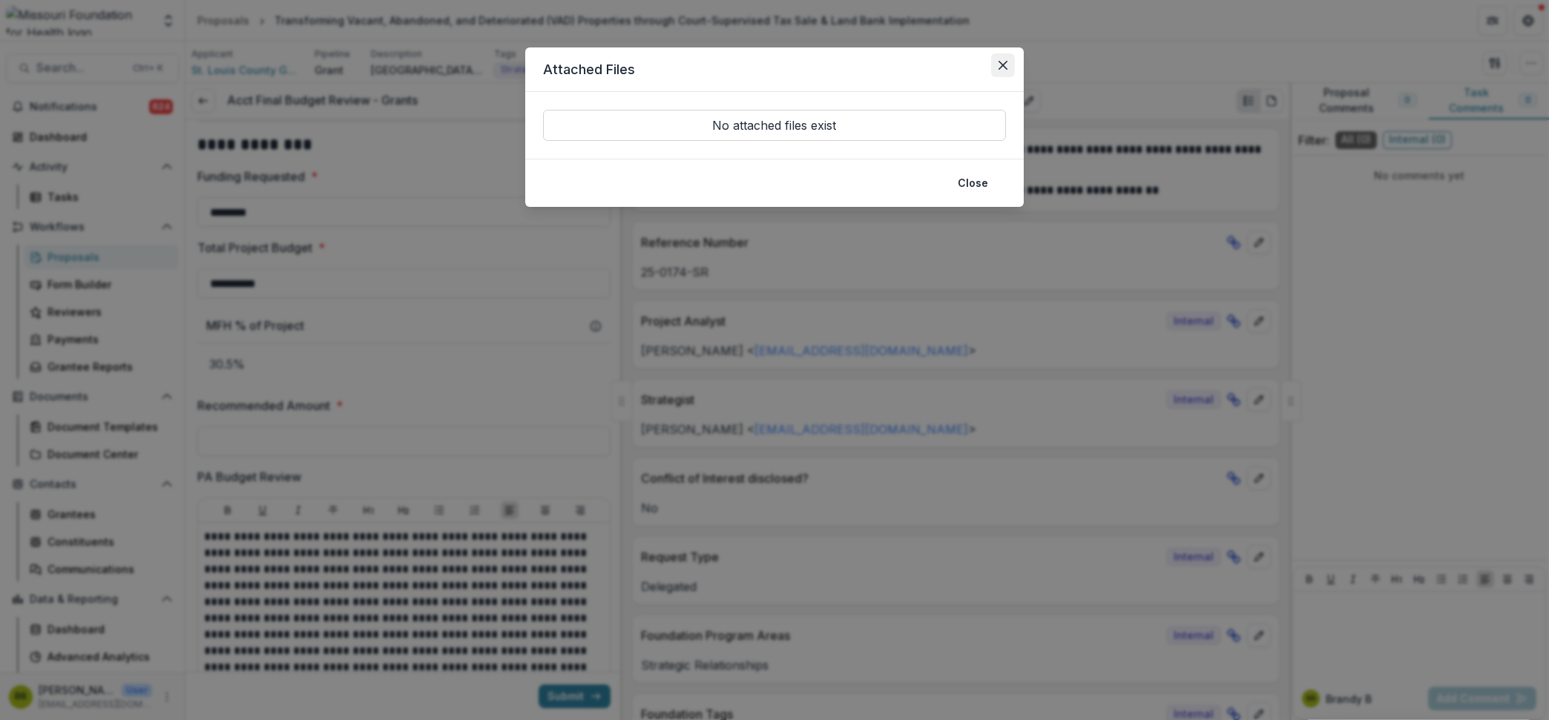
click at [1007, 69] on button "Close" at bounding box center [1003, 65] width 24 height 24
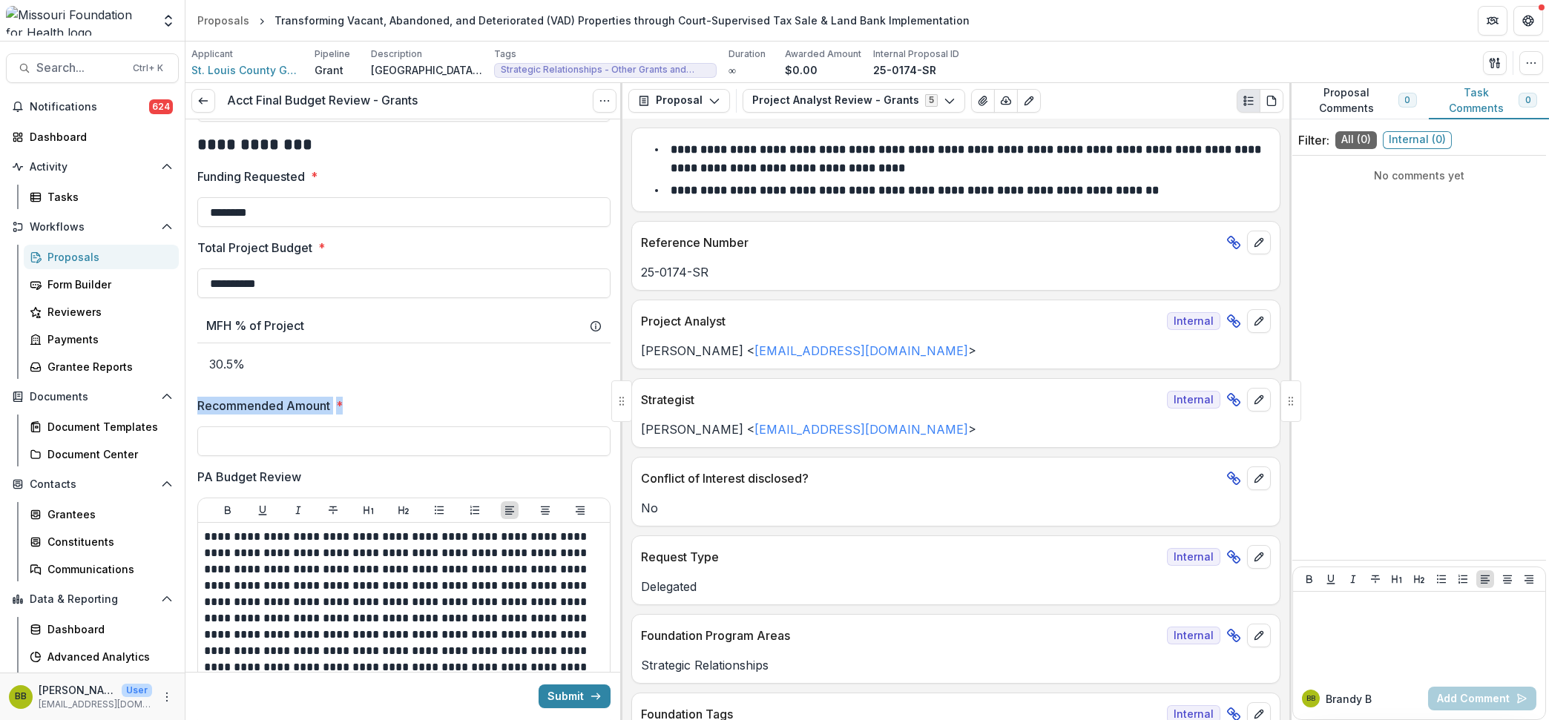
drag, startPoint x: 616, startPoint y: 343, endPoint x: 614, endPoint y: 442, distance: 98.7
click at [614, 442] on div "**********" at bounding box center [403, 546] width 437 height 1904
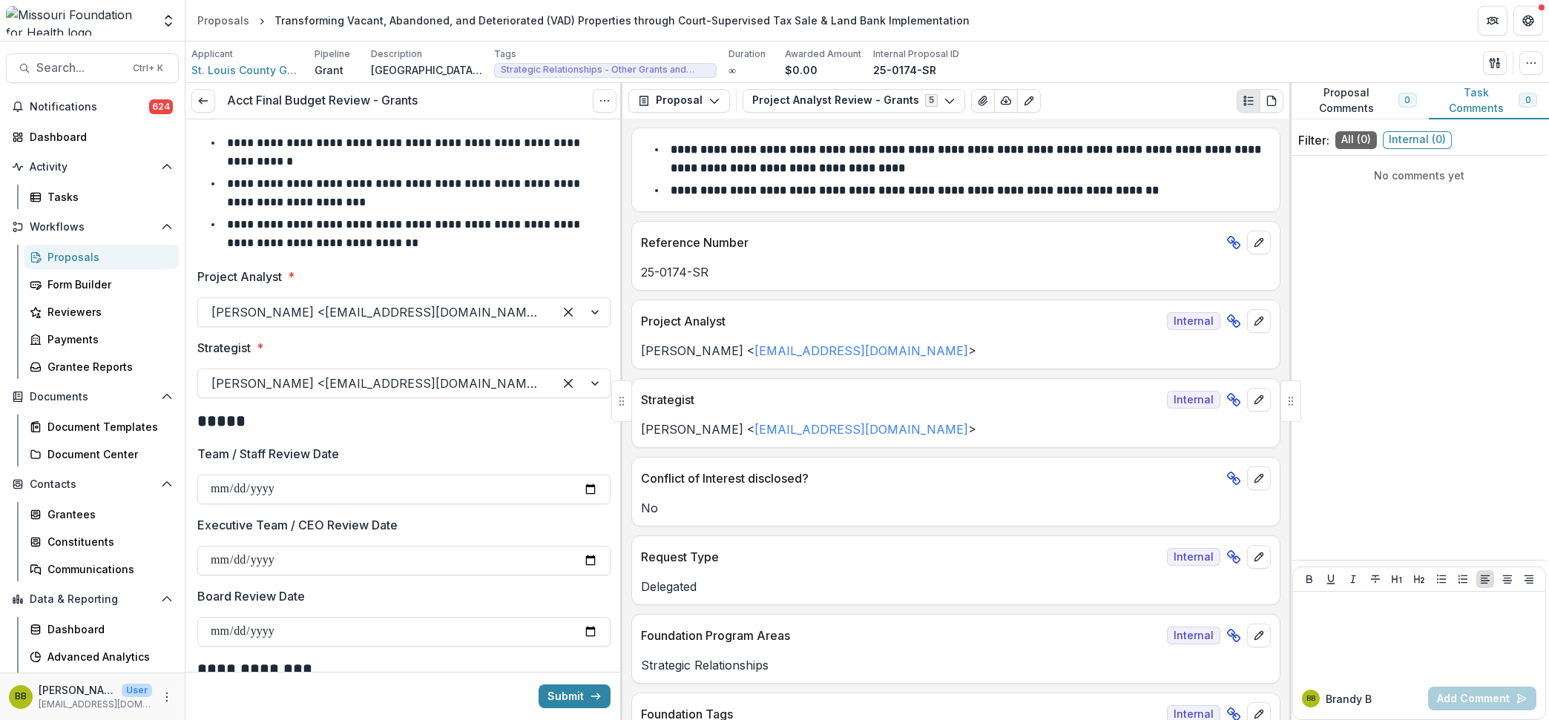
scroll to position [0, 0]
click at [208, 99] on icon at bounding box center [203, 101] width 12 height 12
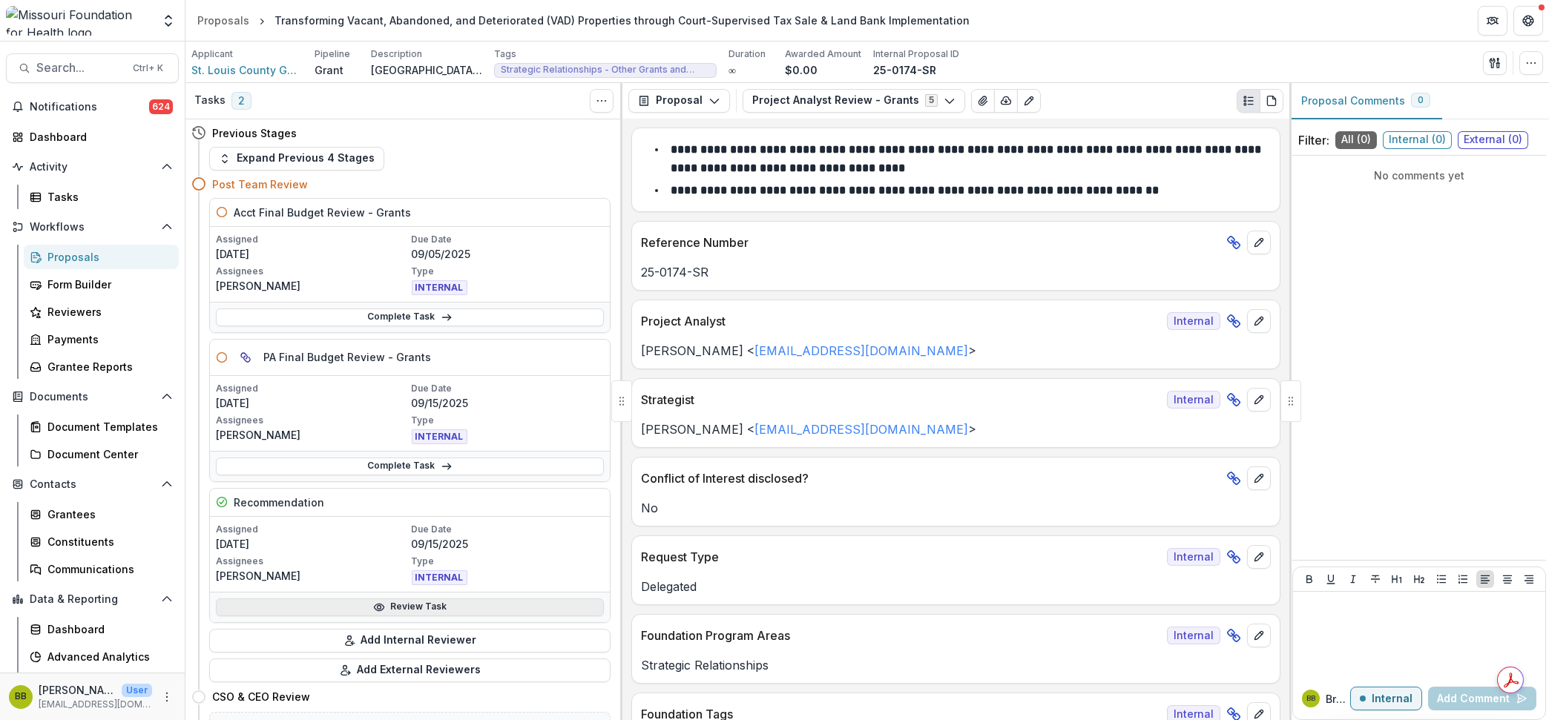
click at [449, 607] on link "Review Task" at bounding box center [410, 608] width 388 height 18
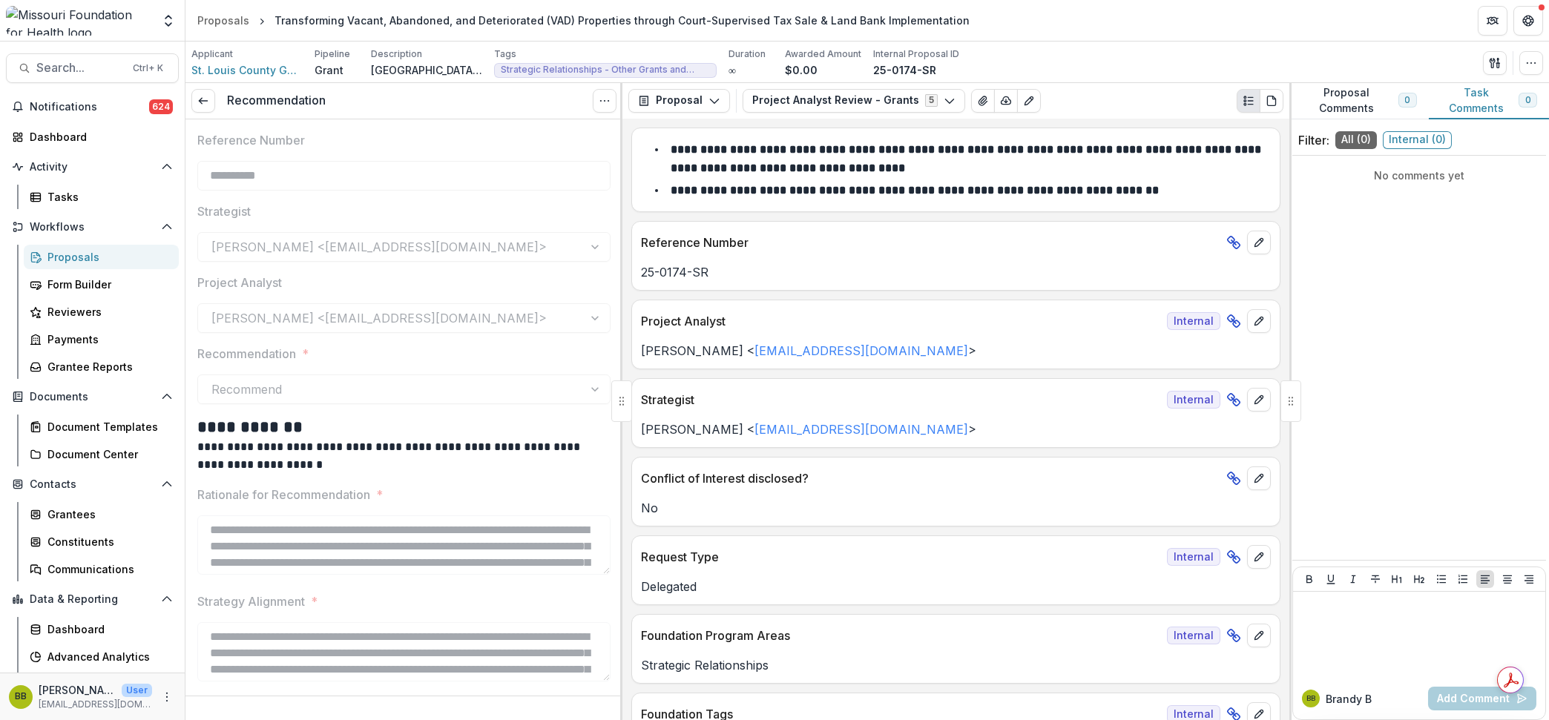
click at [543, 424] on h2 "**********" at bounding box center [401, 427] width 409 height 23
click at [207, 101] on line at bounding box center [203, 101] width 8 height 0
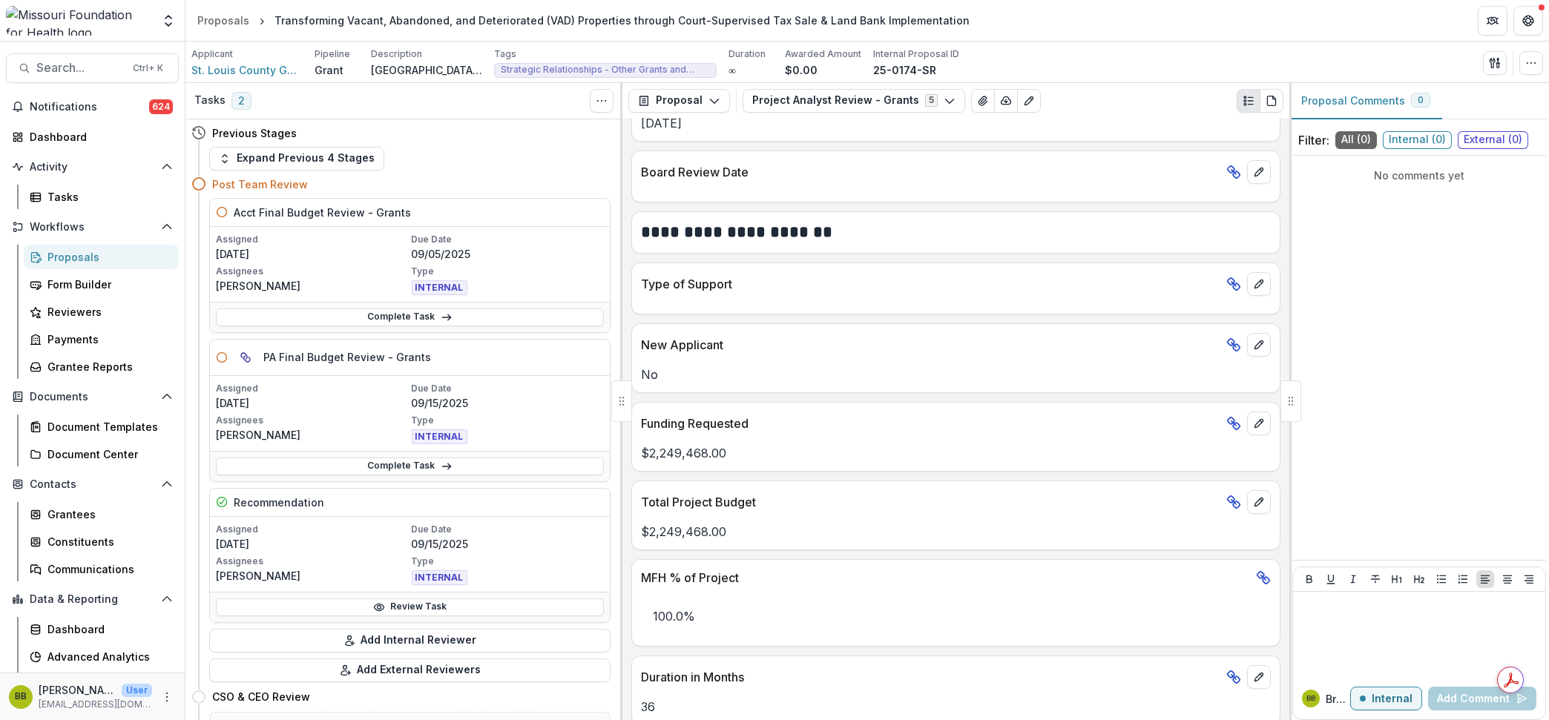
scroll to position [895, 0]
